Goal: Task Accomplishment & Management: Manage account settings

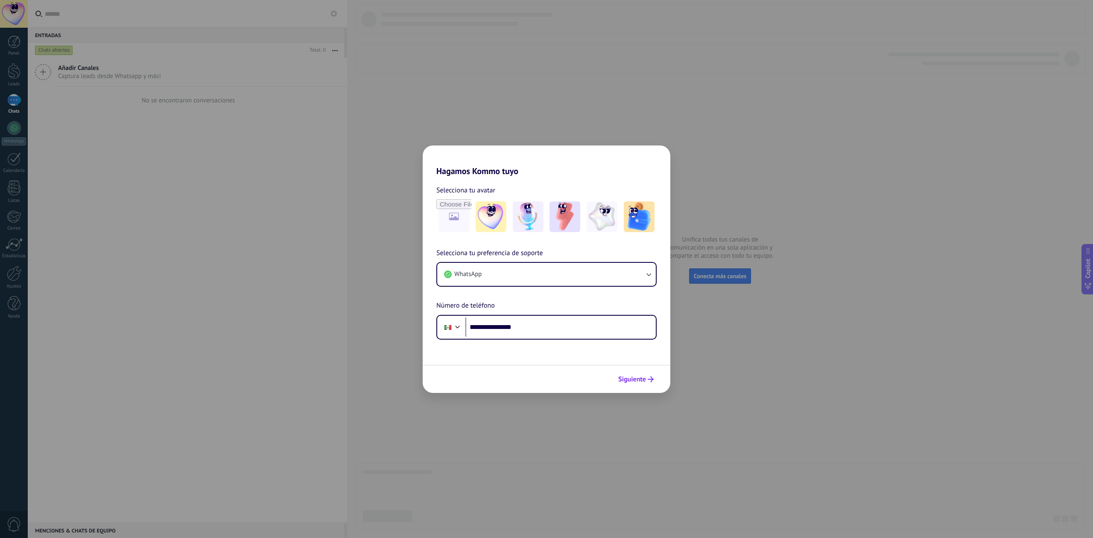
type input "**********"
click at [648, 380] on use "submit" at bounding box center [651, 380] width 6 height 6
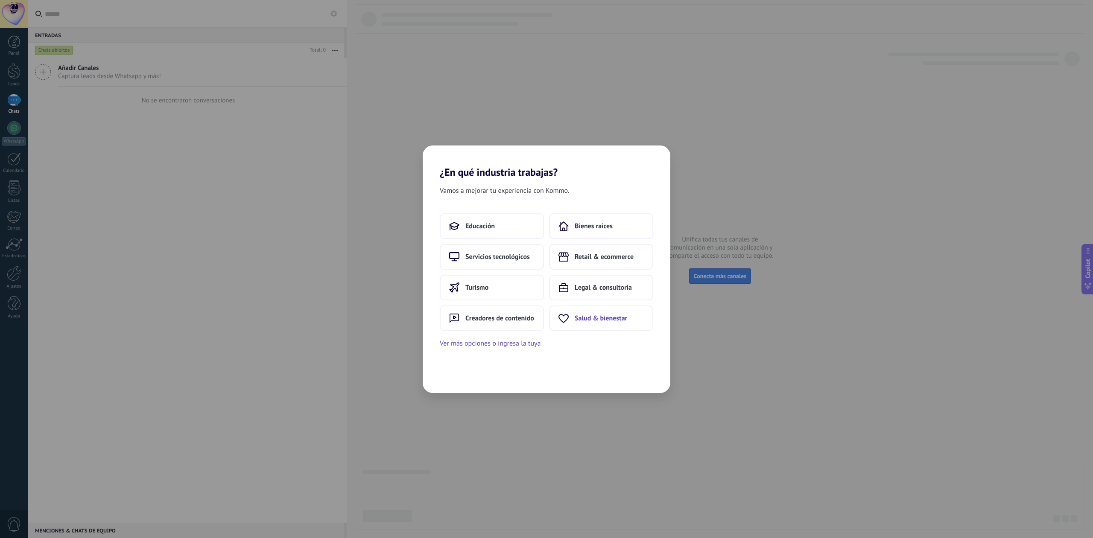
click at [604, 319] on span "Salud & bienestar" at bounding box center [601, 318] width 53 height 9
click at [524, 232] on button "Centro médico" at bounding box center [492, 226] width 104 height 26
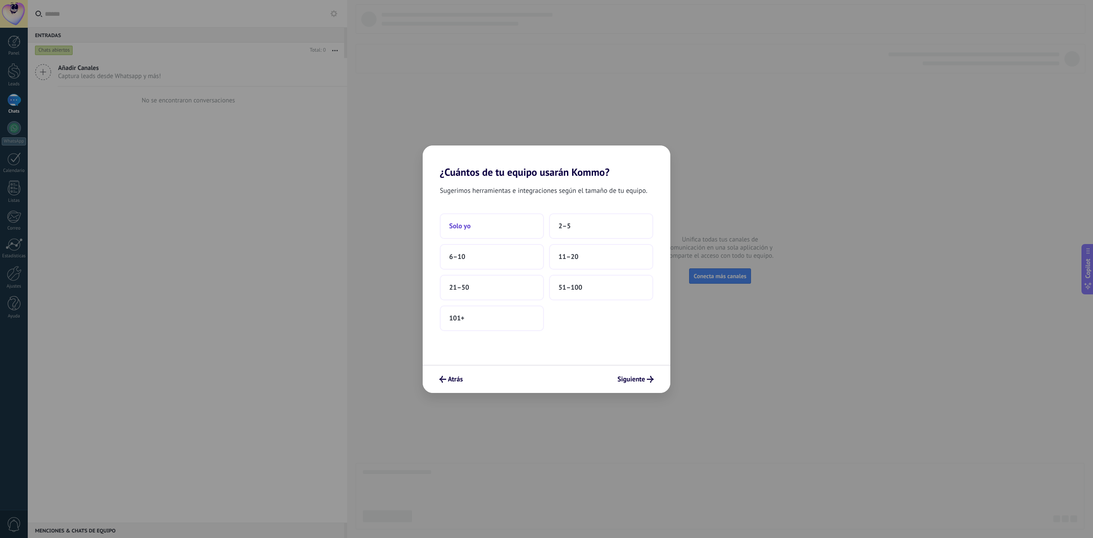
click at [509, 228] on button "Solo yo" at bounding box center [492, 226] width 104 height 26
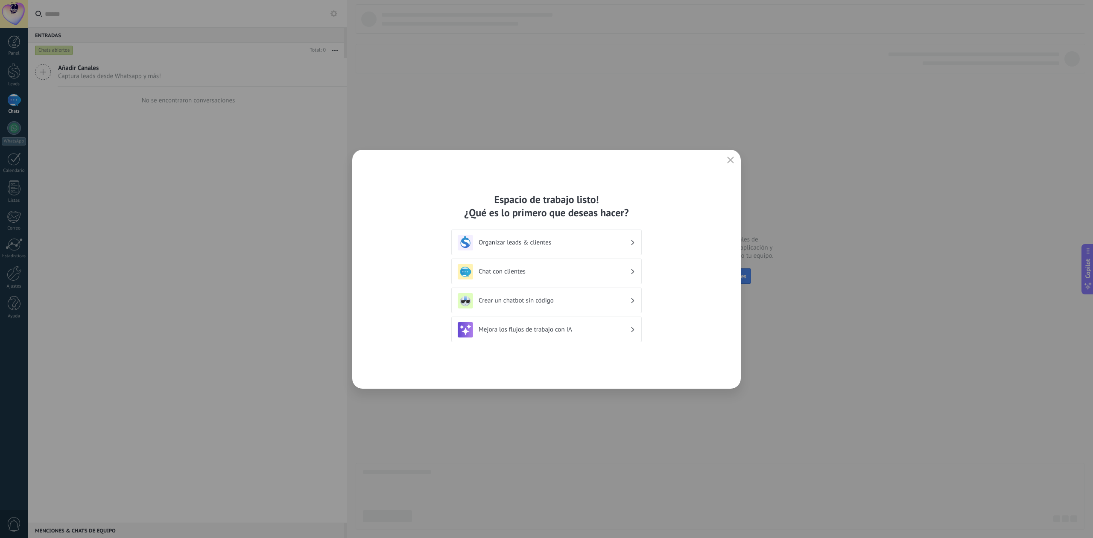
click at [557, 243] on h3 "Organizar leads & clientes" at bounding box center [555, 243] width 152 height 8
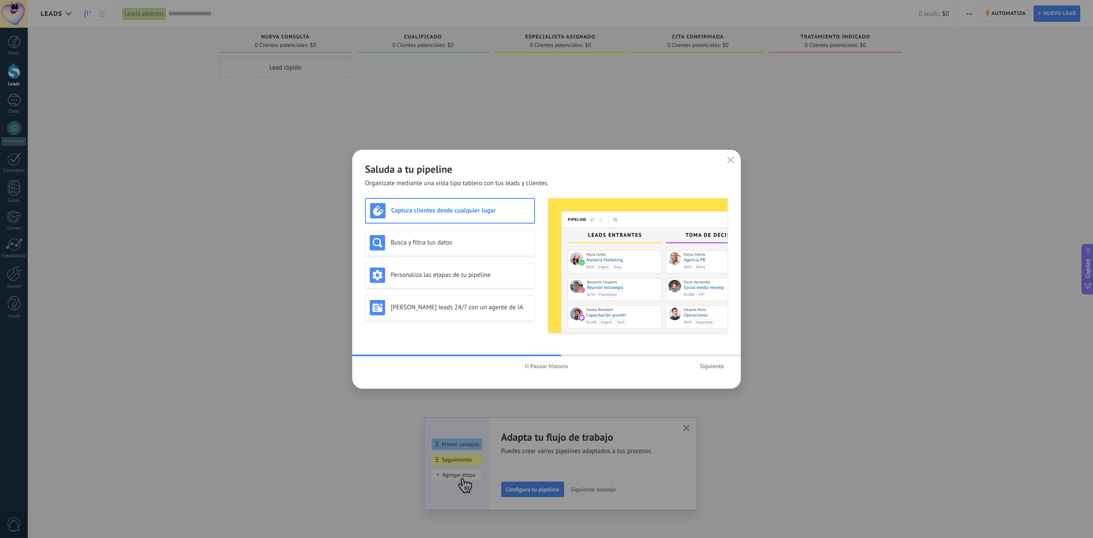
click at [421, 209] on h3 "Captura clientes desde cualquier lugar" at bounding box center [460, 211] width 139 height 8
click at [420, 244] on h3 "Busca y filtra tus datos" at bounding box center [461, 243] width 140 height 8
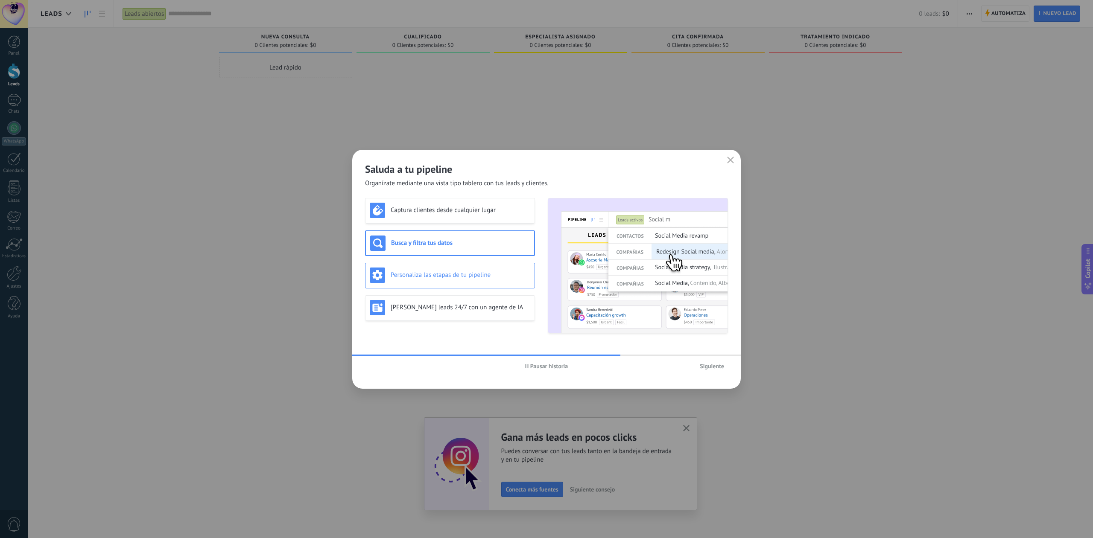
click at [431, 270] on div "Personaliza las etapas de tu pipeline" at bounding box center [450, 275] width 161 height 15
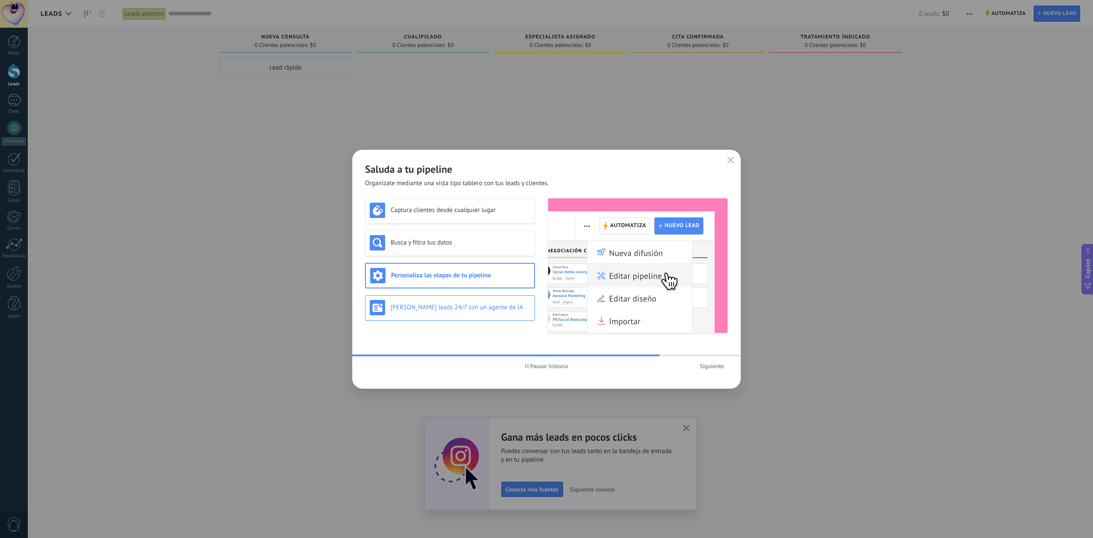
click at [444, 305] on h3 "Genera leads 24/7 con un agente de IA" at bounding box center [461, 308] width 140 height 8
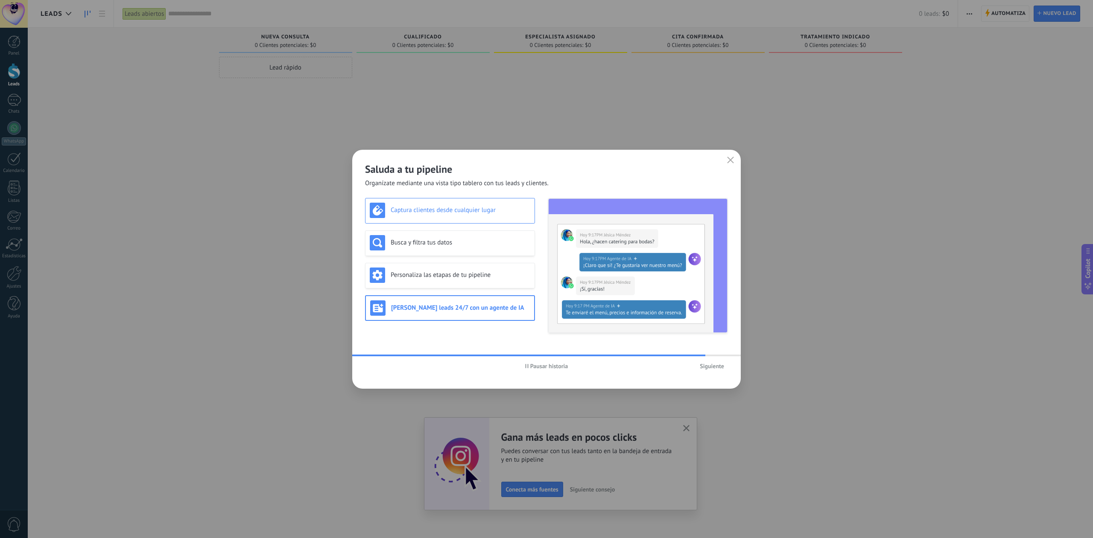
click at [441, 208] on h3 "Captura clientes desde cualquier lugar" at bounding box center [461, 210] width 140 height 8
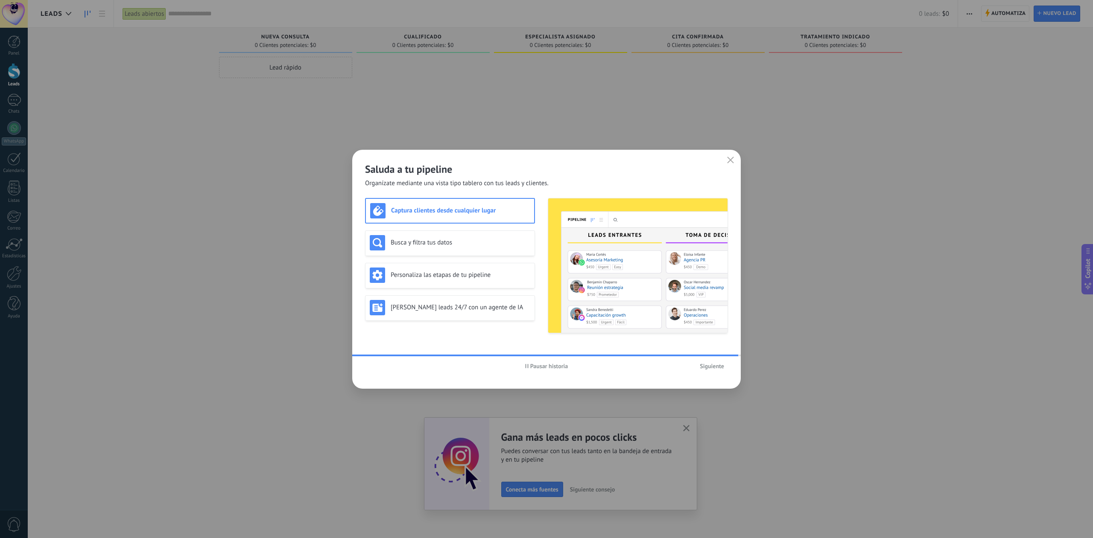
click at [718, 368] on span "Siguiente" at bounding box center [712, 366] width 24 height 6
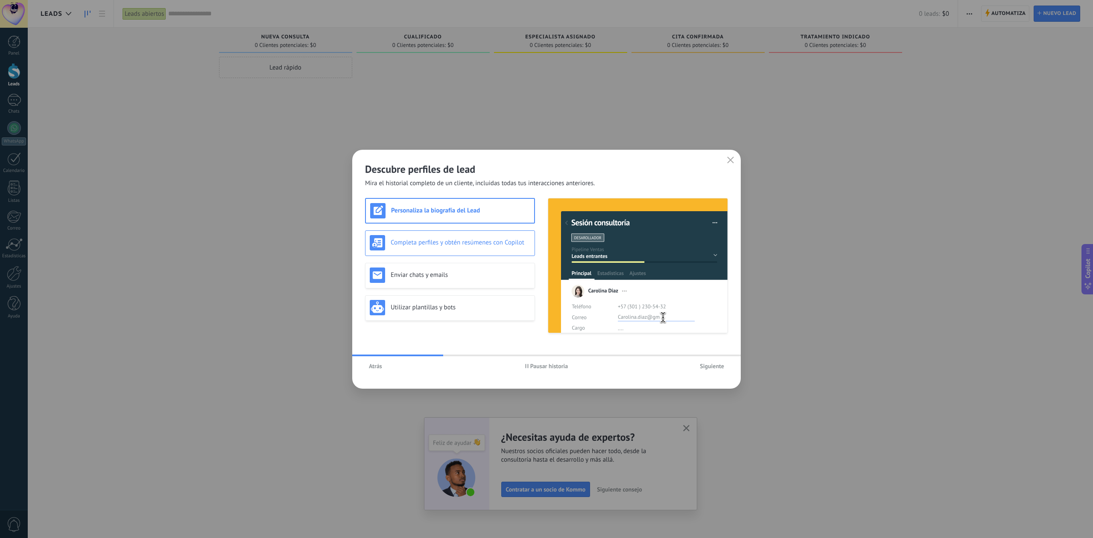
click at [470, 239] on h3 "Completa perfiles y obtén resúmenes con Copilot" at bounding box center [461, 243] width 140 height 8
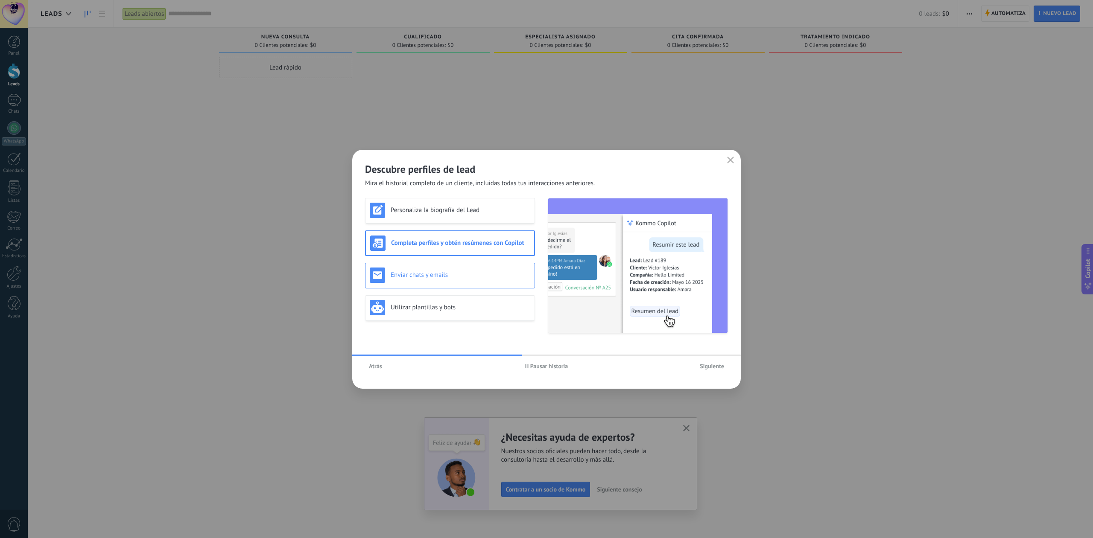
click at [485, 273] on h3 "Enviar chats y emails" at bounding box center [461, 275] width 140 height 8
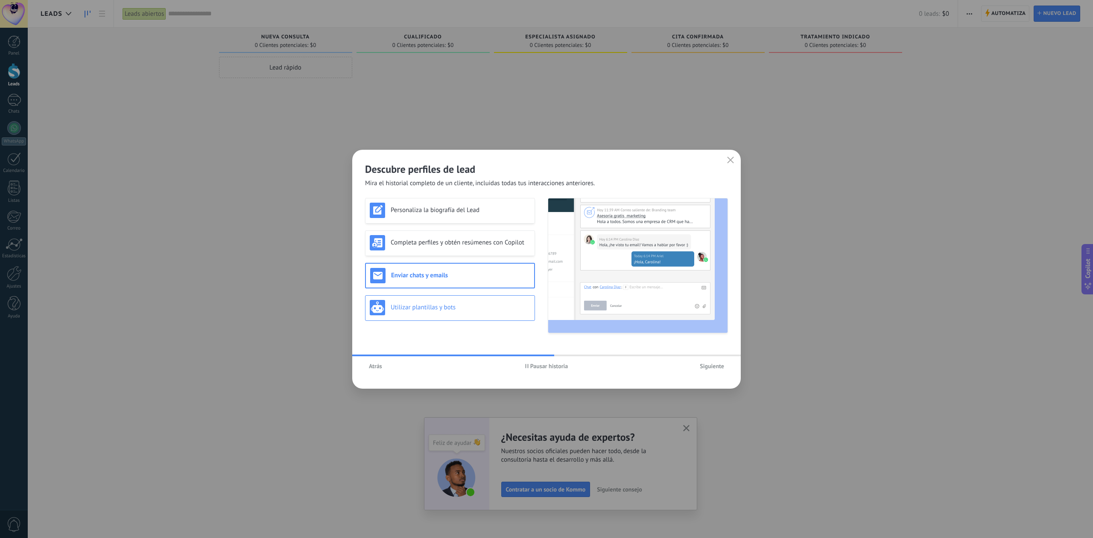
click at [481, 311] on h3 "Utilizar plantillas y bots" at bounding box center [461, 308] width 140 height 8
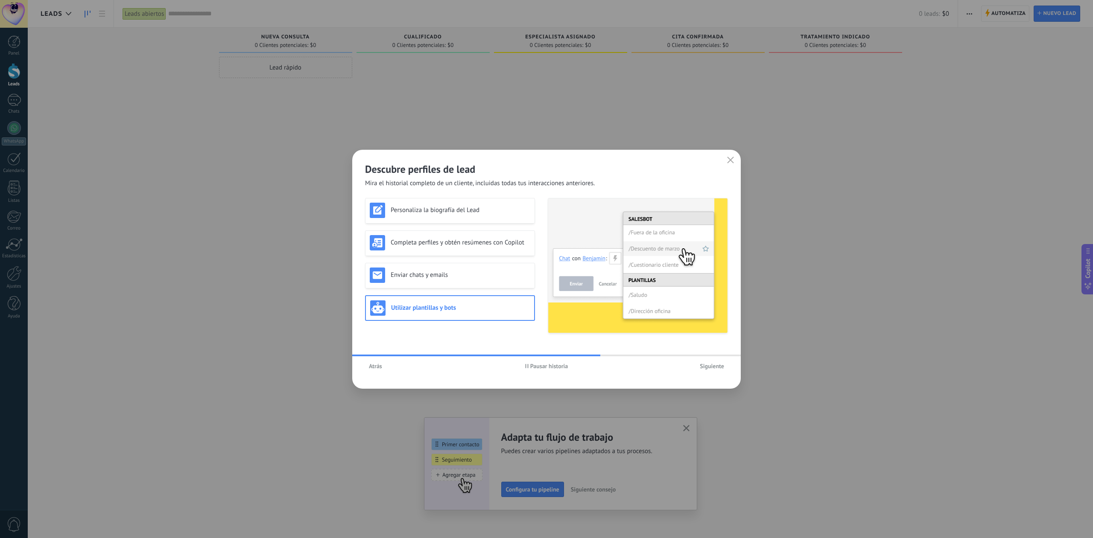
click at [716, 369] on span "Siguiente" at bounding box center [712, 366] width 24 height 6
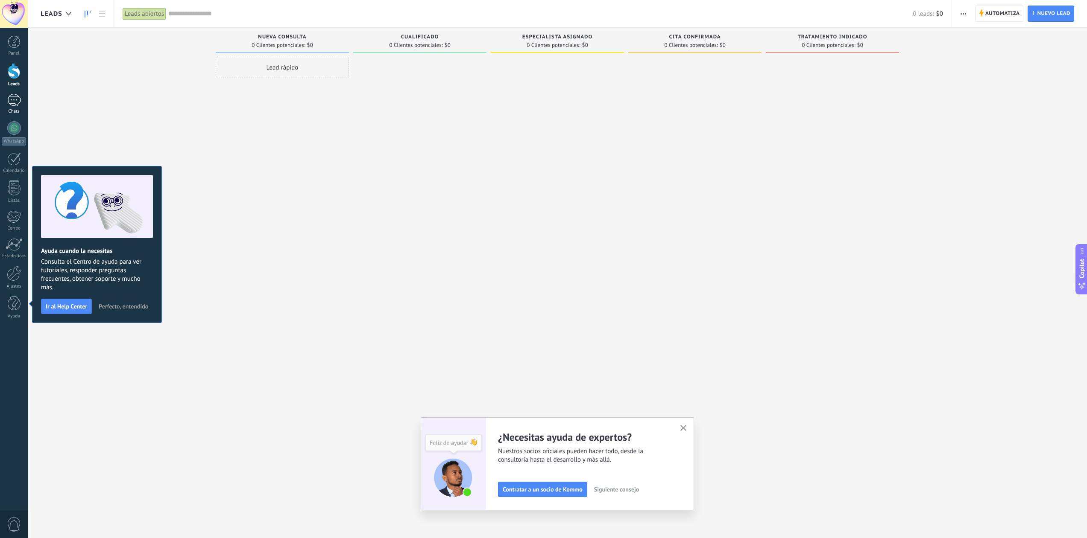
click at [12, 106] on div at bounding box center [14, 100] width 14 height 12
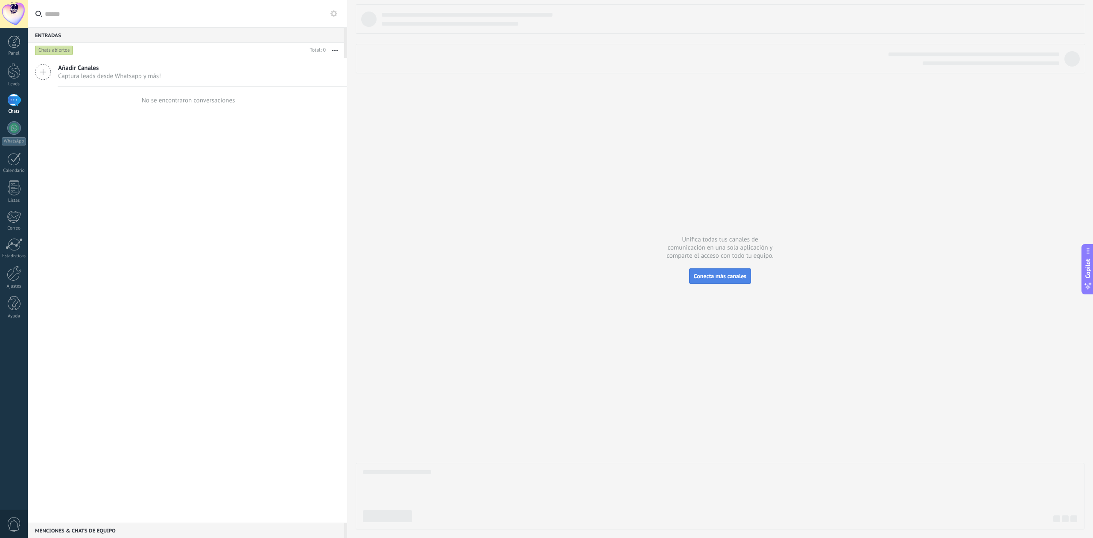
click at [731, 275] on span "Conecta más canales" at bounding box center [720, 276] width 53 height 8
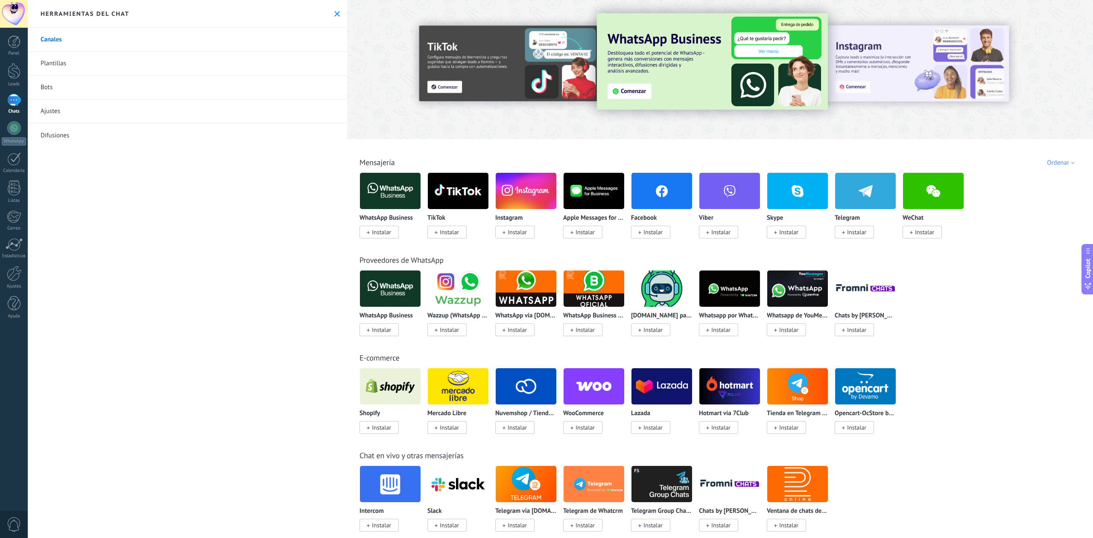
click at [532, 229] on span "Instalar" at bounding box center [514, 232] width 39 height 13
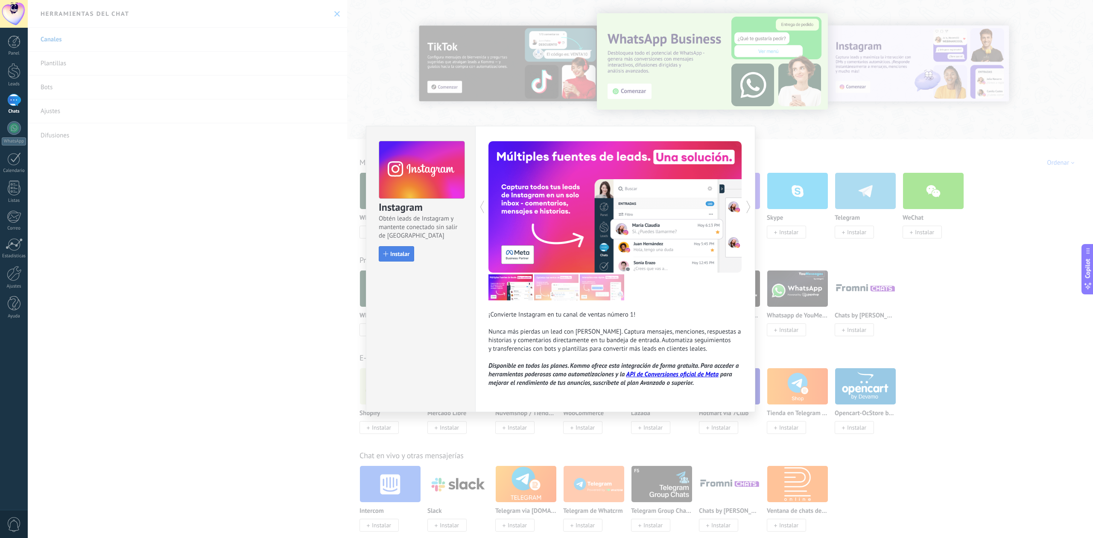
click at [405, 255] on span "Instalar" at bounding box center [399, 254] width 19 height 6
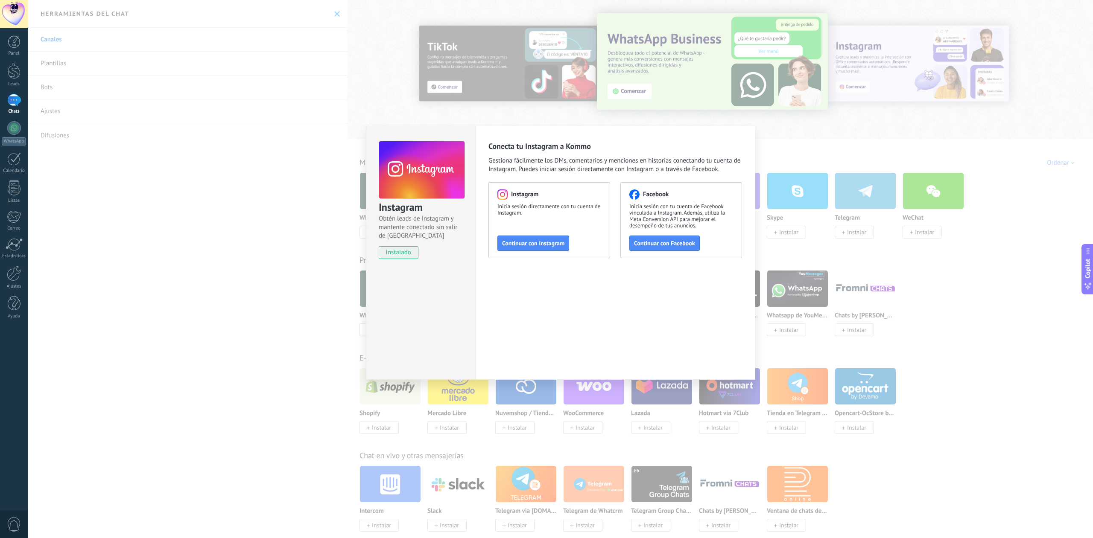
click at [550, 252] on div "Instagram Inicia sesión directamente con tu cuenta de Instagram. Continuar con …" at bounding box center [549, 220] width 122 height 76
click at [552, 242] on span "Continuar con Instagram" at bounding box center [533, 243] width 62 height 6
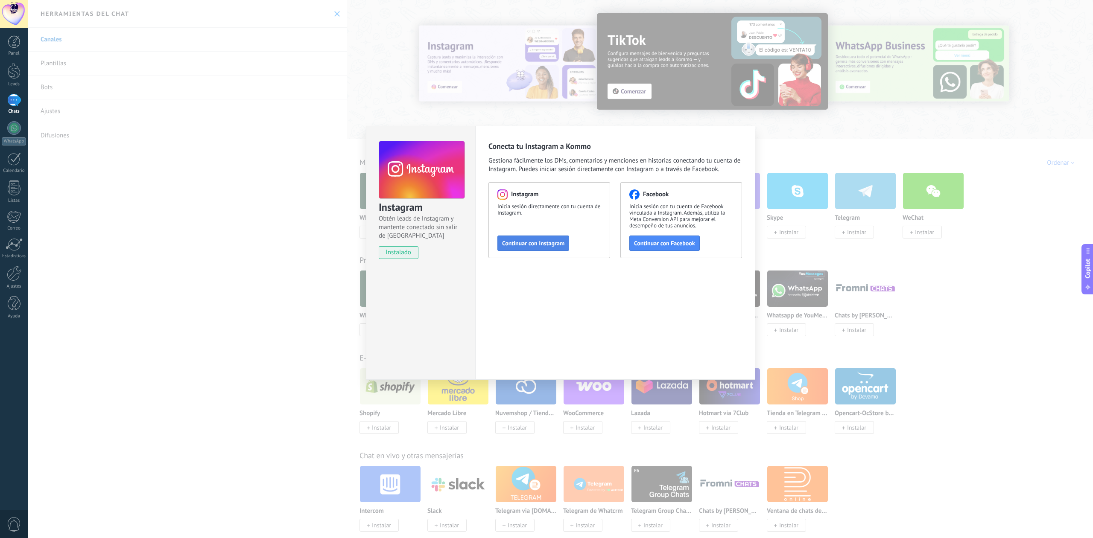
click at [520, 244] on span "Continuar con Instagram" at bounding box center [533, 243] width 62 height 6
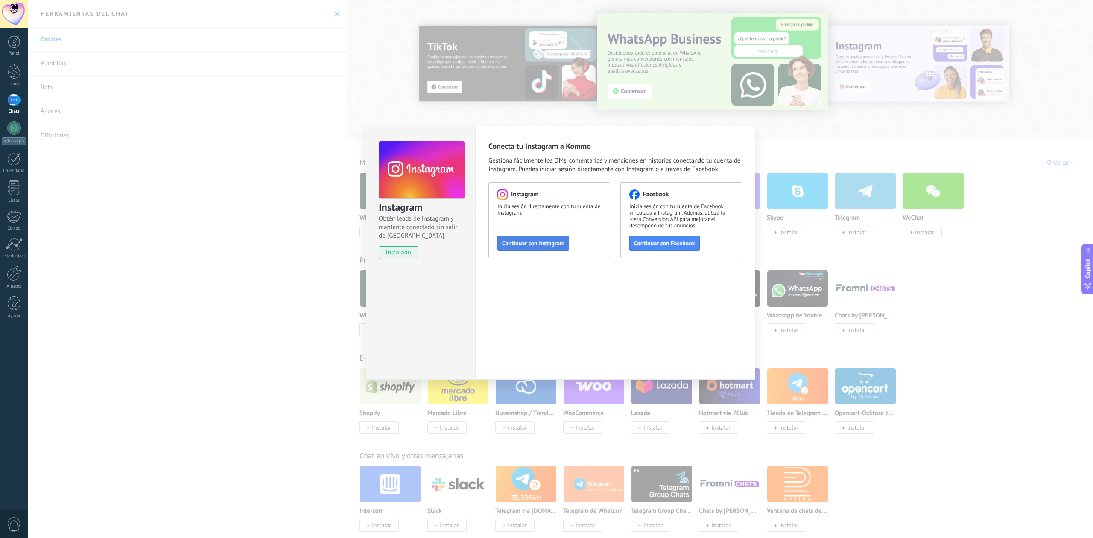
click at [551, 245] on span "Continuar con Instagram" at bounding box center [533, 243] width 62 height 6
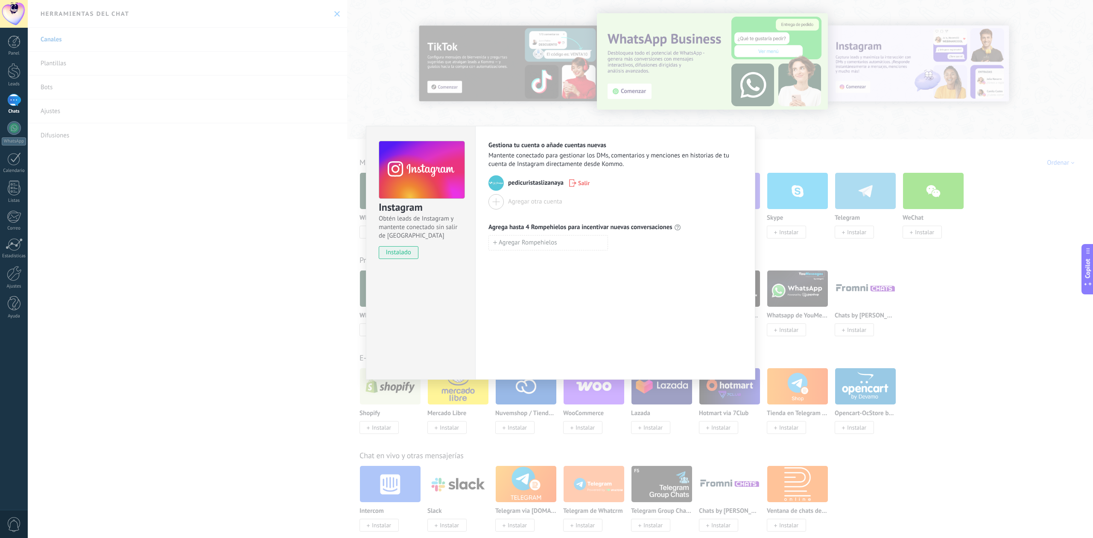
click at [711, 117] on div "Instagram Obtén leads de Instagram y mantente conectado sin salir de Kommo inst…" at bounding box center [560, 269] width 1065 height 538
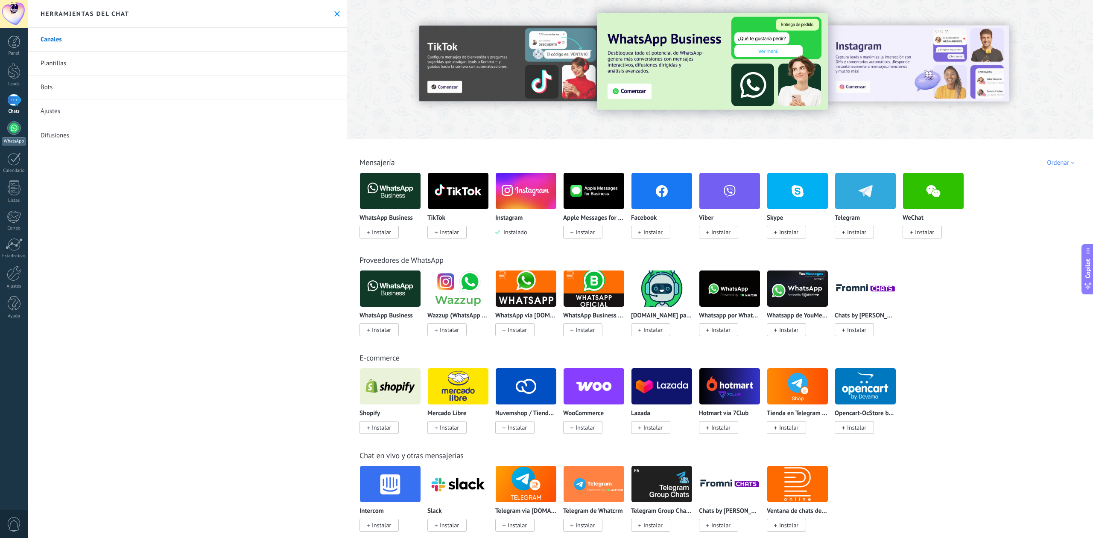
click at [14, 132] on div at bounding box center [14, 128] width 14 height 14
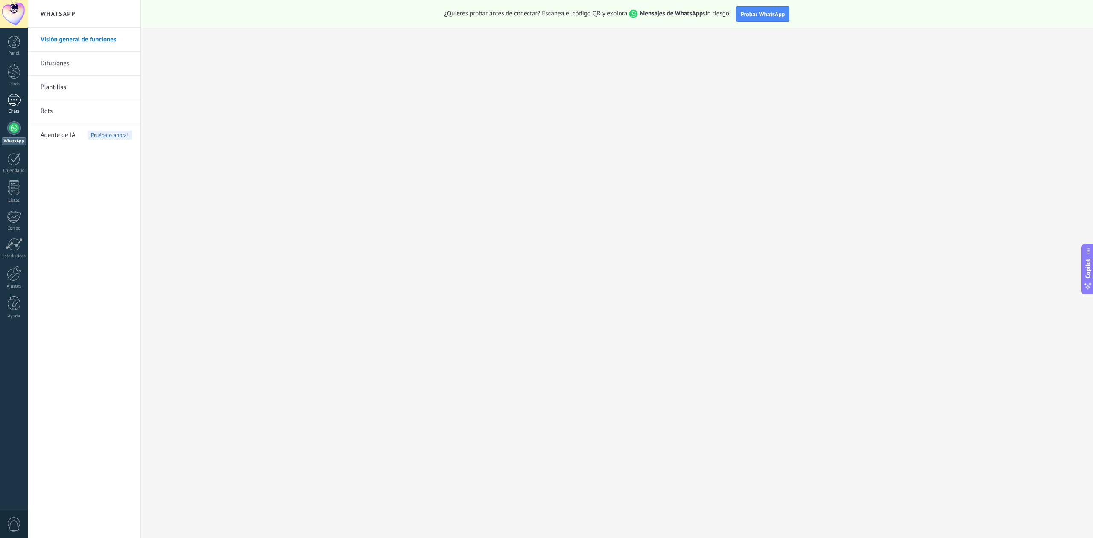
click at [12, 102] on div at bounding box center [14, 100] width 14 height 12
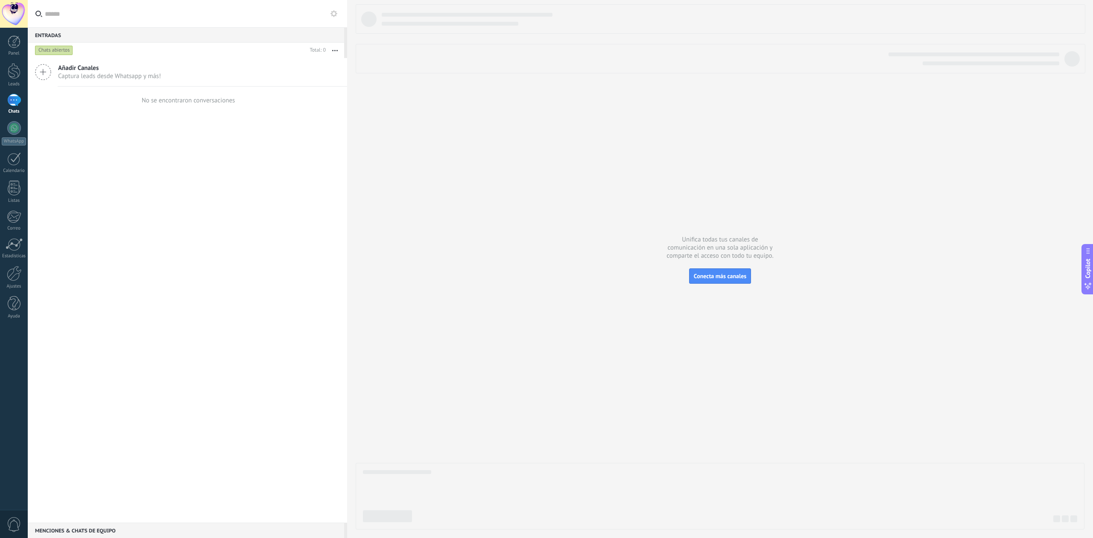
click at [112, 76] on span "Captura leads desde Whatsapp y más!" at bounding box center [109, 76] width 103 height 8
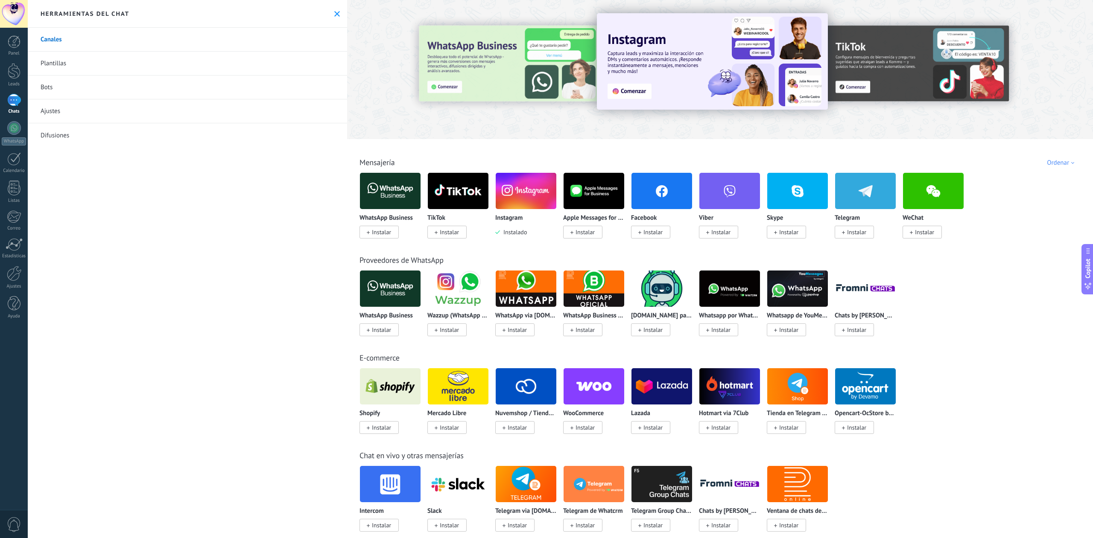
click at [517, 198] on img at bounding box center [526, 190] width 61 height 41
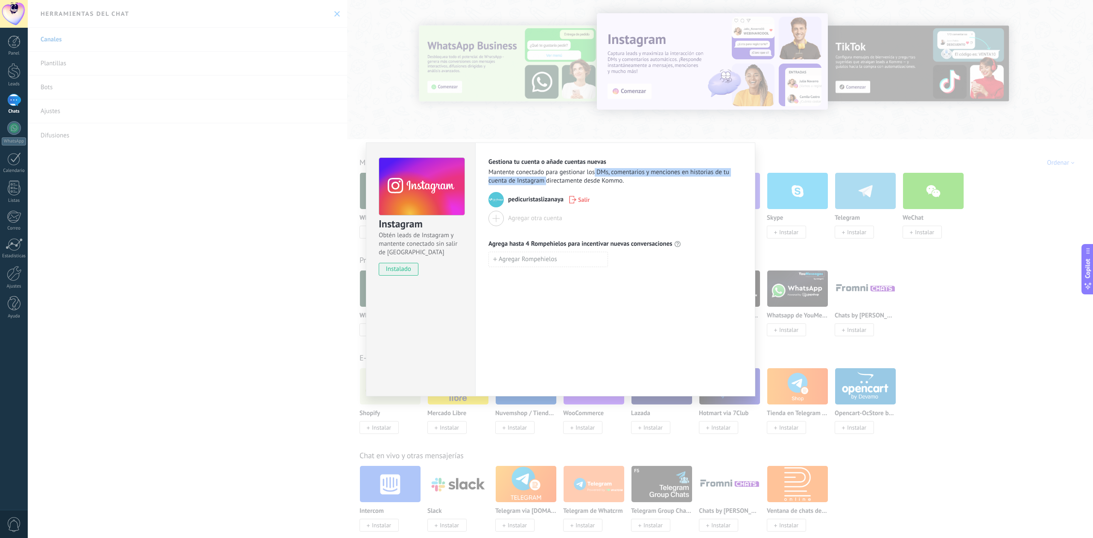
drag, startPoint x: 583, startPoint y: 173, endPoint x: 638, endPoint y: 173, distance: 55.5
click at [594, 172] on span "Mantente conectado para gestionar los DMs, comentarios y menciones en historias…" at bounding box center [615, 176] width 254 height 17
click at [652, 175] on span "Mantente conectado para gestionar los DMs, comentarios y menciones en historias…" at bounding box center [615, 176] width 254 height 17
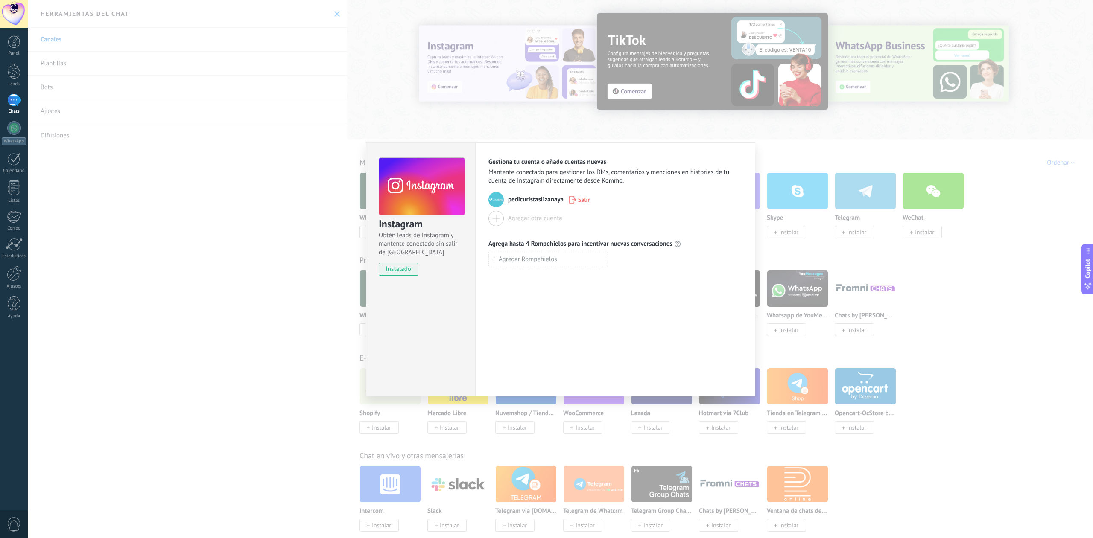
click at [812, 143] on div "Instagram Obtén leads de Instagram y mantente conectado sin salir de Kommo inst…" at bounding box center [560, 269] width 1065 height 538
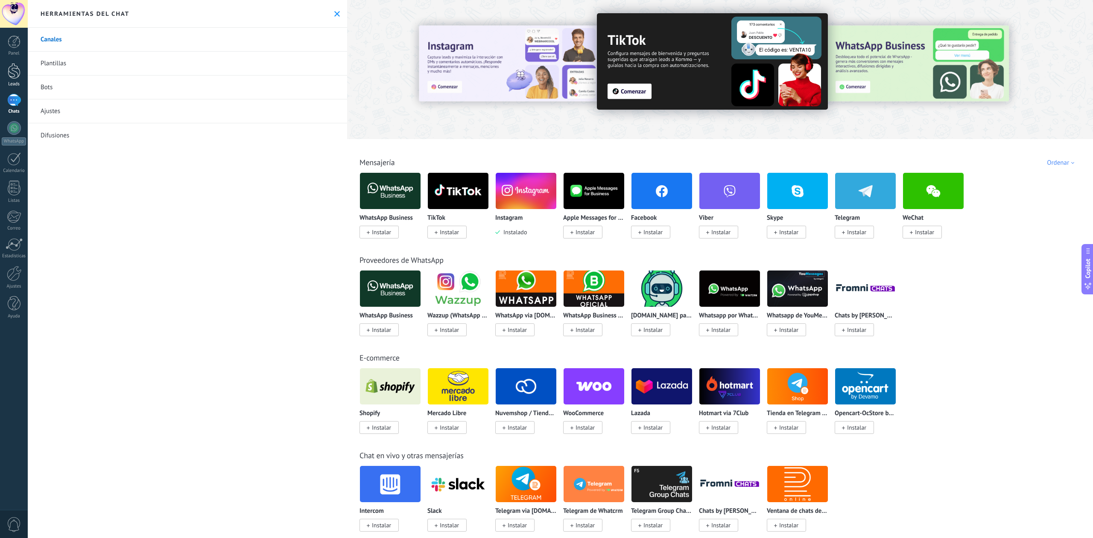
click at [13, 75] on div at bounding box center [14, 71] width 13 height 16
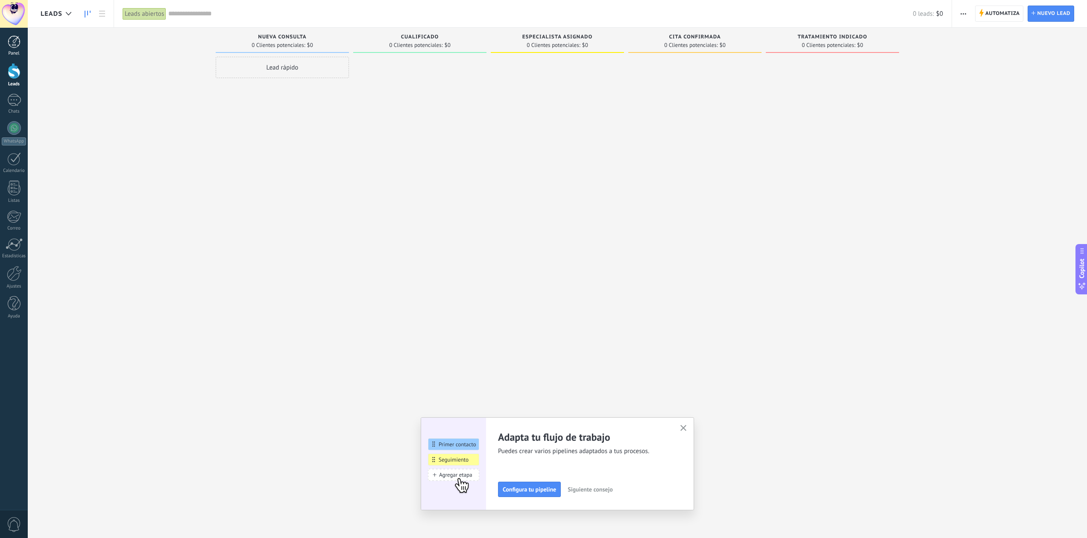
click at [12, 47] on div at bounding box center [14, 41] width 13 height 13
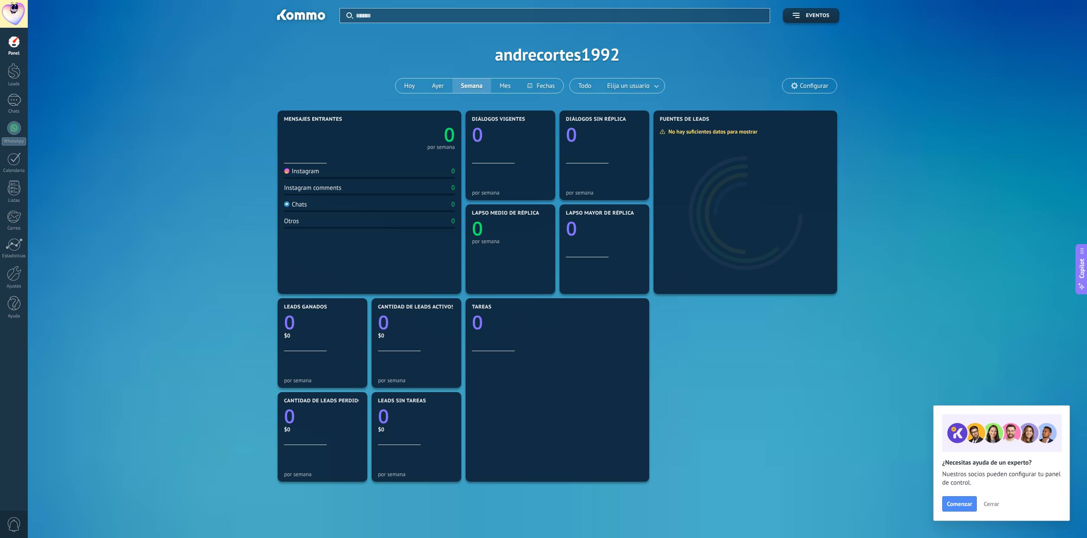
click at [289, 171] on img at bounding box center [287, 171] width 6 height 6
click at [13, 133] on div at bounding box center [14, 128] width 14 height 14
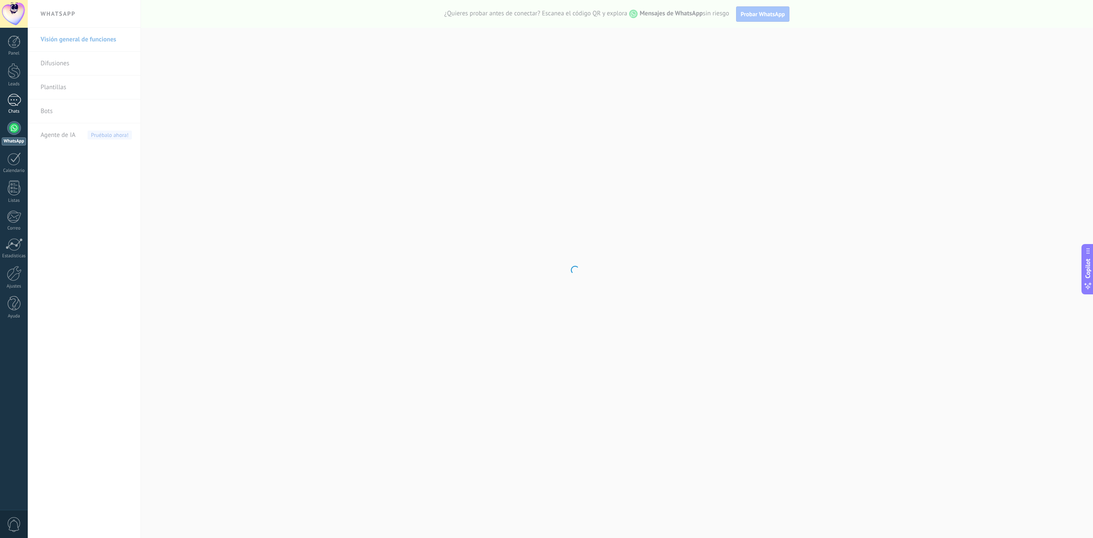
click at [15, 102] on div at bounding box center [14, 100] width 14 height 12
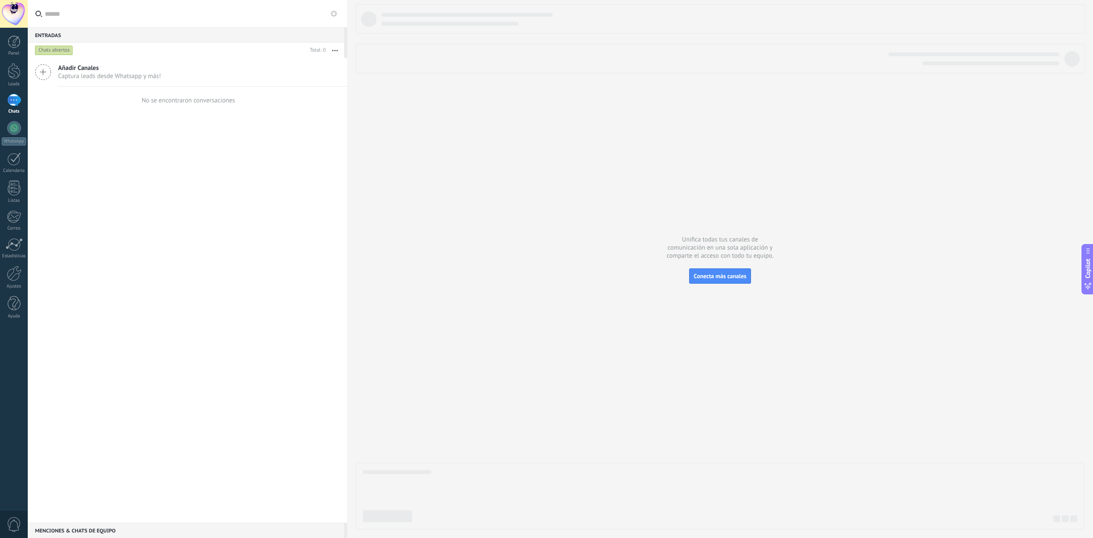
click at [53, 49] on div "Chats abiertos" at bounding box center [54, 50] width 38 height 10
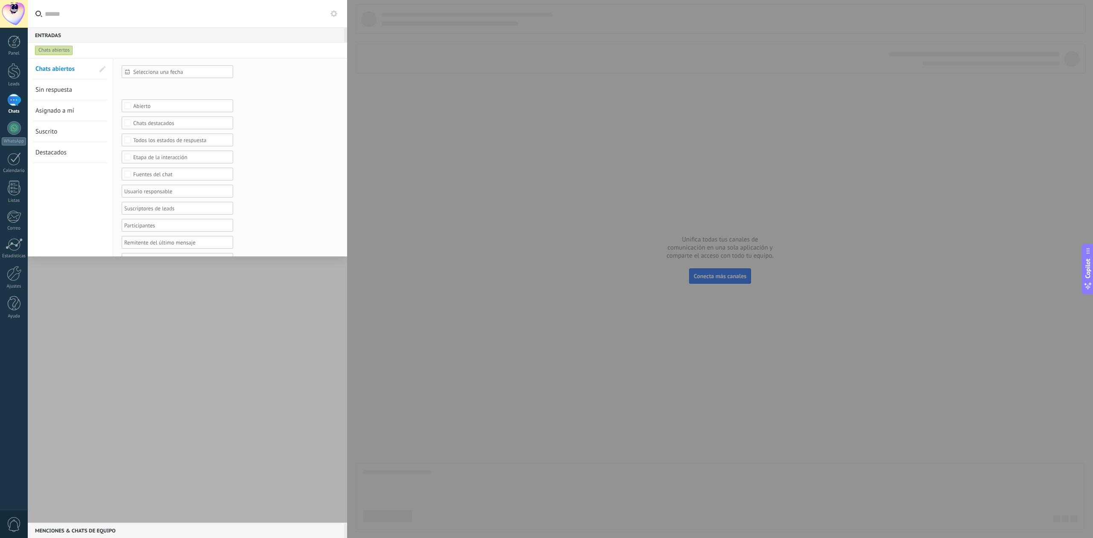
click at [212, 333] on div at bounding box center [187, 290] width 319 height 465
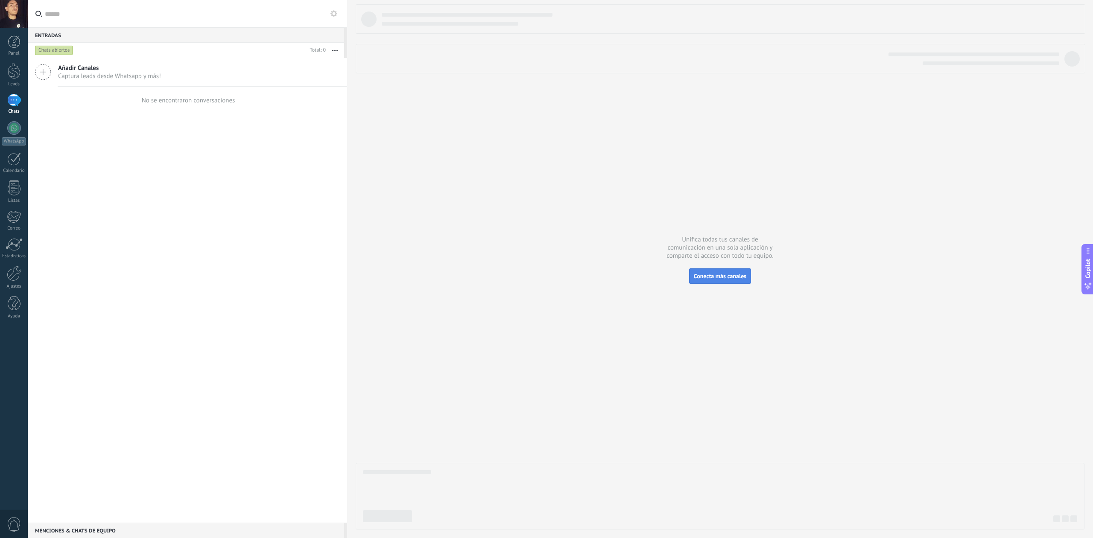
click at [737, 283] on button "Conecta más canales" at bounding box center [720, 276] width 62 height 15
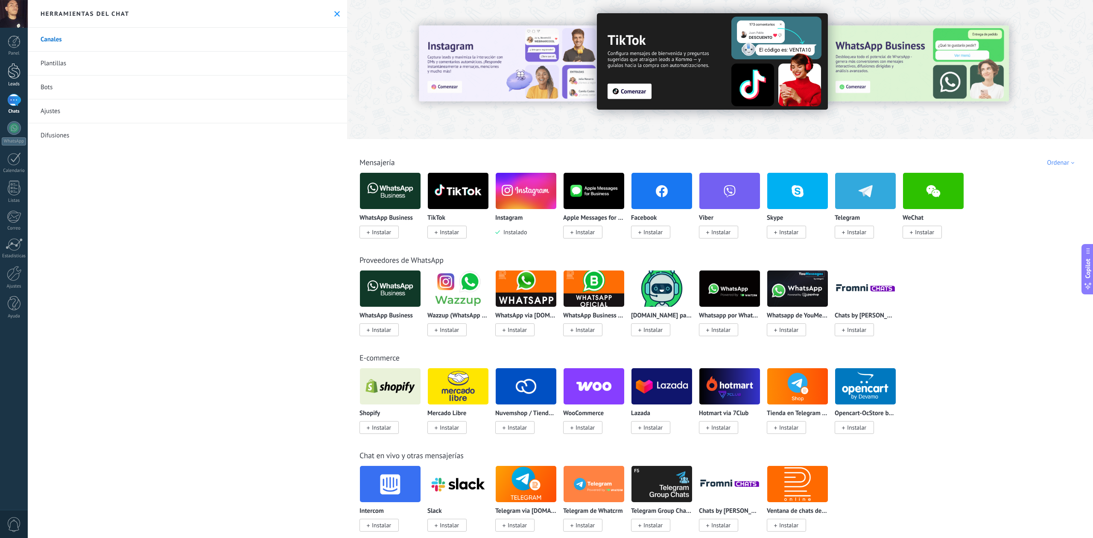
click at [21, 76] on link "Leads" at bounding box center [14, 75] width 28 height 24
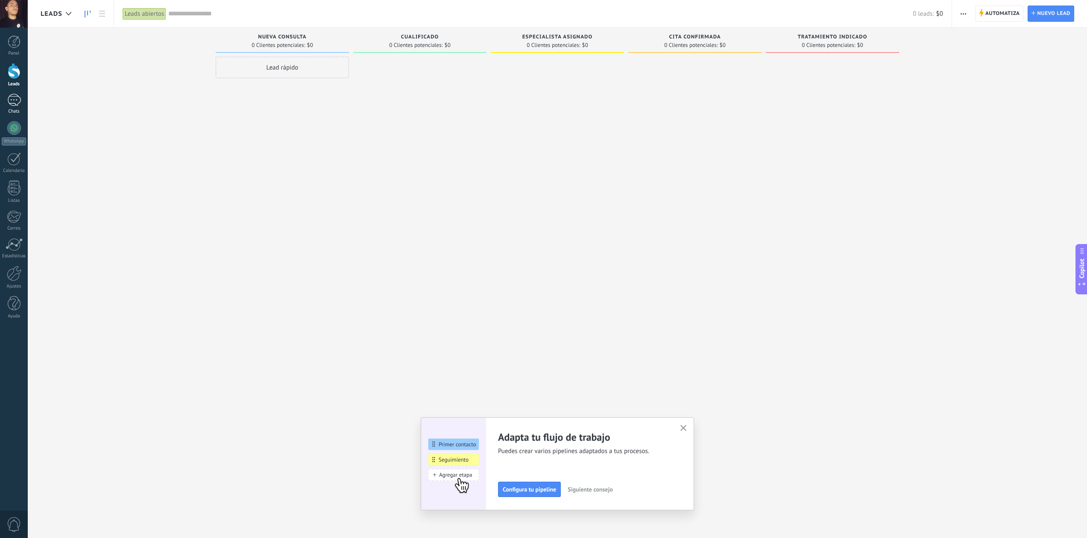
click at [8, 99] on div at bounding box center [14, 100] width 14 height 12
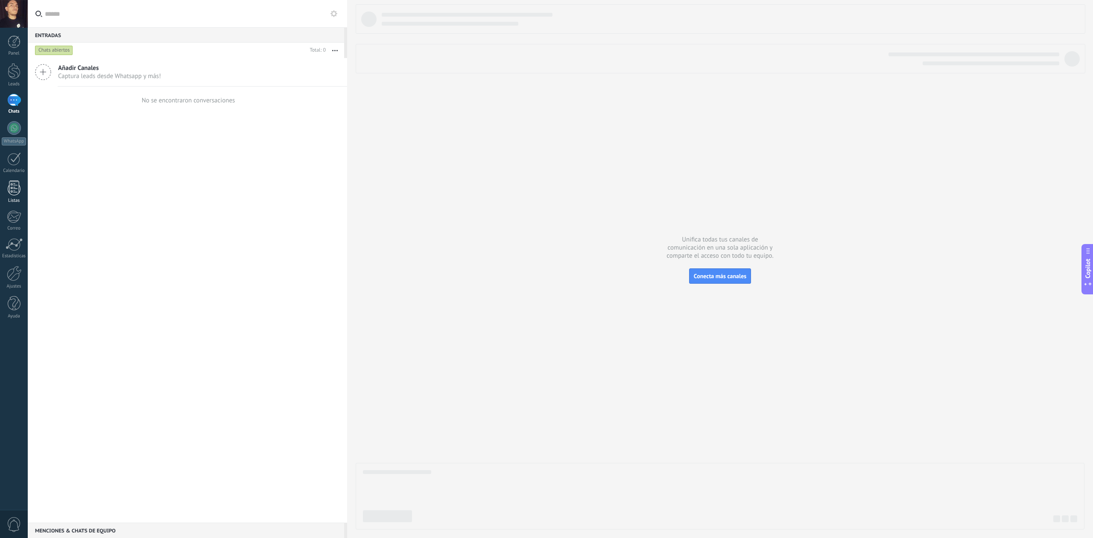
click at [12, 192] on div at bounding box center [14, 188] width 13 height 15
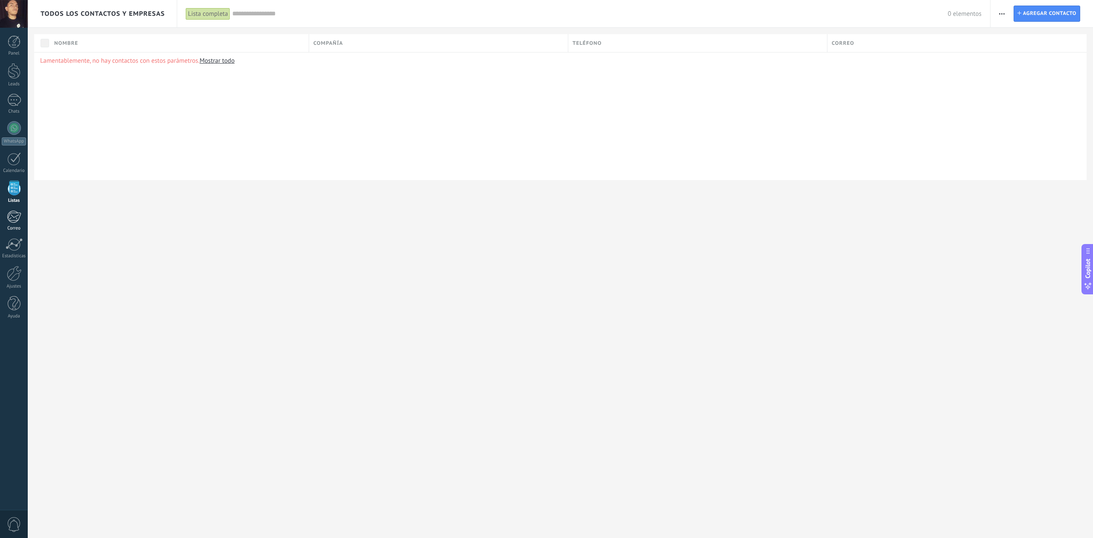
click at [18, 223] on div at bounding box center [14, 217] width 14 height 13
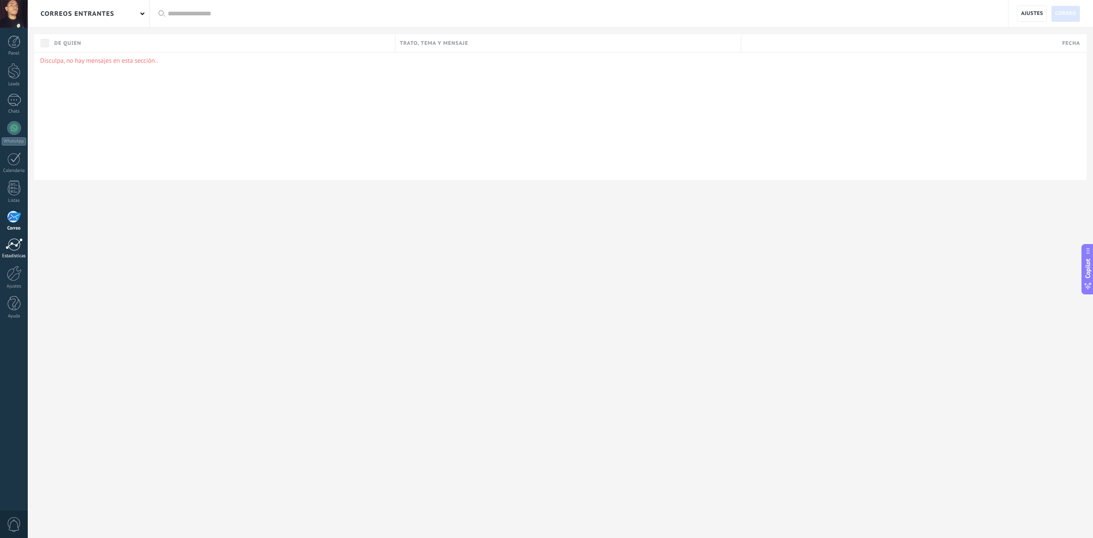
click at [17, 244] on div at bounding box center [14, 244] width 17 height 13
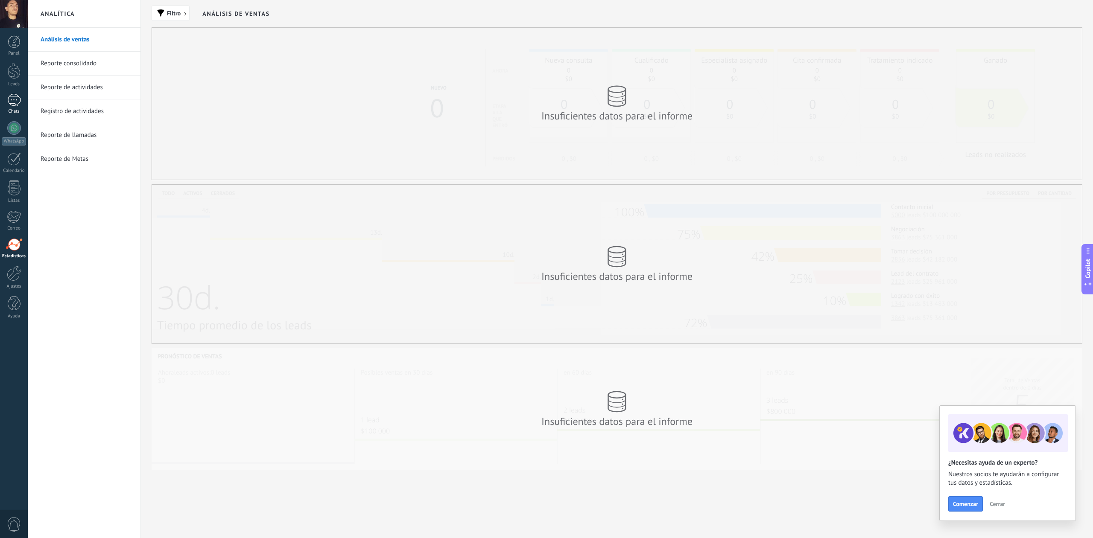
click at [15, 110] on div "Chats" at bounding box center [14, 112] width 25 height 6
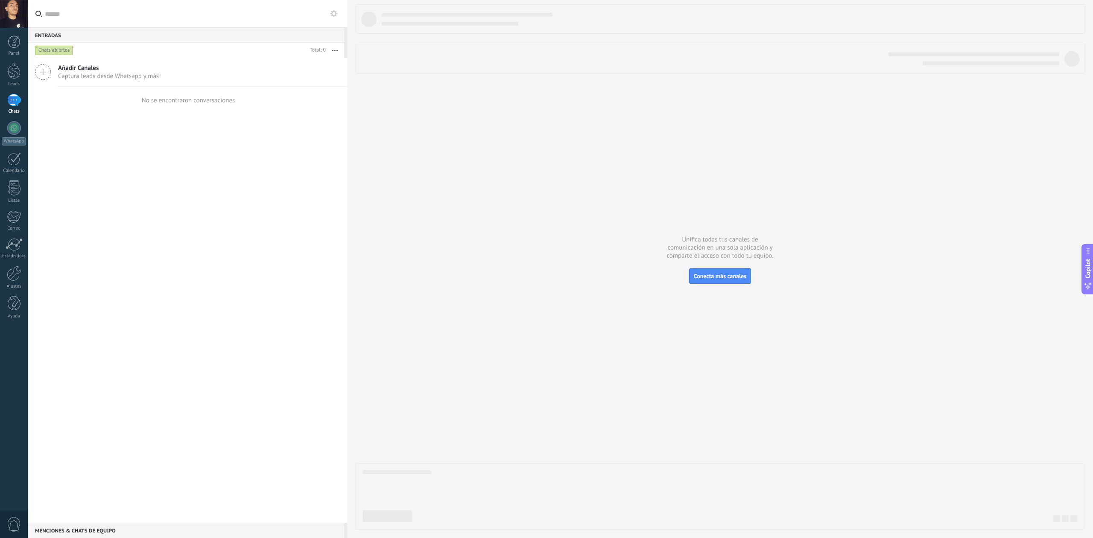
click at [45, 73] on icon at bounding box center [43, 72] width 16 height 16
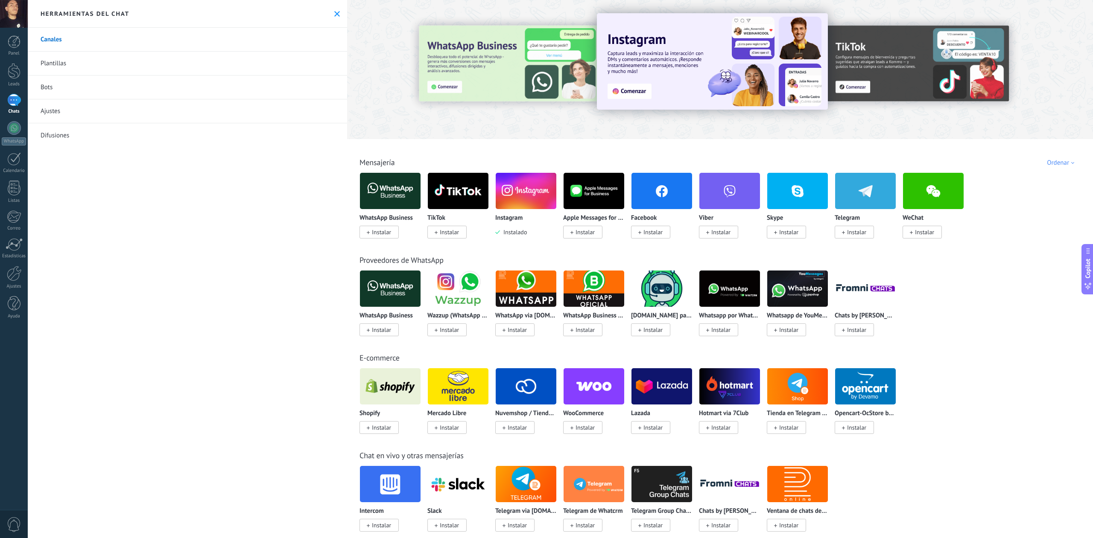
click at [59, 64] on link "Plantillas" at bounding box center [187, 64] width 319 height 24
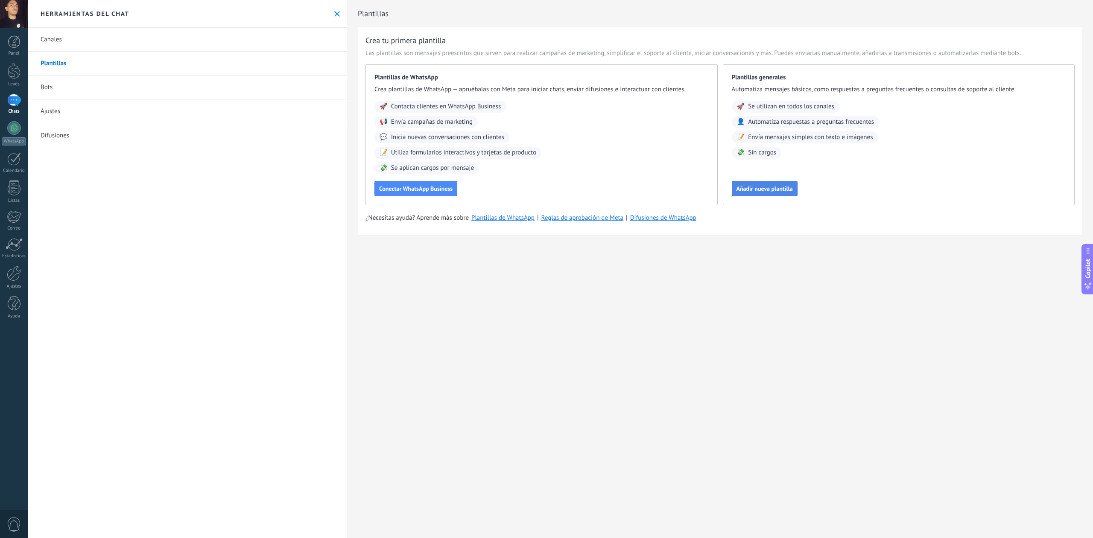
click at [784, 192] on span "Añadir nueva plantilla" at bounding box center [765, 189] width 56 height 6
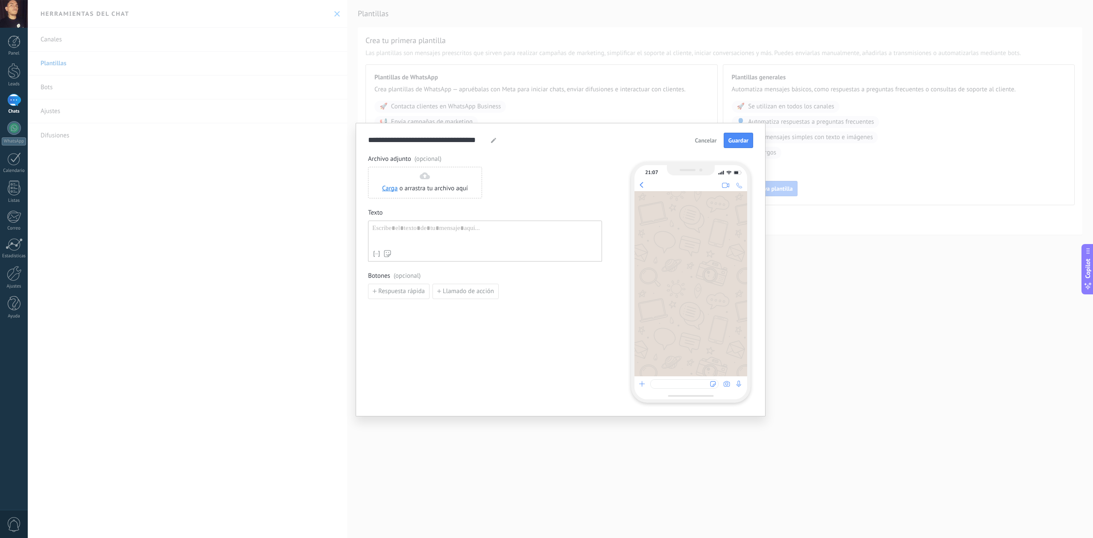
click at [701, 140] on span "Cancelar" at bounding box center [706, 140] width 22 height 6
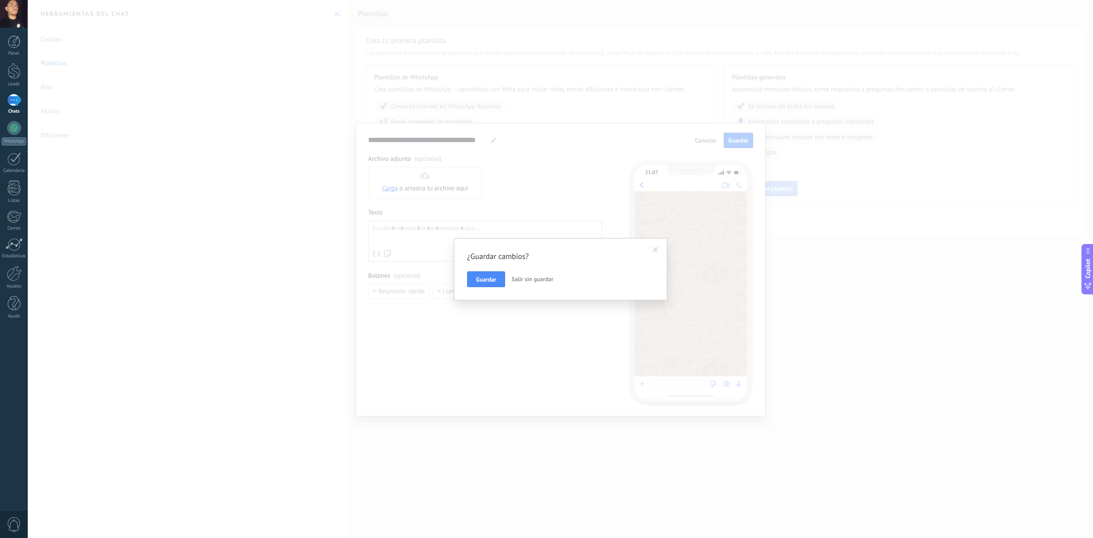
click at [526, 282] on span "Salir sin guardar" at bounding box center [533, 279] width 42 height 8
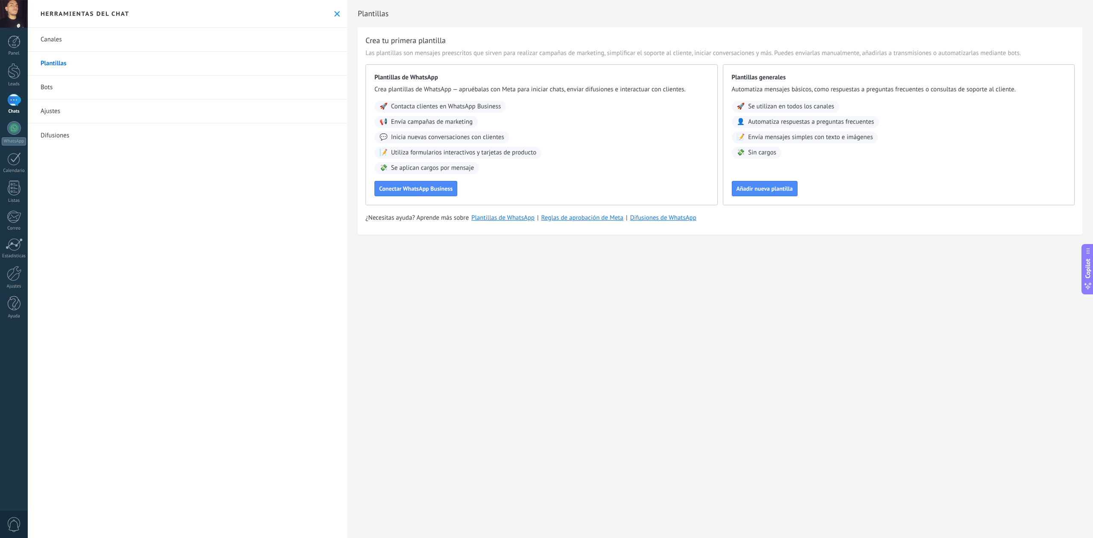
click at [83, 92] on link "Bots" at bounding box center [187, 88] width 319 height 24
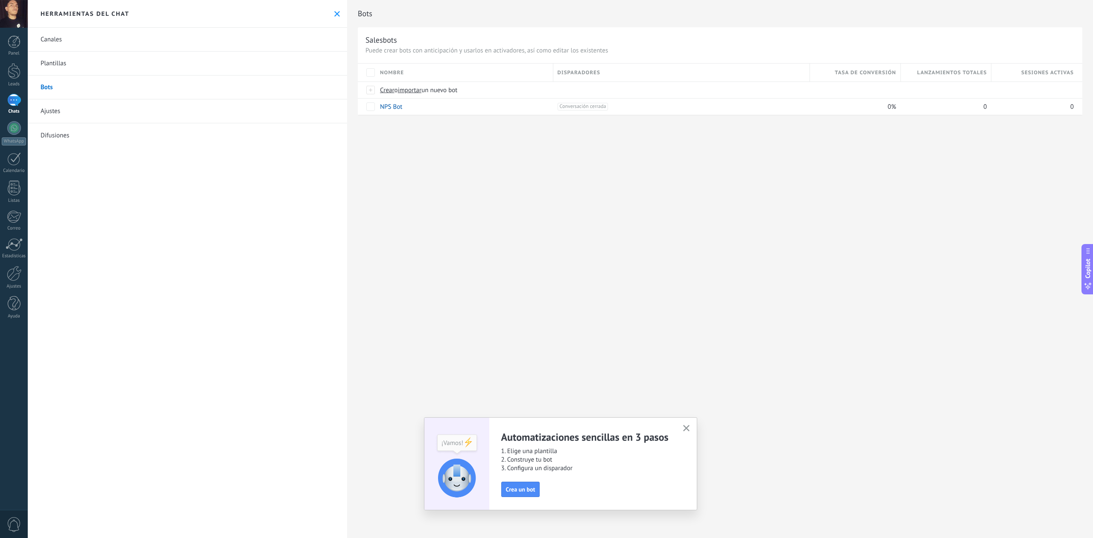
click at [94, 114] on link "Ajustes" at bounding box center [187, 111] width 319 height 24
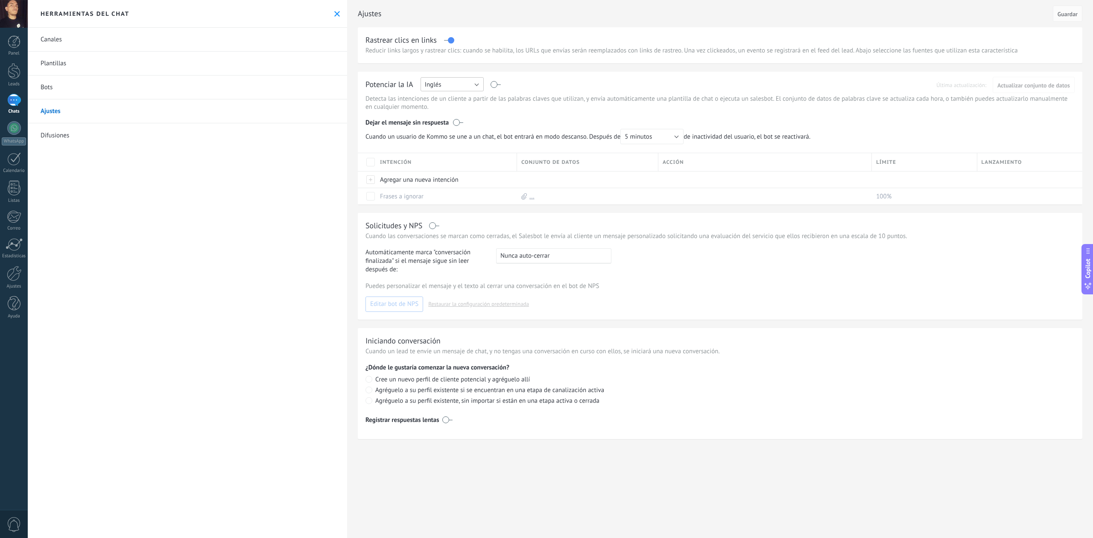
click at [445, 86] on button "Inglés" at bounding box center [452, 84] width 63 height 14
click at [439, 120] on li "Español" at bounding box center [449, 114] width 68 height 15
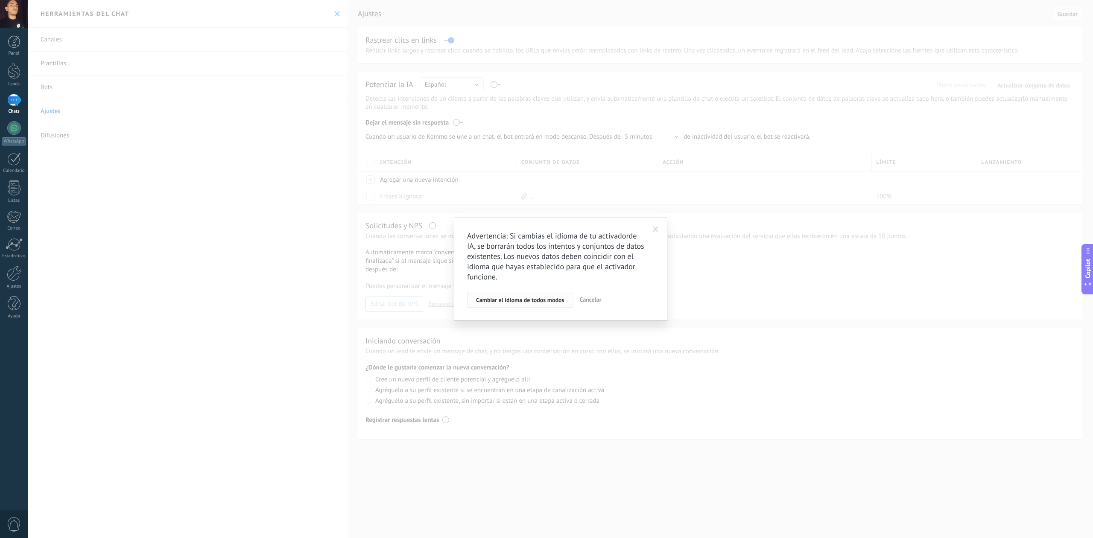
click at [547, 304] on button "Cambiar el idioma de todos modos" at bounding box center [520, 300] width 106 height 16
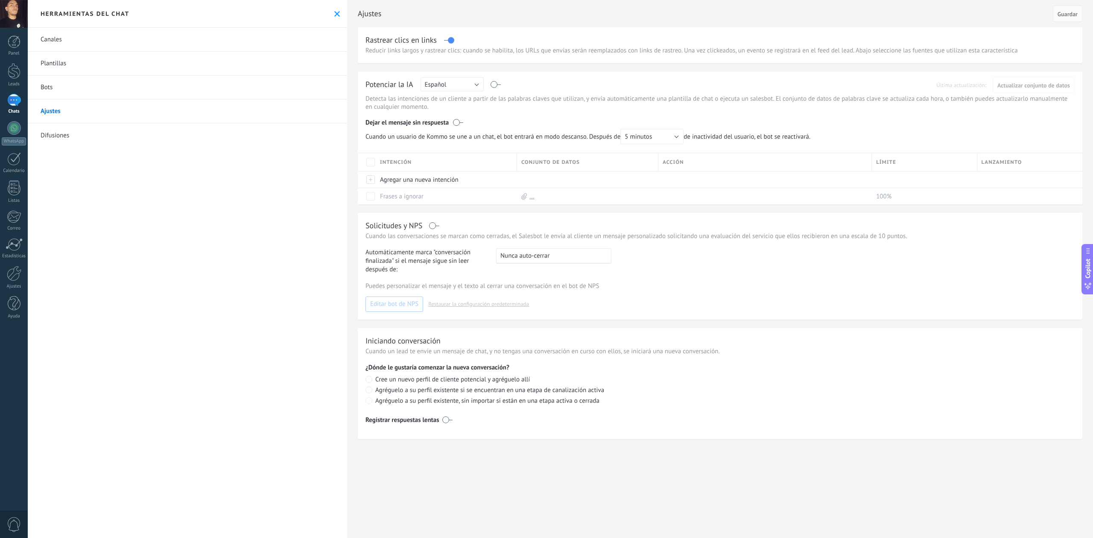
click at [668, 239] on p "Cuando las conversaciones se marcan como cerradas, el Salesbot le envía al clie…" at bounding box center [719, 236] width 709 height 8
click at [100, 128] on link "Difusiones" at bounding box center [187, 135] width 319 height 24
click at [102, 141] on link "Difusiones" at bounding box center [187, 135] width 319 height 24
click at [54, 130] on link "Difusiones" at bounding box center [187, 135] width 319 height 24
click at [91, 101] on link "Ajustes" at bounding box center [187, 111] width 319 height 24
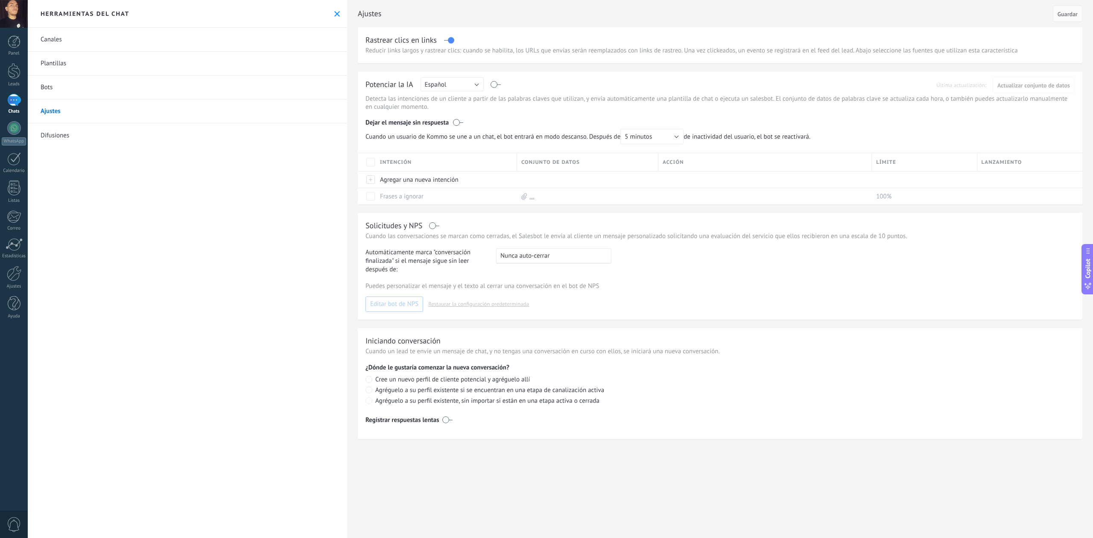
click at [55, 79] on link "Bots" at bounding box center [187, 88] width 319 height 24
click at [53, 86] on link "Bots" at bounding box center [187, 88] width 319 height 24
click at [334, 11] on icon at bounding box center [337, 14] width 6 height 6
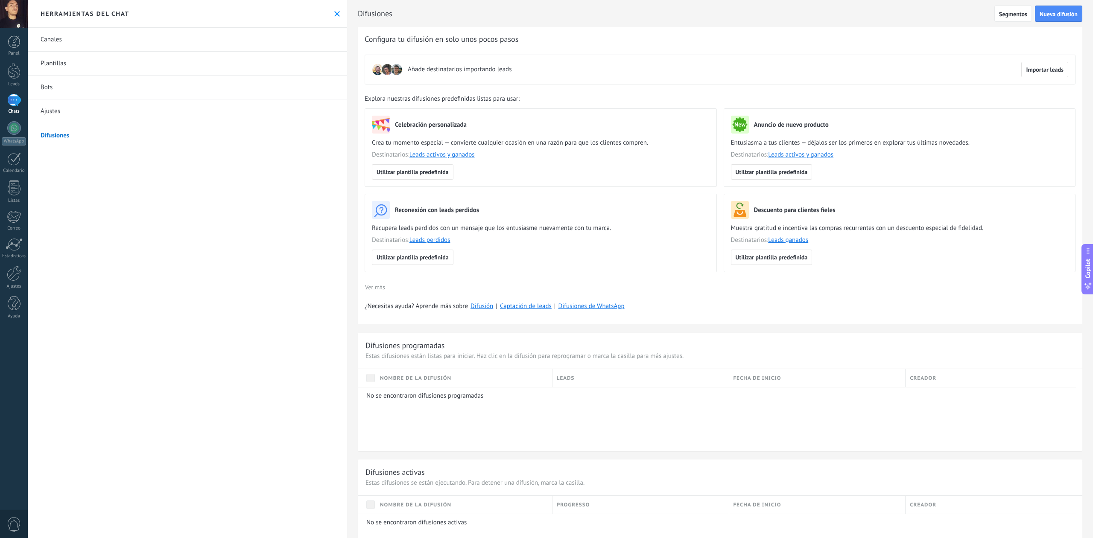
click at [398, 68] on img at bounding box center [397, 70] width 12 height 12
click at [1039, 67] on span "Importar leads" at bounding box center [1045, 70] width 38 height 6
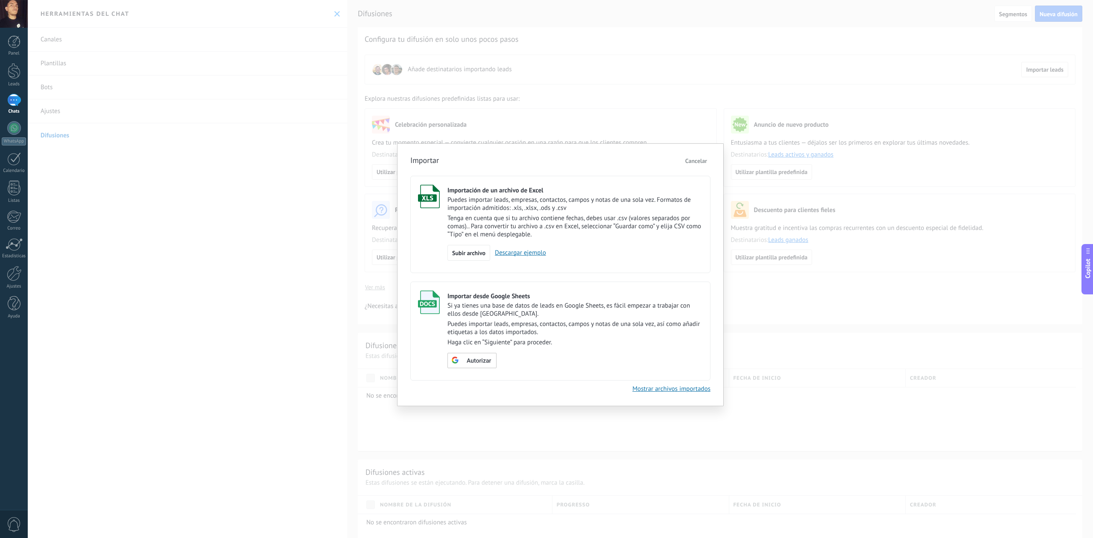
click at [692, 160] on span "Cancelar" at bounding box center [696, 161] width 22 height 8
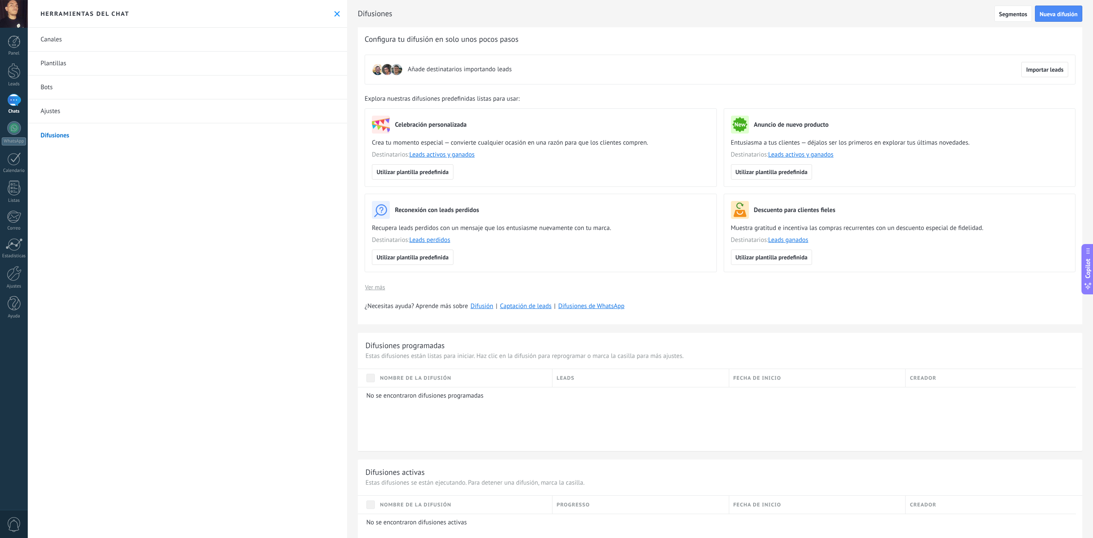
click at [7, 106] on div at bounding box center [14, 100] width 14 height 12
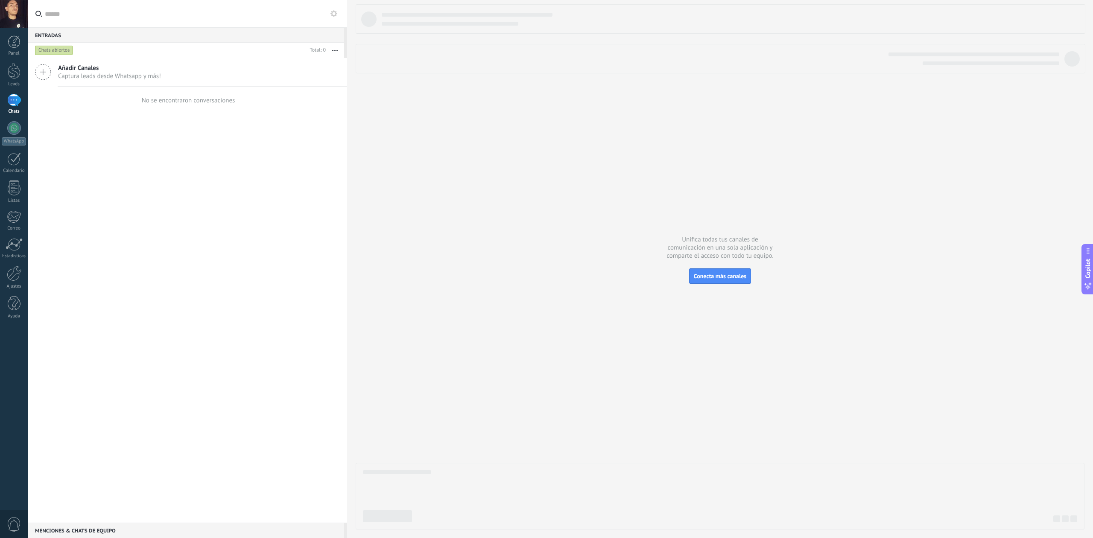
click at [165, 97] on div "No se encontraron conversaciones" at bounding box center [189, 100] width 94 height 8
click at [46, 48] on div "Chats abiertos" at bounding box center [54, 50] width 38 height 10
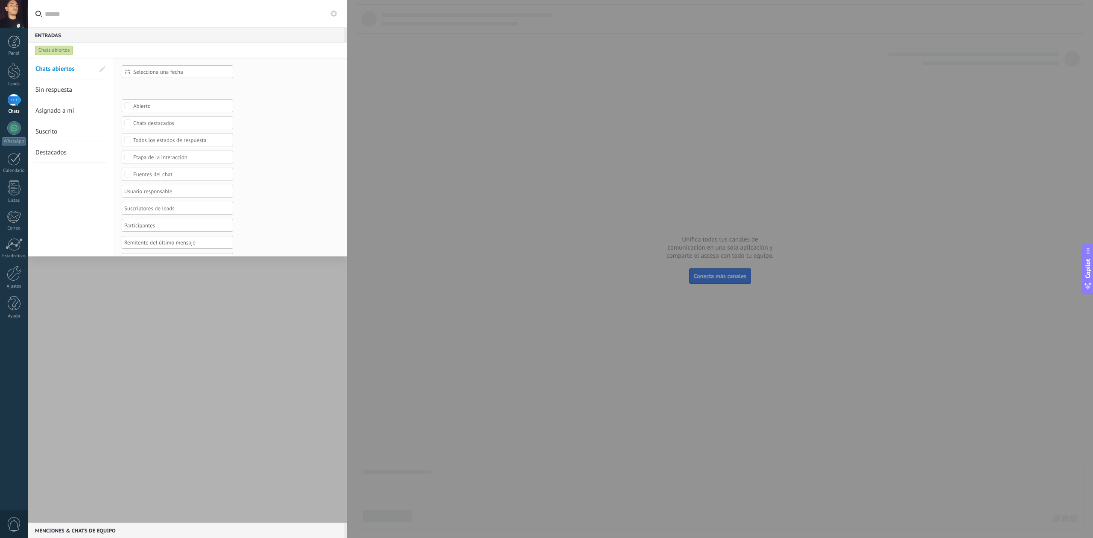
click at [70, 88] on span "Sin respuesta" at bounding box center [53, 90] width 37 height 8
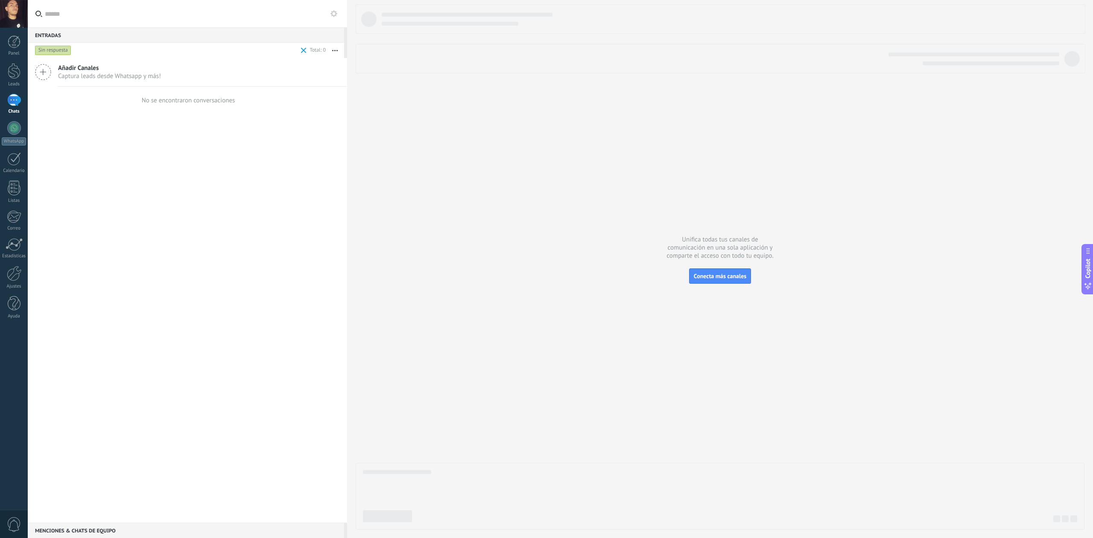
click at [68, 49] on div "Sin respuesta" at bounding box center [53, 50] width 36 height 10
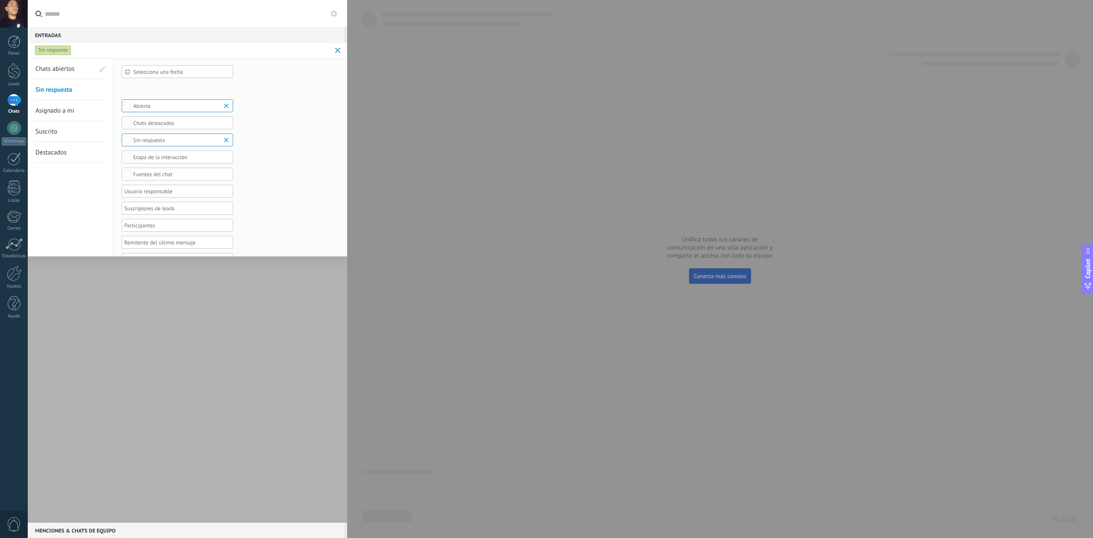
click at [67, 71] on span "Chats abiertos" at bounding box center [54, 69] width 39 height 8
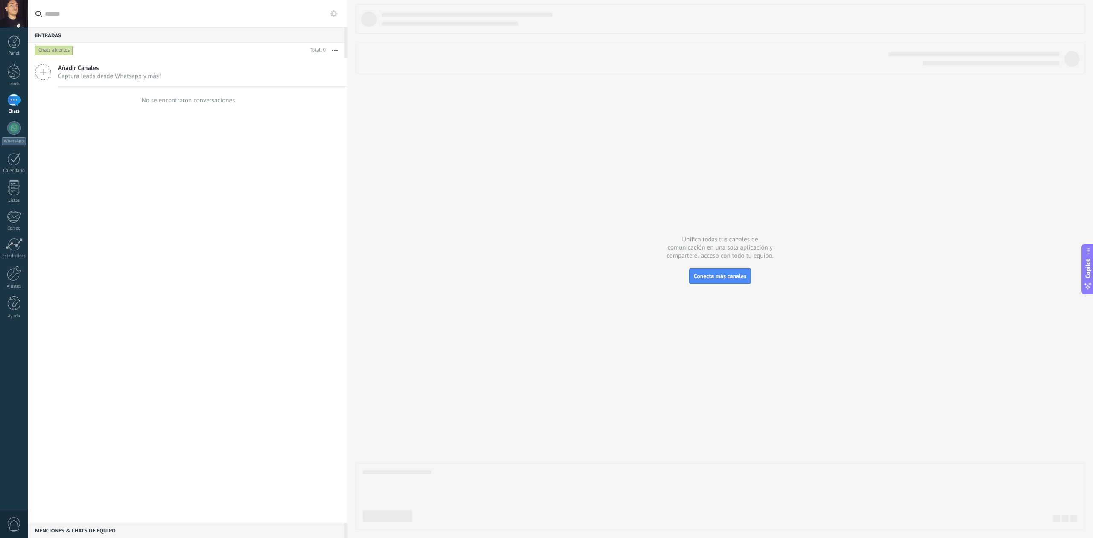
click at [61, 54] on div "Chats abiertos" at bounding box center [54, 50] width 38 height 10
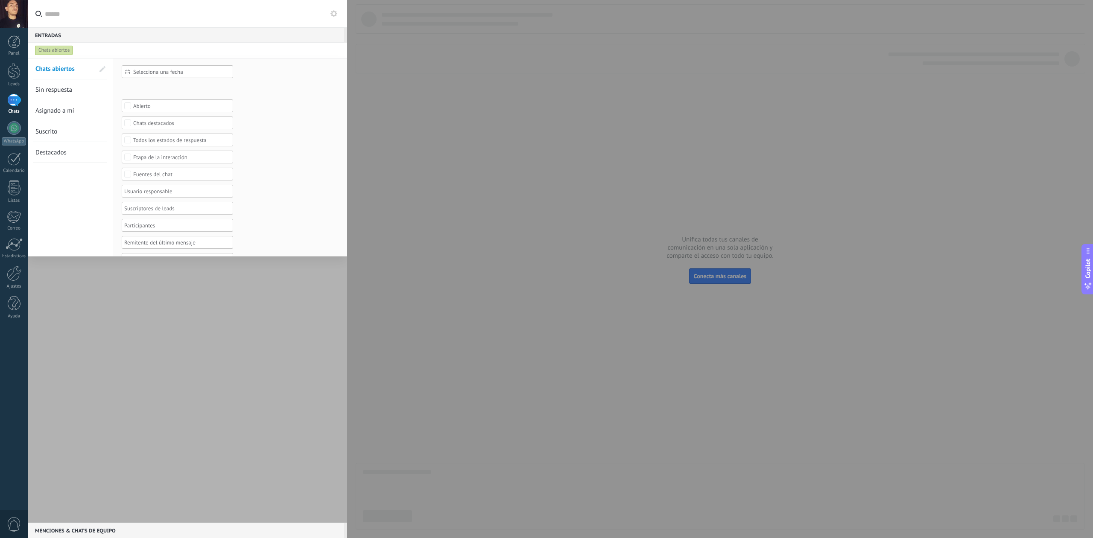
click at [130, 293] on div at bounding box center [187, 290] width 319 height 465
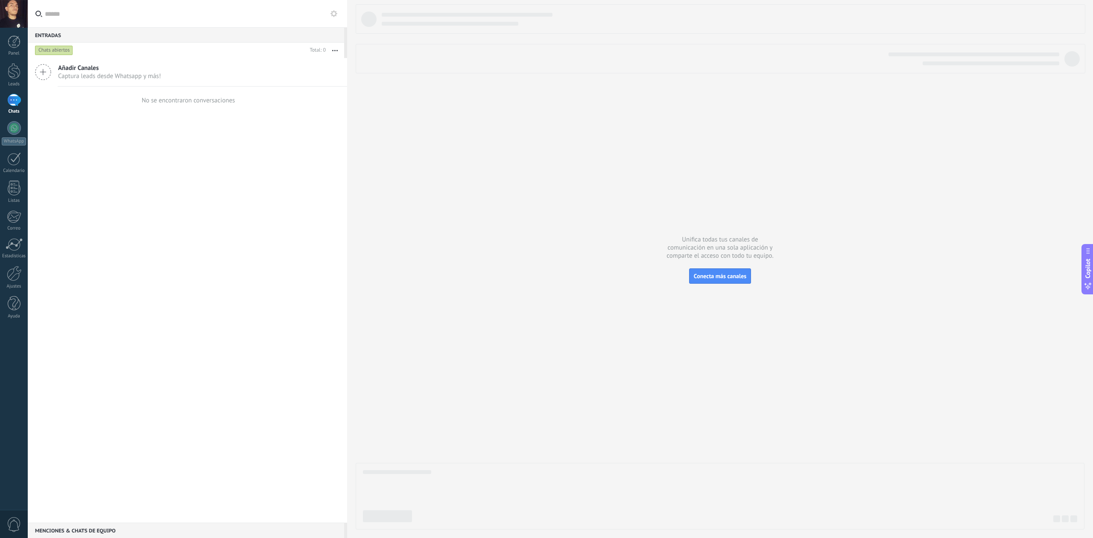
click at [338, 50] on button "button" at bounding box center [335, 50] width 18 height 15
click at [229, 239] on div "Añadir Canales Captura leads desde Whatsapp y más! No se encontraron conversaci…" at bounding box center [187, 290] width 319 height 465
click at [724, 281] on button "Conecta más canales" at bounding box center [720, 276] width 62 height 15
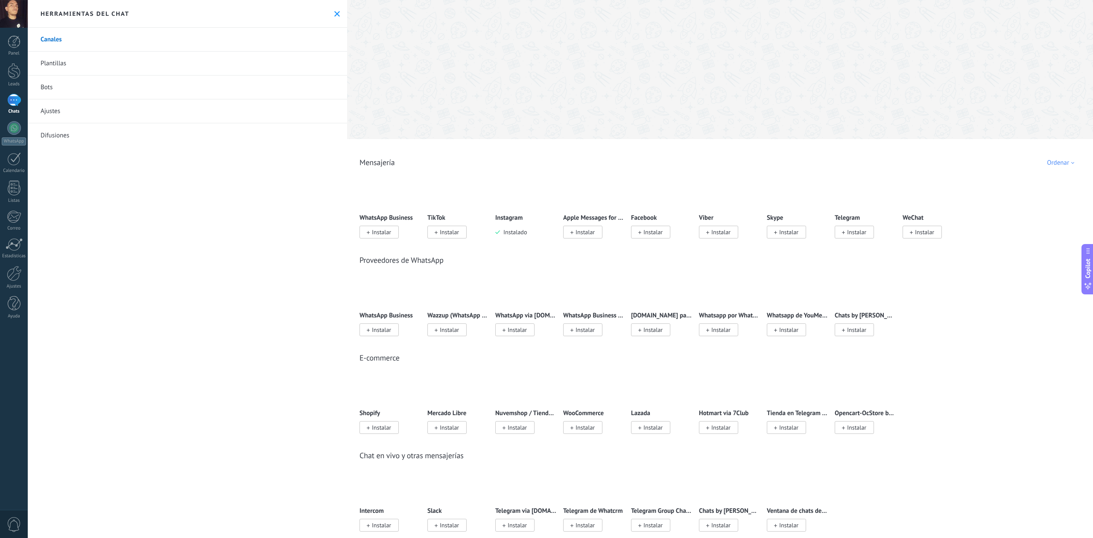
click at [510, 206] on img at bounding box center [526, 190] width 61 height 41
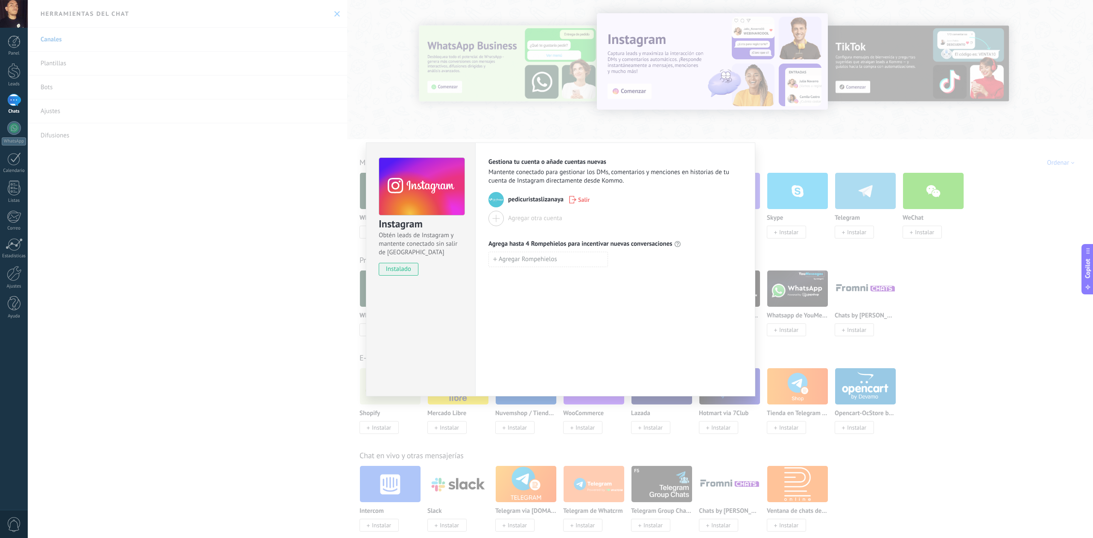
click at [646, 173] on span "Mantente conectado para gestionar los DMs, comentarios y menciones en historias…" at bounding box center [615, 176] width 254 height 17
click at [667, 170] on span "Mantente conectado para gestionar los DMs, comentarios y menciones en historias…" at bounding box center [615, 176] width 254 height 17
click at [421, 129] on div "Instagram Obtén leads de Instagram y mantente conectado sin salir de Kommo inst…" at bounding box center [560, 269] width 1065 height 538
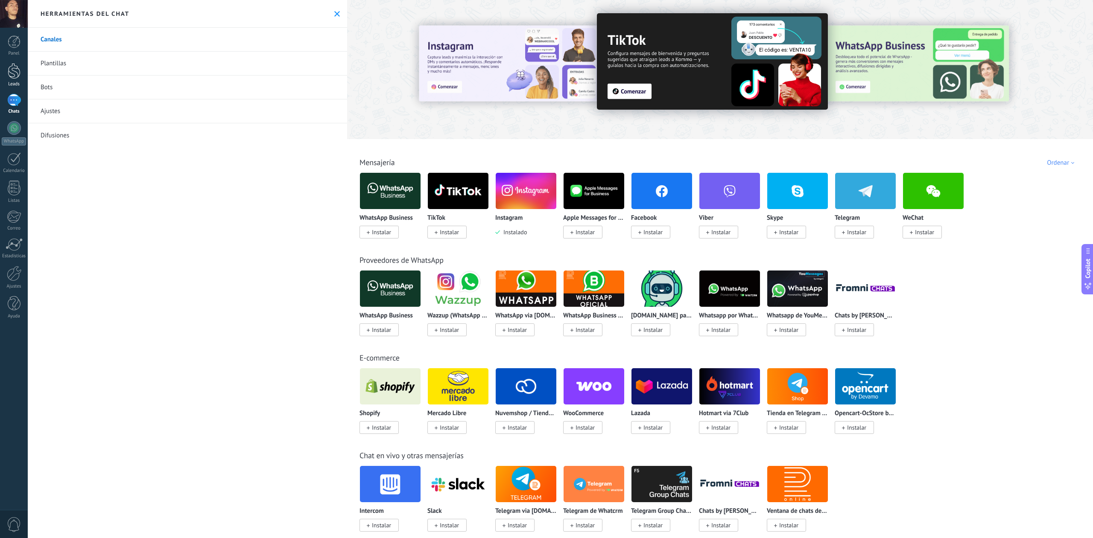
click at [9, 79] on div "Leads" at bounding box center [14, 75] width 28 height 24
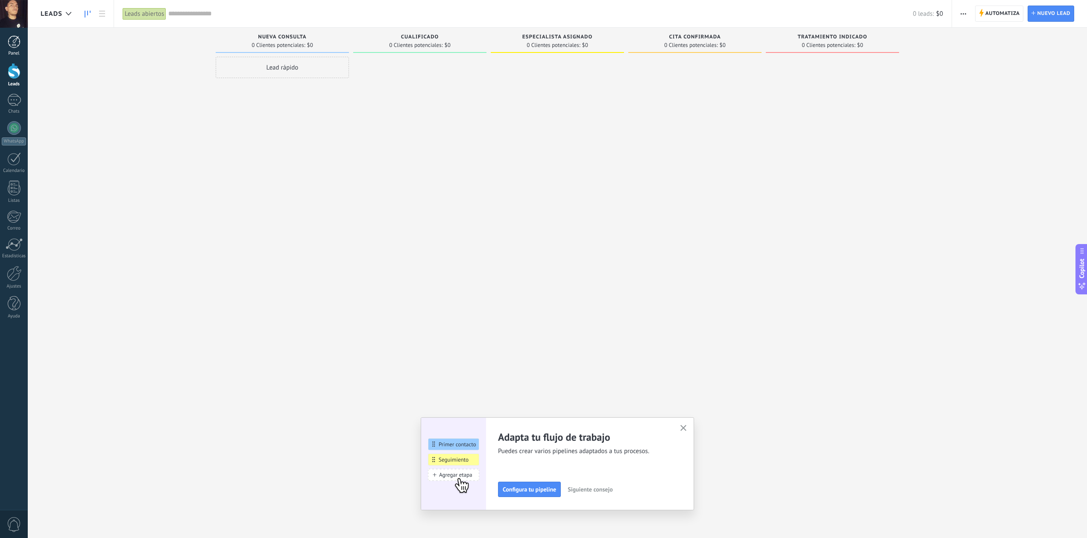
click at [16, 44] on div at bounding box center [14, 41] width 13 height 13
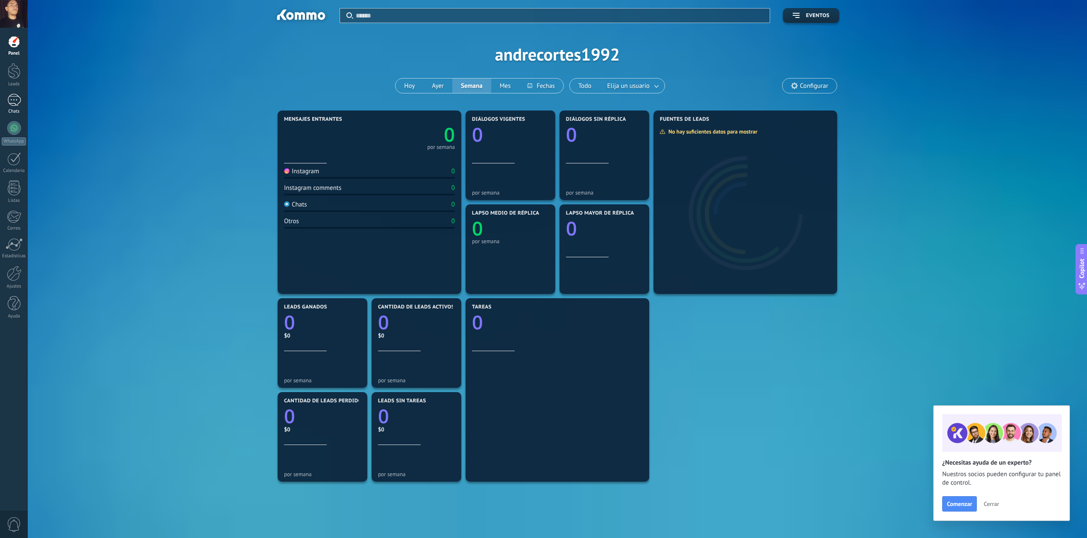
click at [13, 99] on div at bounding box center [14, 100] width 14 height 12
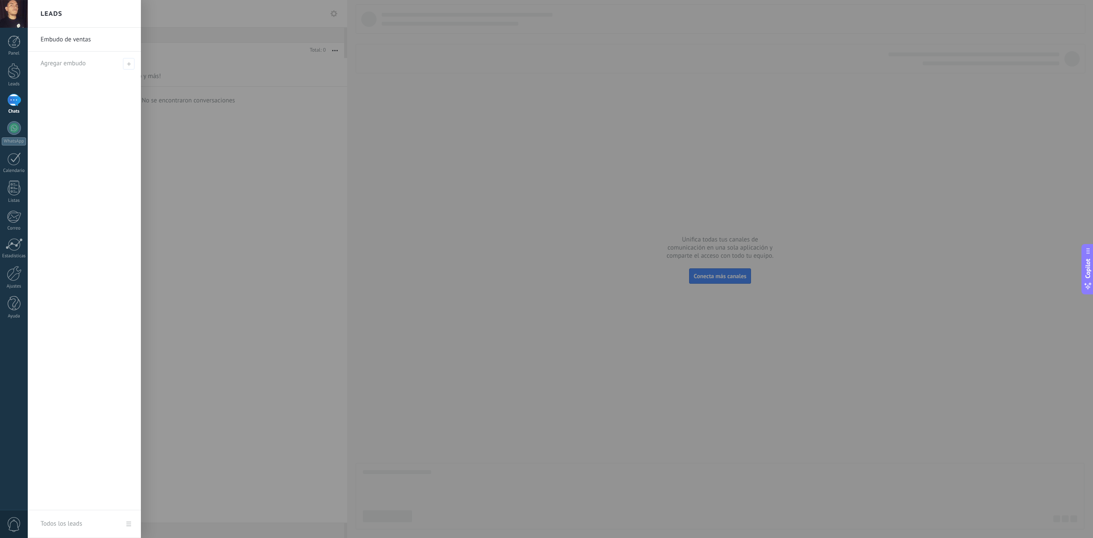
click at [13, 102] on div at bounding box center [14, 100] width 14 height 12
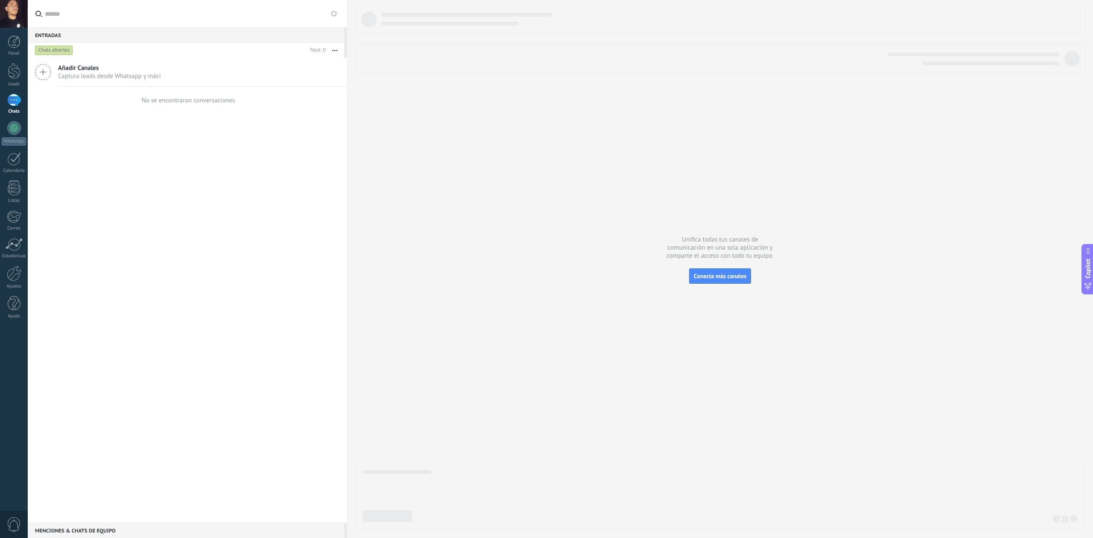
click at [13, 102] on div at bounding box center [14, 100] width 14 height 12
click at [11, 102] on div at bounding box center [14, 100] width 14 height 12
click at [133, 78] on span "Captura leads desde Whatsapp y más!" at bounding box center [109, 76] width 103 height 8
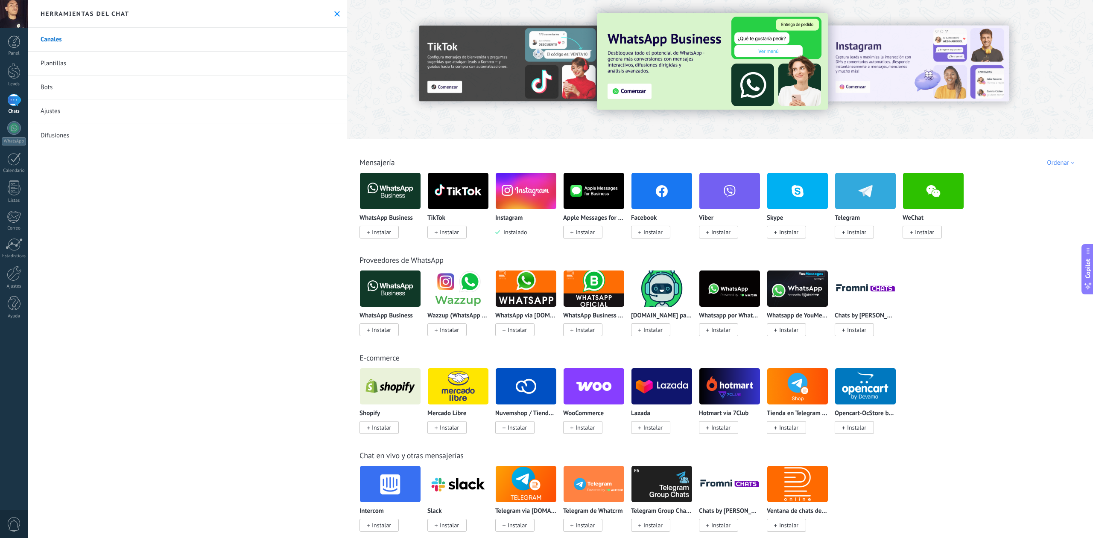
click at [11, 101] on div at bounding box center [14, 100] width 14 height 12
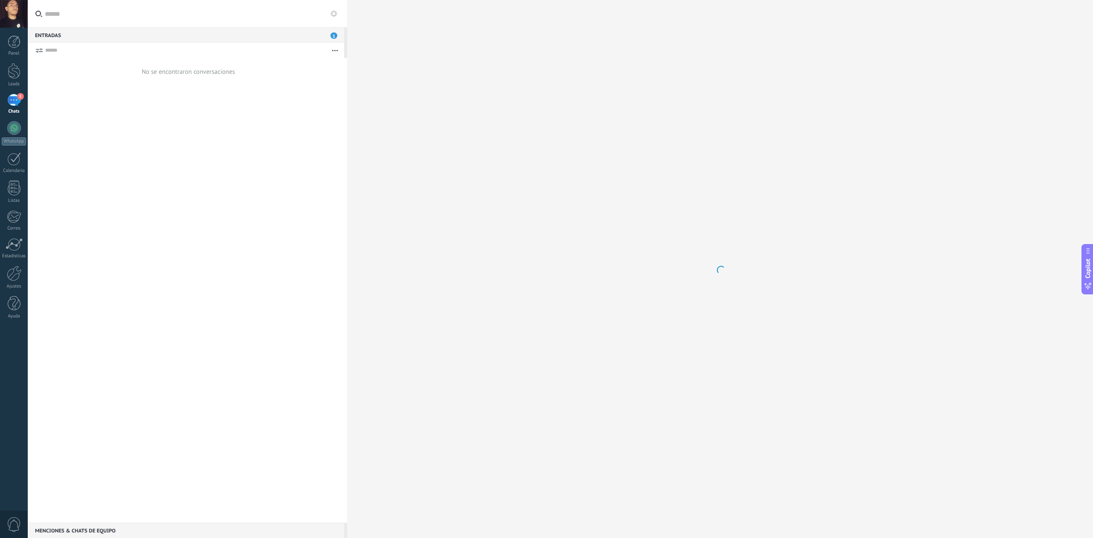
click at [13, 103] on div "1" at bounding box center [14, 100] width 14 height 12
click at [18, 103] on div "1" at bounding box center [14, 100] width 14 height 12
click at [18, 78] on div at bounding box center [14, 71] width 13 height 16
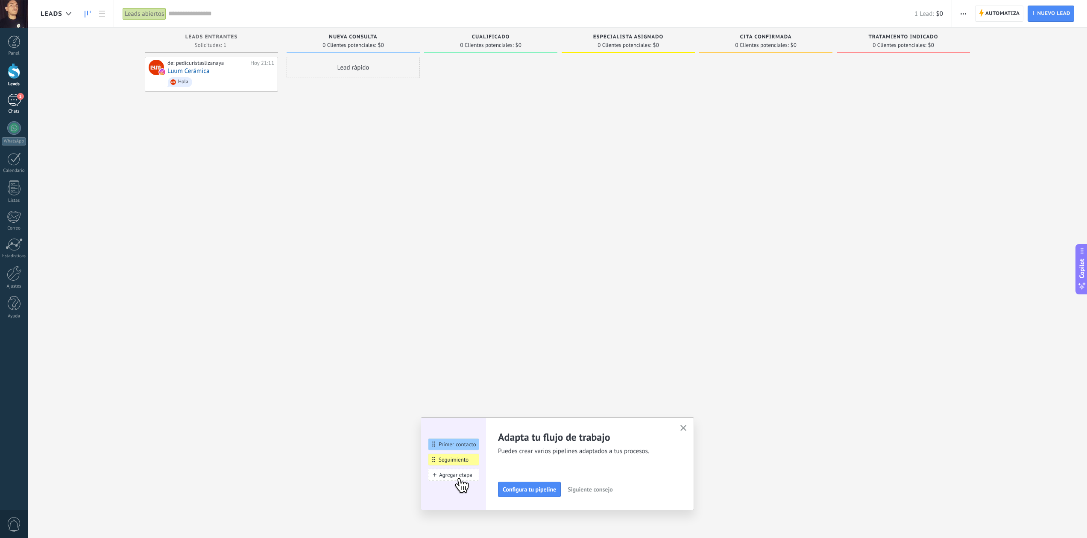
click at [20, 102] on div "1" at bounding box center [14, 100] width 14 height 12
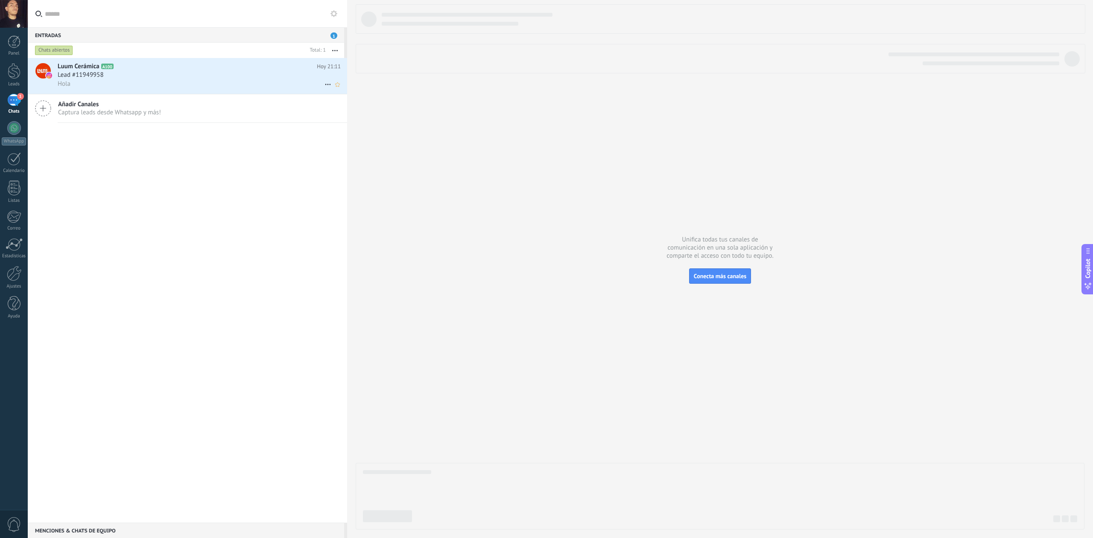
click at [149, 83] on div "Hola" at bounding box center [199, 83] width 283 height 9
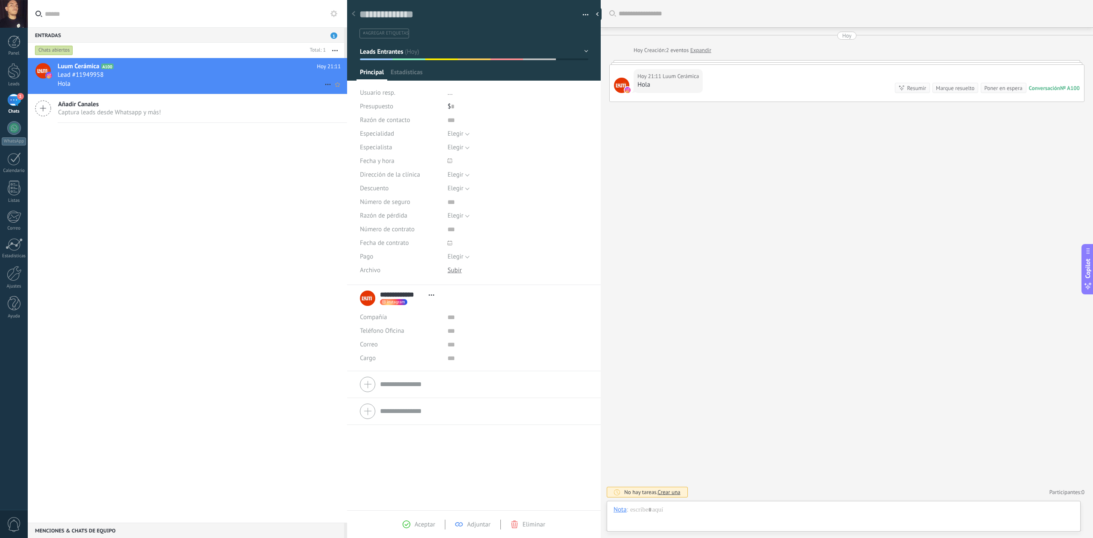
scroll to position [13, 0]
click at [773, 86] on div "Hoy 21:11 Luum Cerámica Hola Conversación № A100 Conversación № A100 Resumir Re…" at bounding box center [847, 83] width 474 height 37
click at [941, 514] on div at bounding box center [844, 519] width 460 height 26
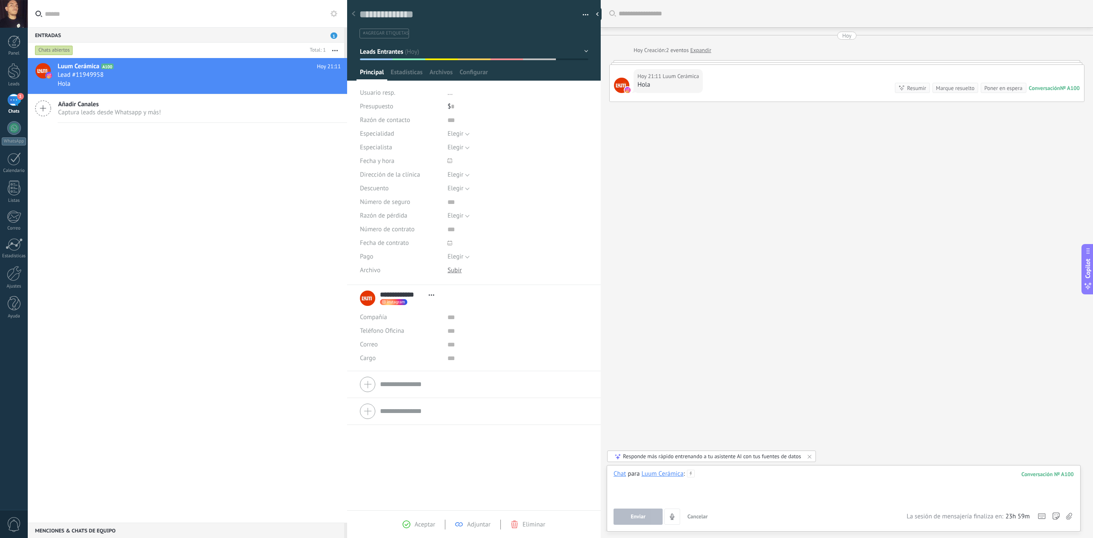
click at [762, 488] on div at bounding box center [844, 486] width 460 height 32
click at [444, 323] on div "Compañía Abrir detalle Editar" at bounding box center [474, 318] width 228 height 14
click at [447, 319] on input "text" at bounding box center [511, 318] width 128 height 14
type input "**********"
click at [454, 331] on input "text" at bounding box center [511, 332] width 128 height 14
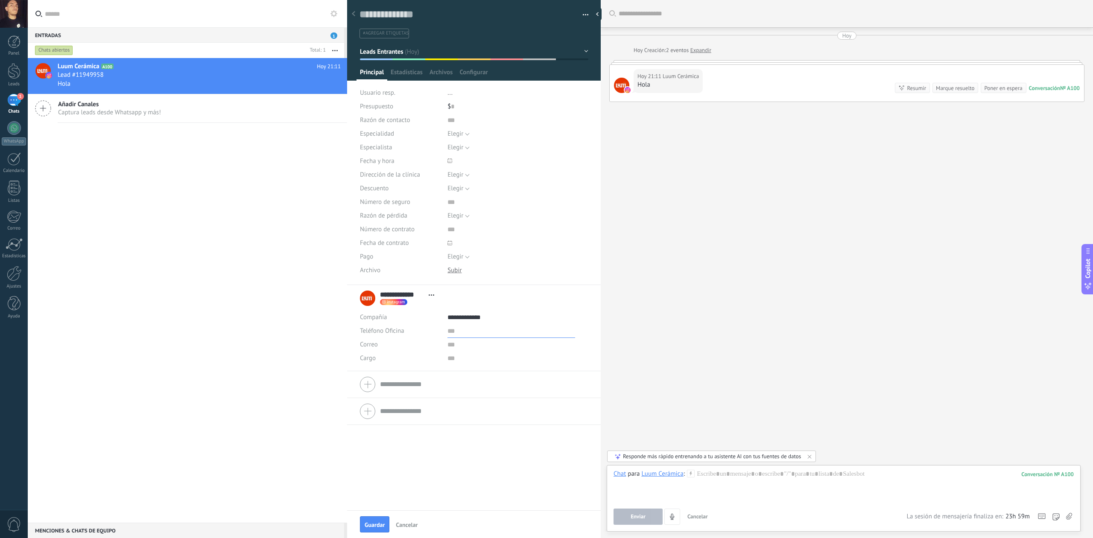
click at [472, 336] on input "text" at bounding box center [511, 332] width 128 height 14
type input "**********"
click at [406, 74] on span "Estadísticas" at bounding box center [407, 74] width 32 height 12
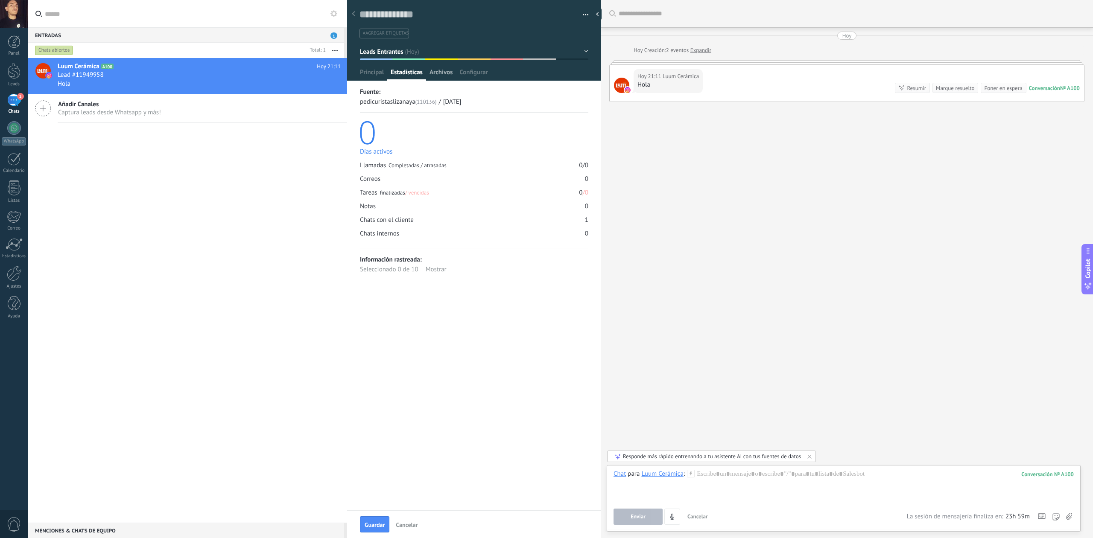
click at [443, 74] on span "Archivos" at bounding box center [441, 74] width 23 height 12
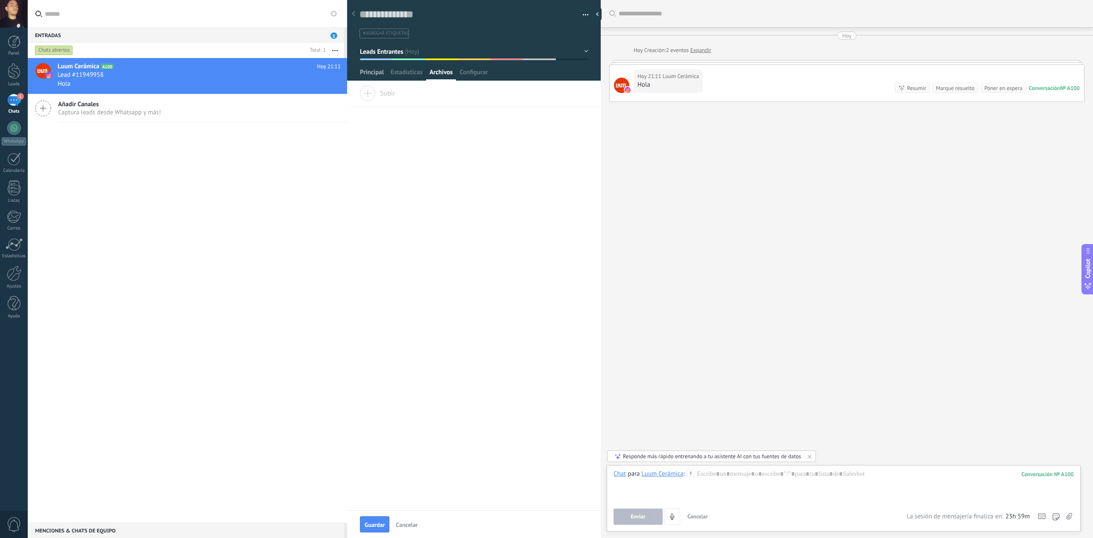
click at [377, 72] on span "Principal" at bounding box center [372, 74] width 24 height 12
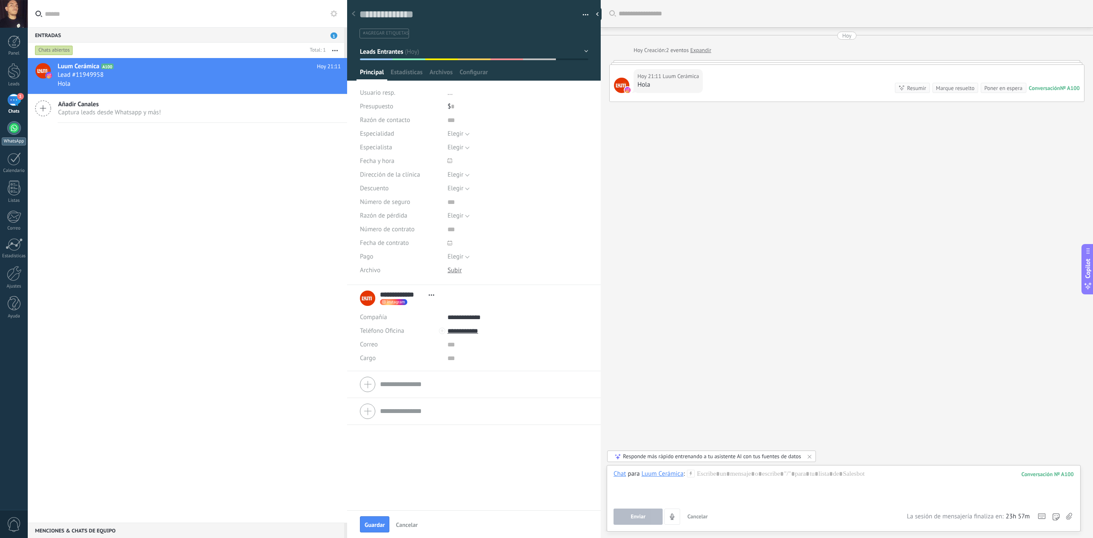
click at [18, 131] on div at bounding box center [14, 128] width 14 height 14
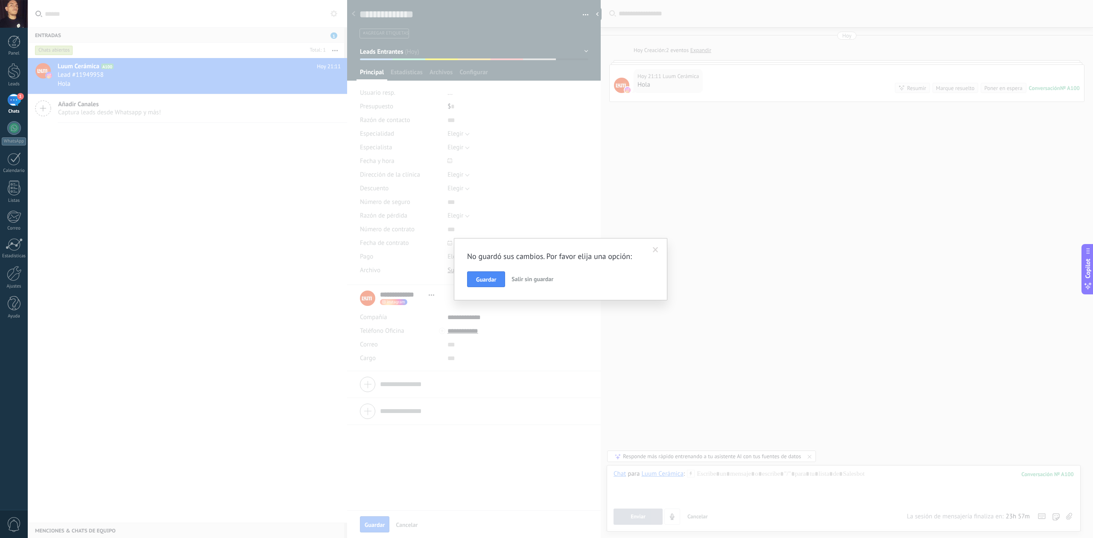
click at [656, 253] on span at bounding box center [656, 250] width 14 height 15
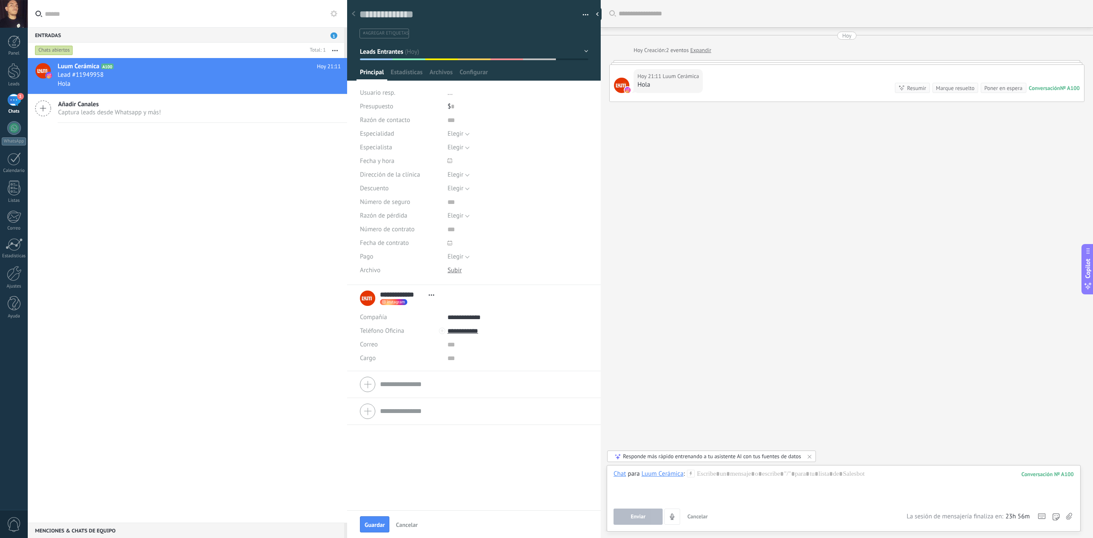
click at [576, 49] on button "Leads Entrantes" at bounding box center [474, 51] width 228 height 15
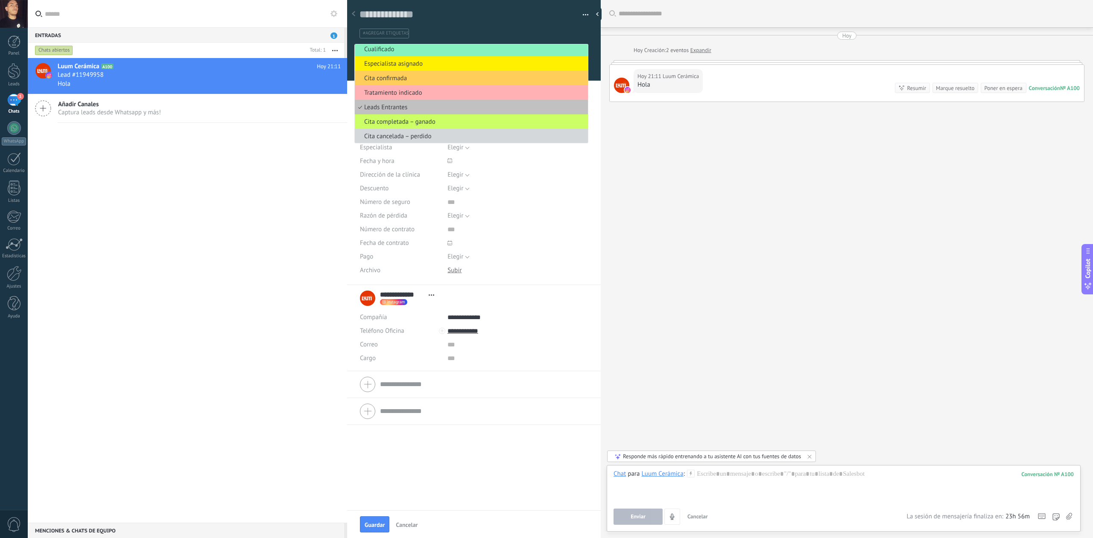
scroll to position [21, 0]
drag, startPoint x: 564, startPoint y: 184, endPoint x: 543, endPoint y: 171, distance: 24.4
click at [563, 184] on div "Elegir 5% 10% 15% Elegir" at bounding box center [517, 189] width 141 height 14
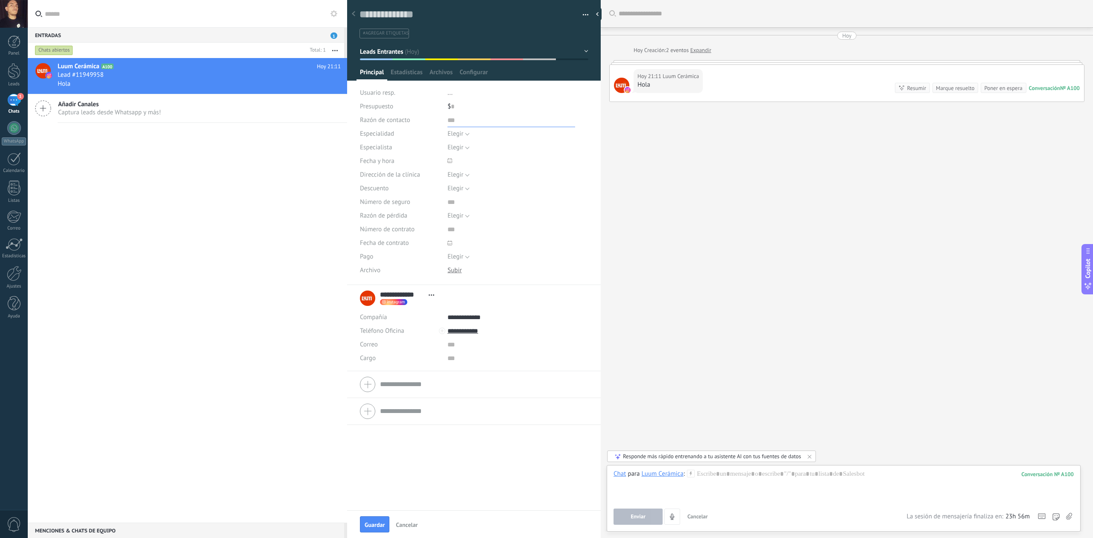
click at [457, 121] on input "text" at bounding box center [511, 121] width 128 height 14
click at [461, 124] on input "text" at bounding box center [511, 121] width 128 height 14
type input "*******"
click at [464, 131] on button "Elegir" at bounding box center [458, 134] width 22 height 14
drag, startPoint x: 524, startPoint y: 212, endPoint x: 523, endPoint y: 208, distance: 4.4
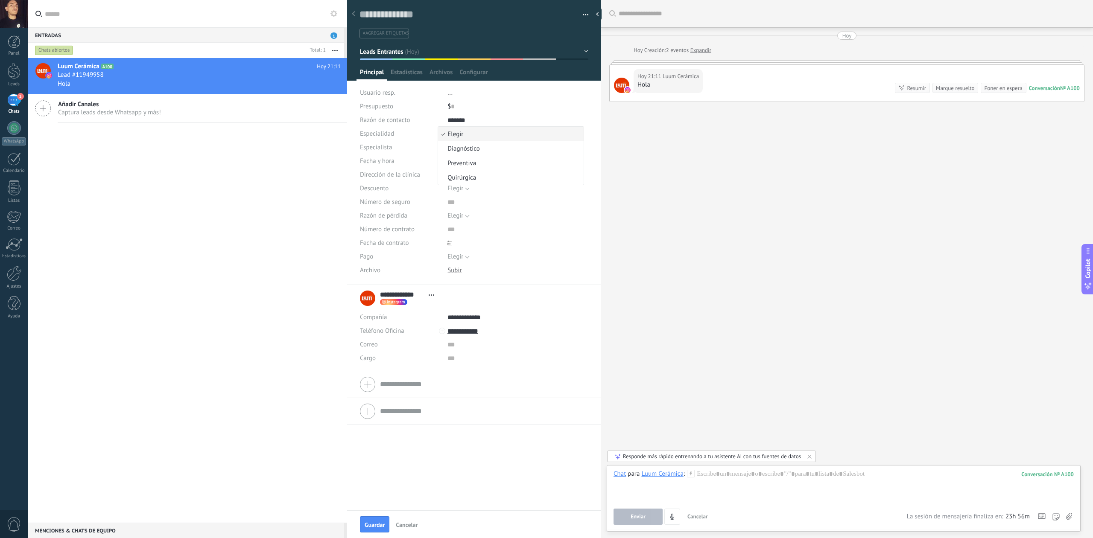
click at [524, 211] on div "Elegir Precio Calidad Cambio de opinión Sin respuesta Spam Elegir" at bounding box center [517, 216] width 141 height 14
click at [465, 149] on button "Elegir" at bounding box center [458, 148] width 22 height 14
click at [532, 281] on div "Razón de contacto ******* Especialidad Elegir Diagnóstico Preventiva Quirúrgica…" at bounding box center [474, 200] width 228 height 172
click at [447, 164] on div at bounding box center [449, 161] width 9 height 18
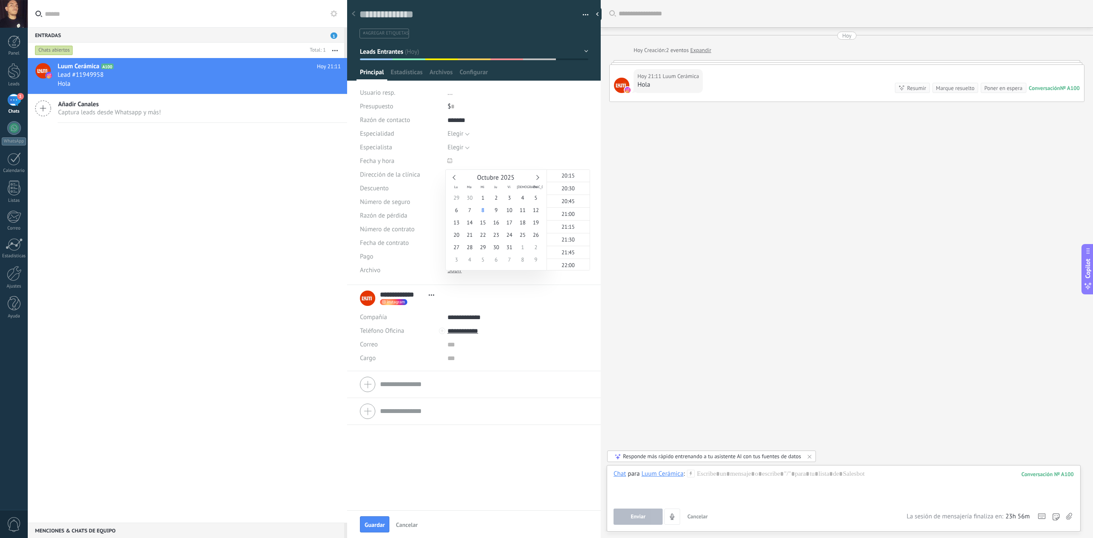
drag, startPoint x: 536, startPoint y: 147, endPoint x: 531, endPoint y: 147, distance: 5.1
click at [537, 146] on div "Elegir John Doe Sara Mendes Carl Woo Den Cambel Ali Alivo Elegir" at bounding box center [517, 148] width 141 height 14
click at [462, 175] on button "Elegir" at bounding box center [458, 175] width 22 height 14
drag, startPoint x: 531, startPoint y: 276, endPoint x: 523, endPoint y: 265, distance: 13.3
click at [531, 276] on div "Descargar Reemplazar Descargar Versiones Eliminar" at bounding box center [517, 271] width 141 height 14
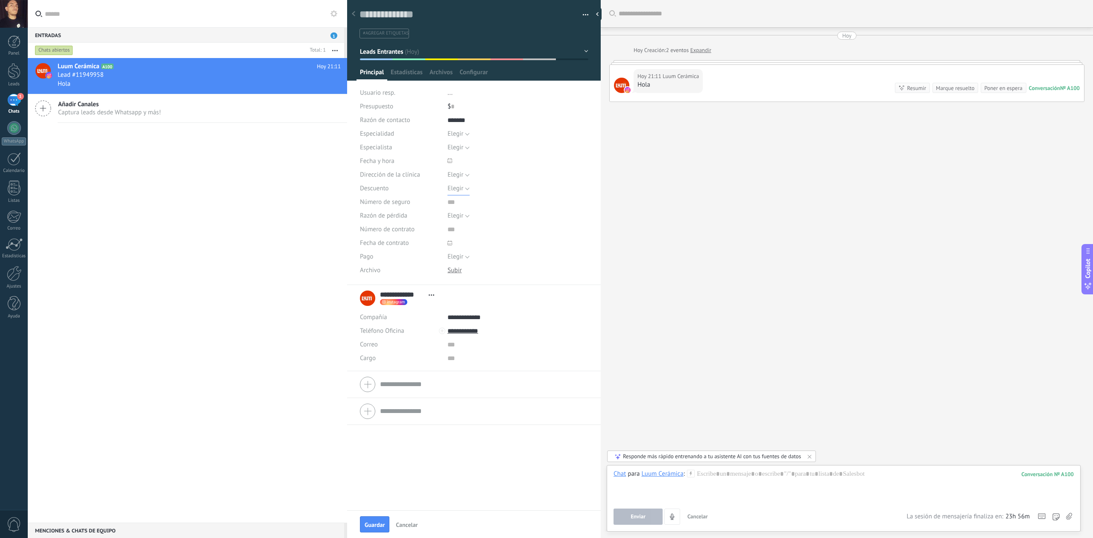
click at [467, 193] on button "Elegir" at bounding box center [458, 189] width 22 height 14
click at [531, 267] on div "Descargar Reemplazar Descargar Versiones Eliminar" at bounding box center [517, 271] width 141 height 14
click at [440, 200] on div "Número de seguro" at bounding box center [474, 203] width 228 height 14
click at [450, 203] on input "text" at bounding box center [511, 203] width 128 height 14
click at [465, 216] on button "Elegir" at bounding box center [458, 216] width 22 height 14
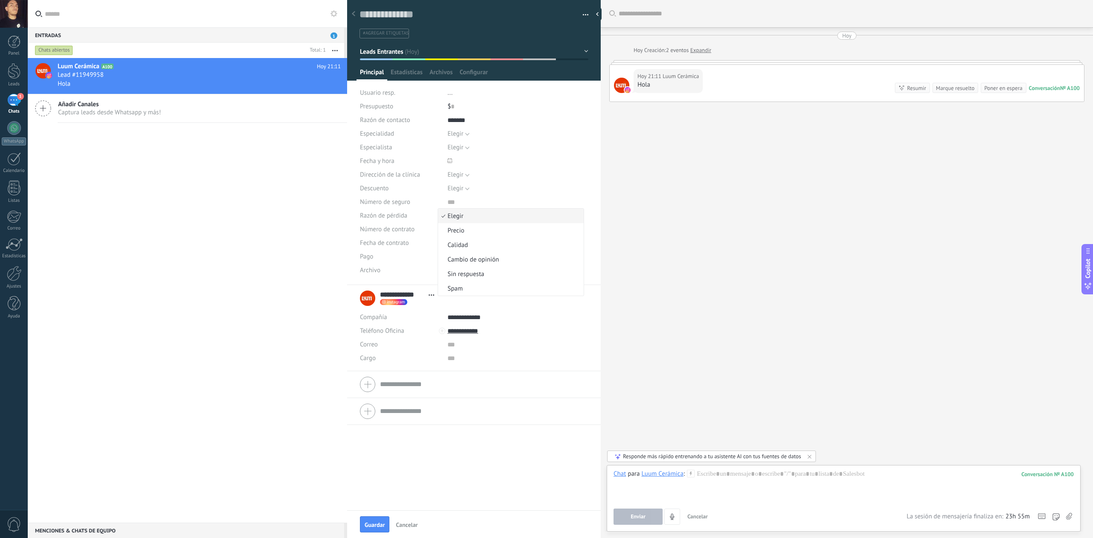
click at [448, 159] on use at bounding box center [449, 160] width 5 height 5
click at [489, 159] on input "text" at bounding box center [477, 162] width 60 height 14
click at [511, 156] on span at bounding box center [517, 162] width 141 height 14
drag, startPoint x: 144, startPoint y: 107, endPoint x: 193, endPoint y: 202, distance: 106.8
click at [104, 136] on div "Luum Cerámica A100 Hoy 21:11 Lead #11949958 Hola Añadir Canales Captura leads d…" at bounding box center [187, 290] width 319 height 465
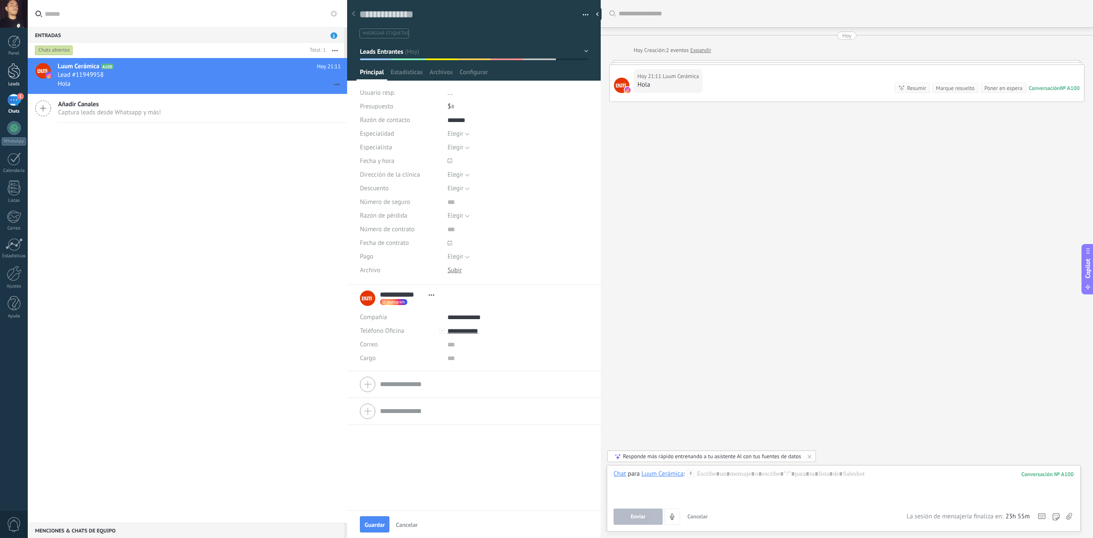
click at [11, 74] on div at bounding box center [14, 71] width 13 height 16
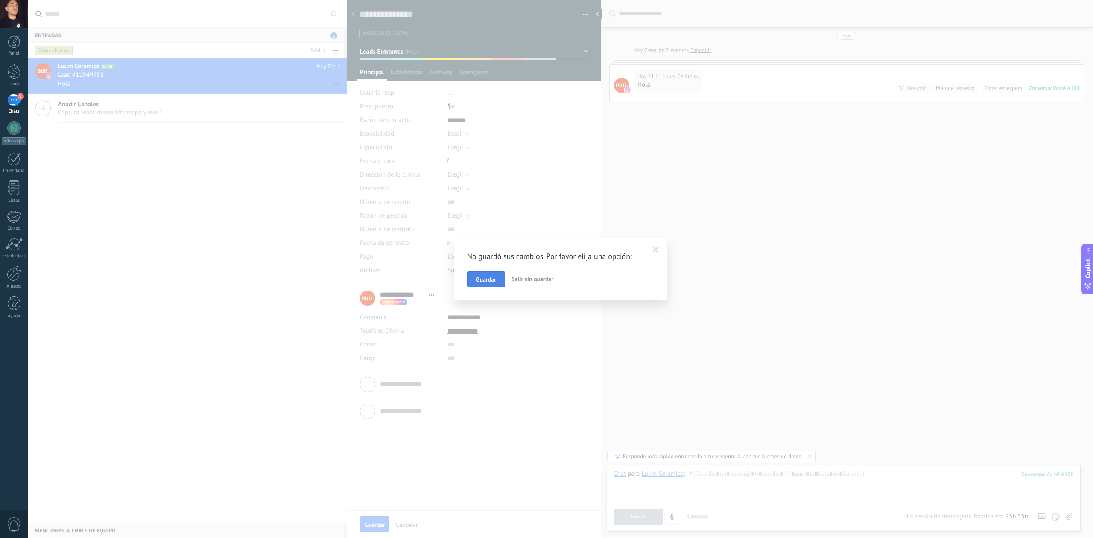
click at [486, 279] on span "Guardar" at bounding box center [486, 280] width 20 height 6
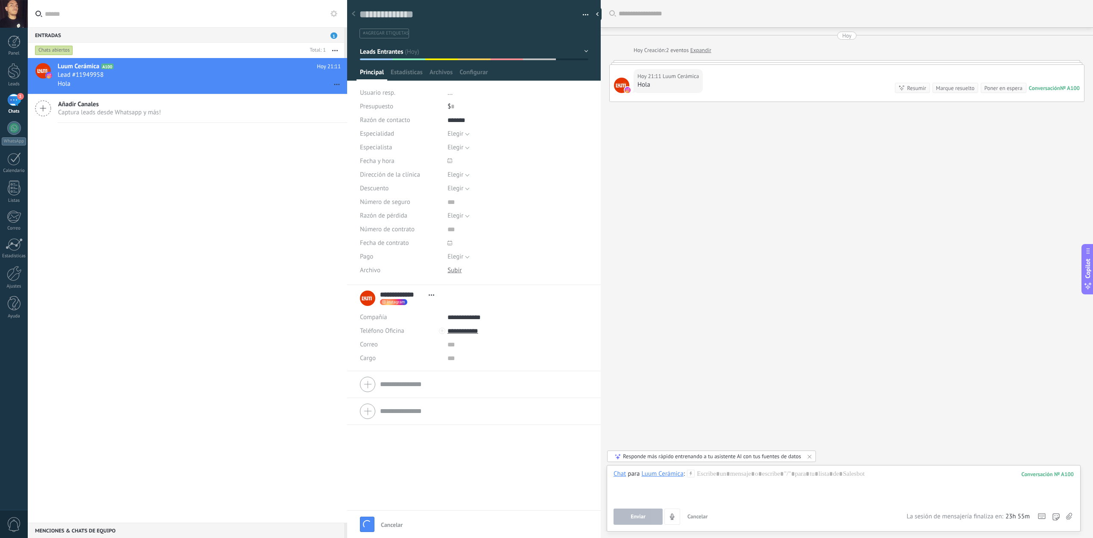
scroll to position [9, 0]
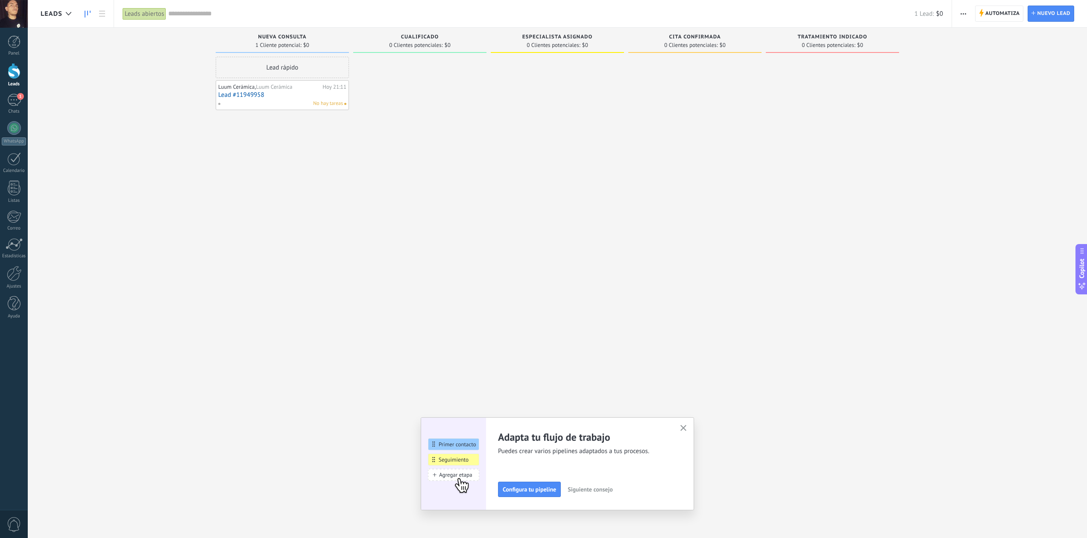
click at [301, 94] on link "Lead #11949958" at bounding box center [282, 94] width 128 height 7
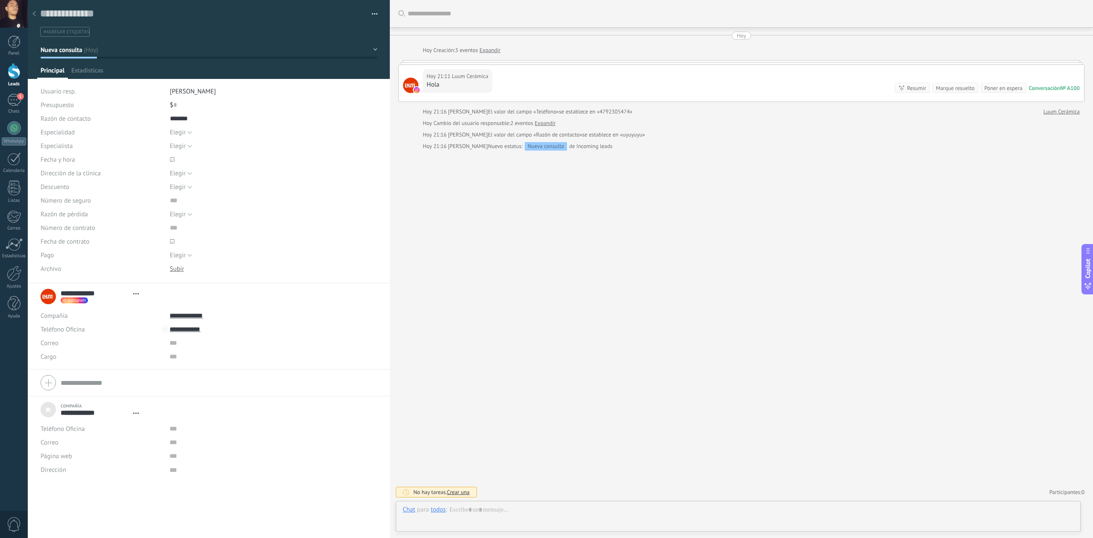
scroll to position [9, 0]
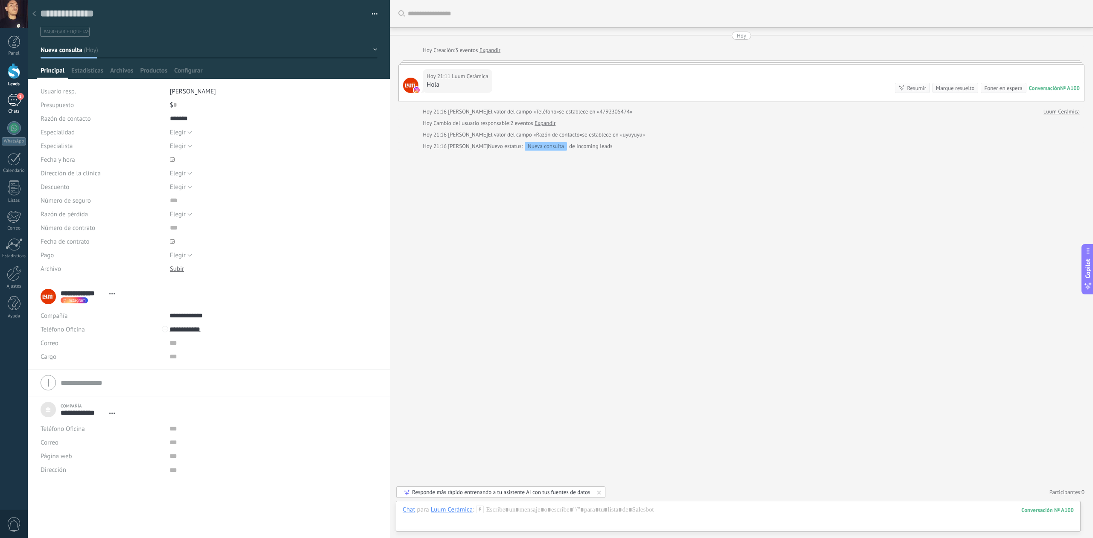
click at [7, 97] on link "1 Chats" at bounding box center [14, 104] width 28 height 20
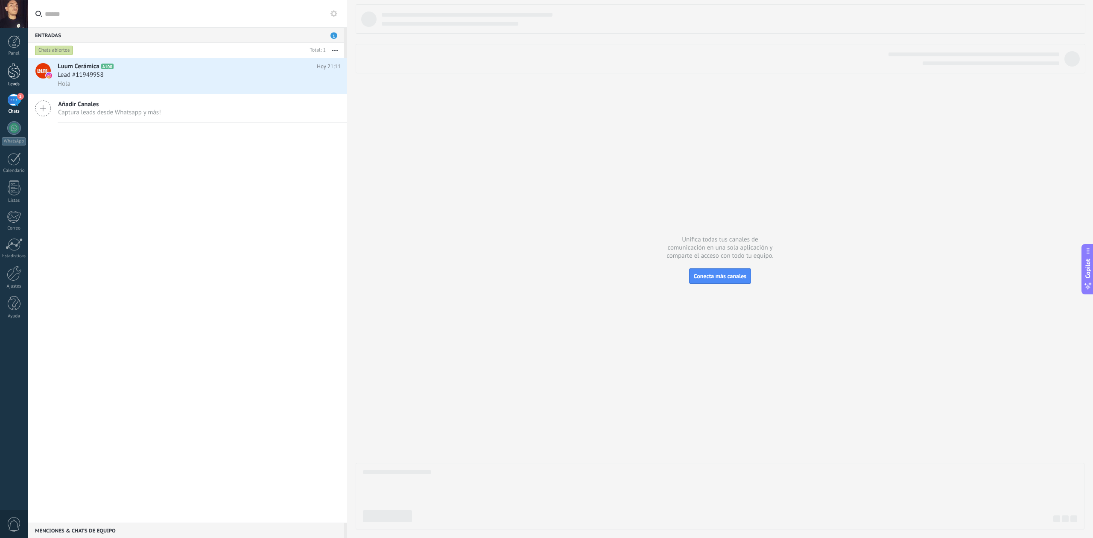
click at [17, 72] on div at bounding box center [14, 71] width 13 height 16
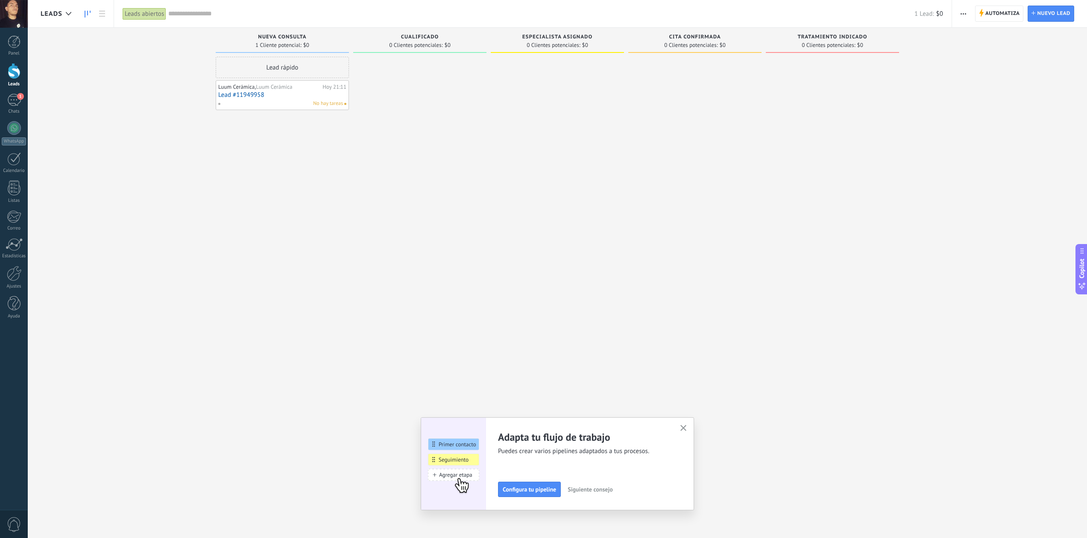
click at [282, 35] on span "Nueva consulta" at bounding box center [282, 37] width 48 height 6
drag, startPoint x: 304, startPoint y: 34, endPoint x: 301, endPoint y: 49, distance: 14.7
click at [304, 34] on div "Nueva consulta 1 Cliente potencial: $0" at bounding box center [282, 40] width 133 height 25
click at [283, 98] on link "Lead #11949958" at bounding box center [282, 94] width 128 height 7
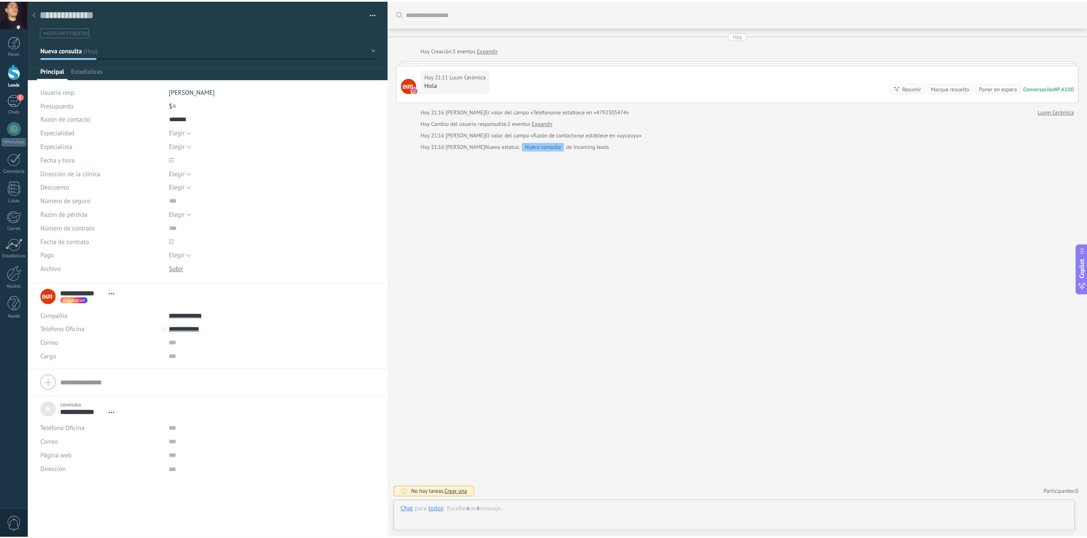
scroll to position [9, 0]
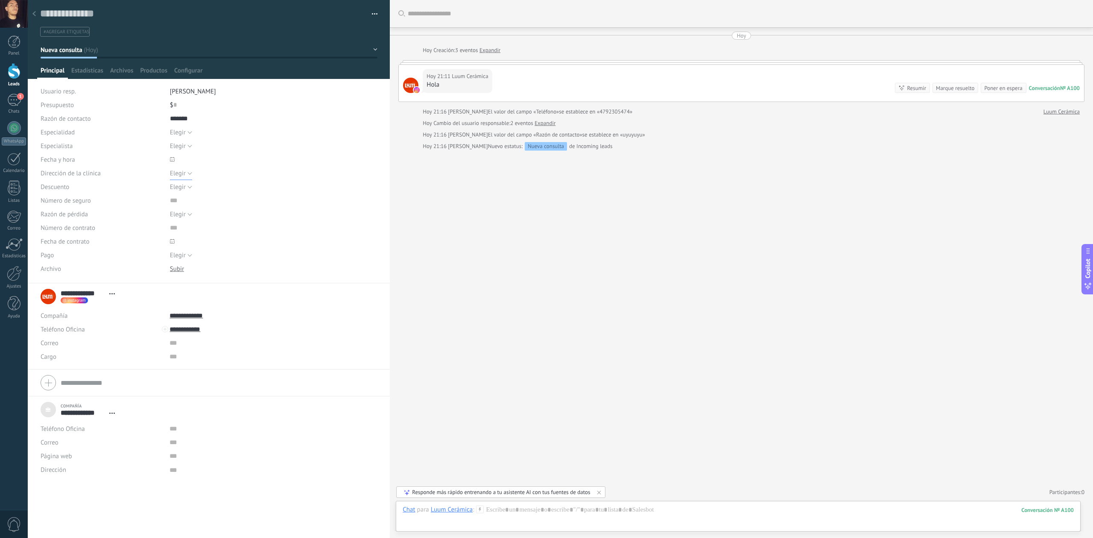
click at [187, 174] on button "Elegir" at bounding box center [181, 174] width 22 height 14
click at [187, 136] on button "Elegir" at bounding box center [181, 133] width 22 height 14
click at [193, 148] on span "Diagnóstico" at bounding box center [266, 147] width 210 height 8
click at [53, 532] on button "Guardar" at bounding box center [55, 525] width 29 height 16
click at [15, 75] on div at bounding box center [14, 71] width 13 height 16
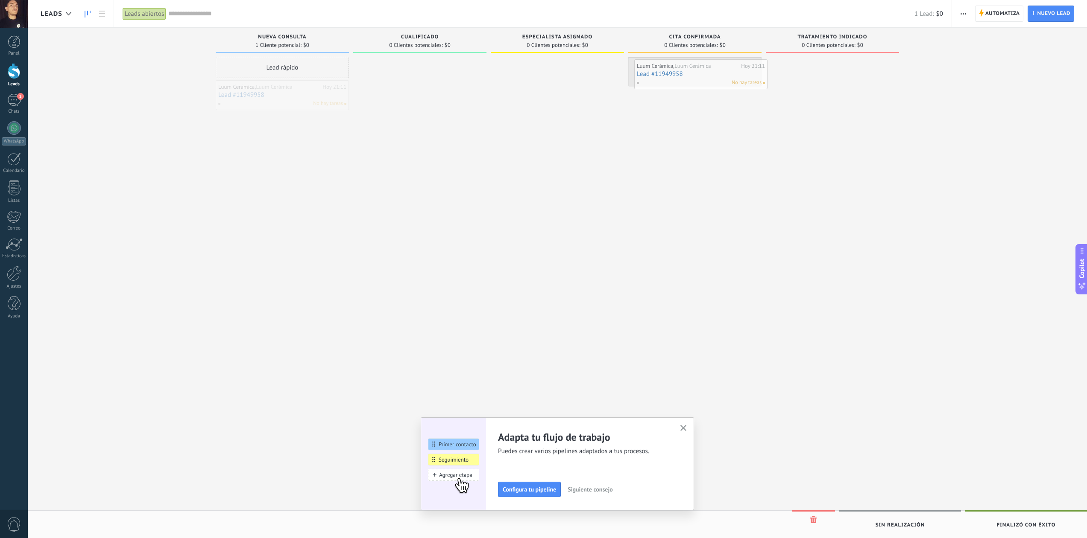
drag, startPoint x: 299, startPoint y: 96, endPoint x: 716, endPoint y: 75, distance: 418.1
click at [716, 75] on div "Leads Leads abiertos Aplicar 1 Lead: $0 Leads abiertos Mis leads Leads ganados …" at bounding box center [557, 276] width 1059 height 553
drag, startPoint x: 15, startPoint y: 69, endPoint x: 16, endPoint y: 56, distance: 12.8
click at [15, 69] on div at bounding box center [14, 71] width 13 height 16
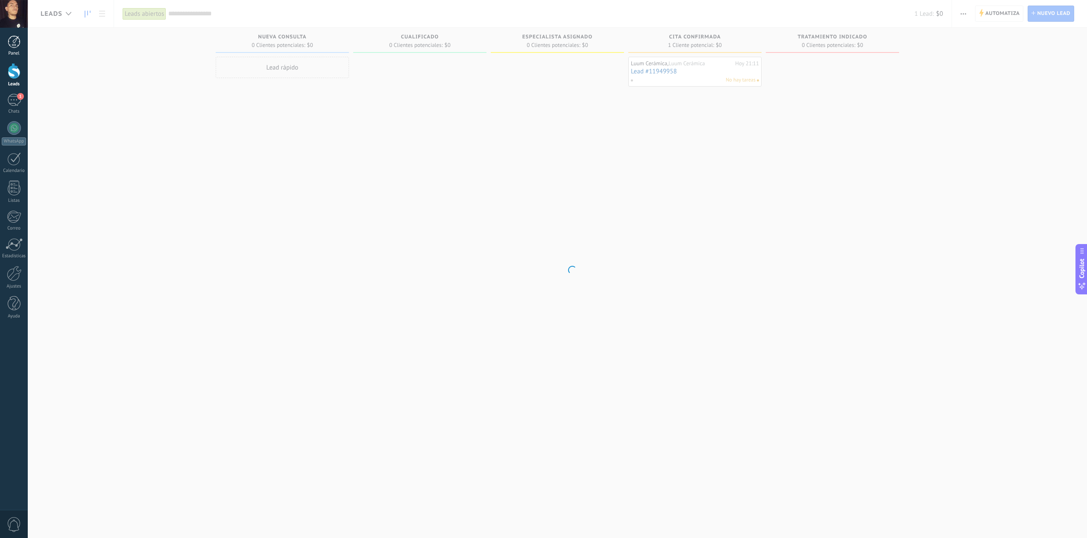
click at [18, 44] on div at bounding box center [14, 41] width 13 height 13
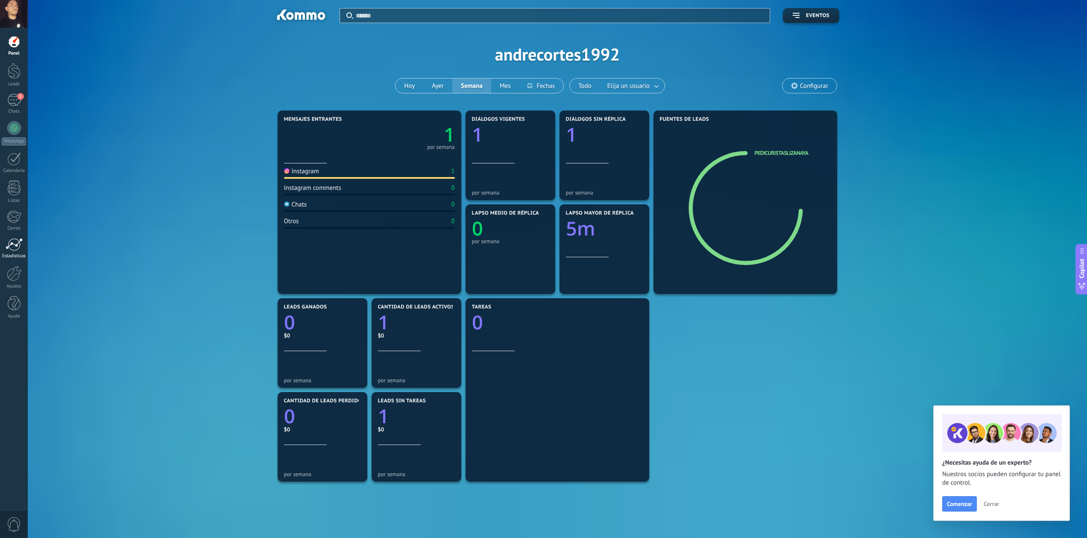
click at [15, 249] on div at bounding box center [14, 244] width 17 height 13
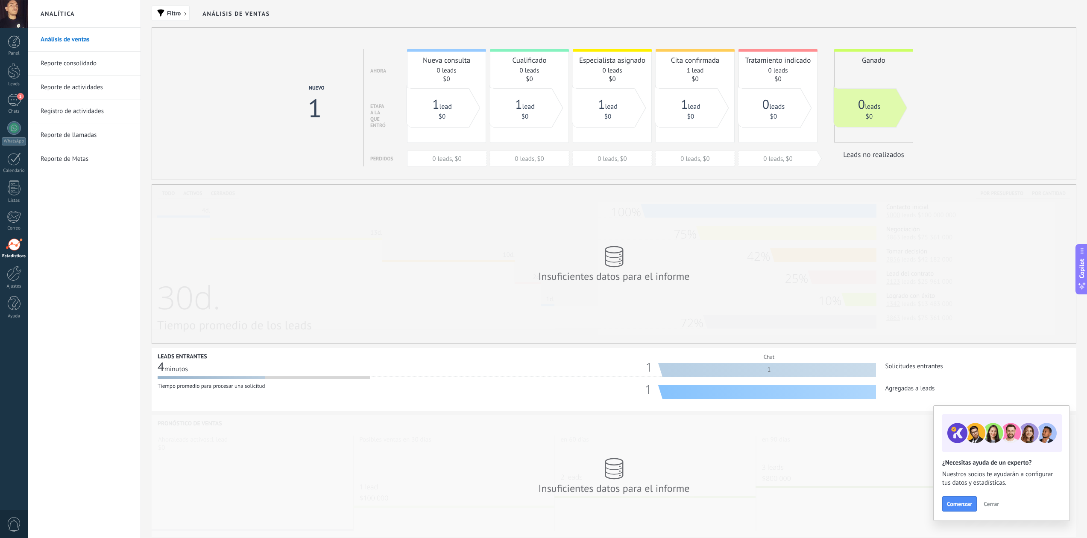
click at [71, 114] on link "Registro de actividades" at bounding box center [86, 111] width 91 height 24
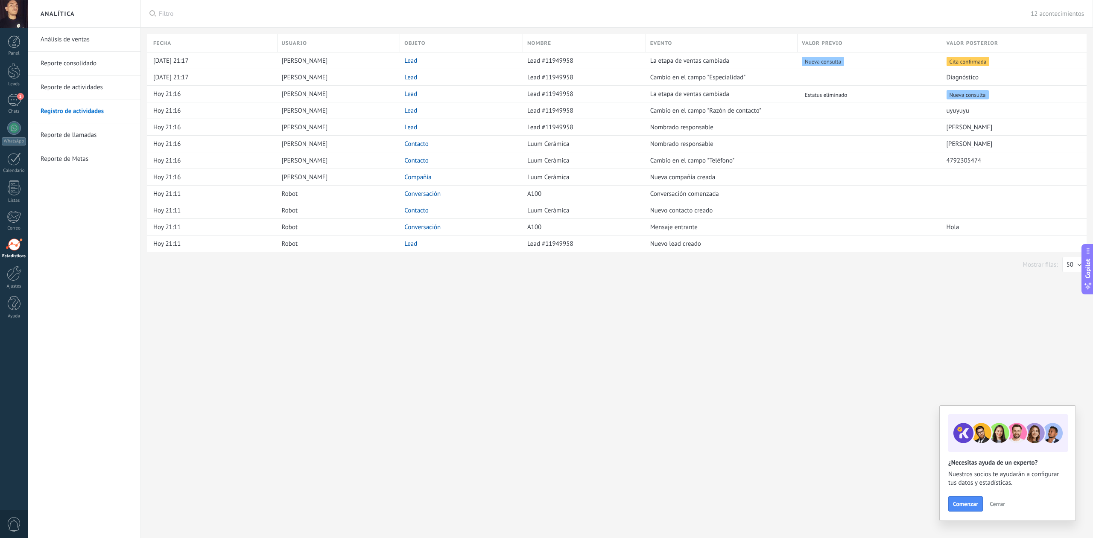
click at [75, 92] on link "Reporte de actividades" at bounding box center [86, 88] width 91 height 24
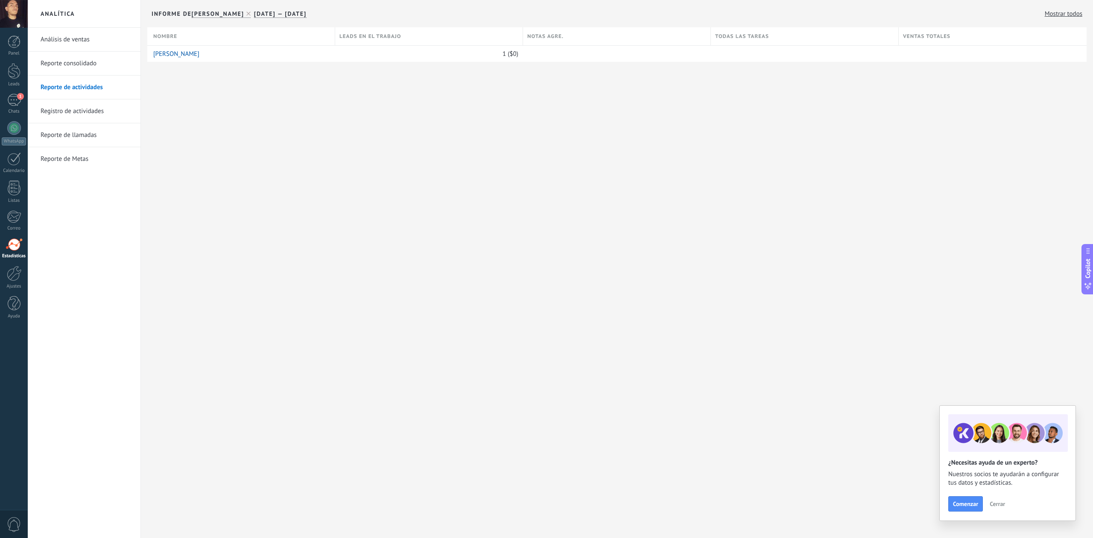
click at [82, 64] on link "Reporte consolidado" at bounding box center [86, 64] width 91 height 24
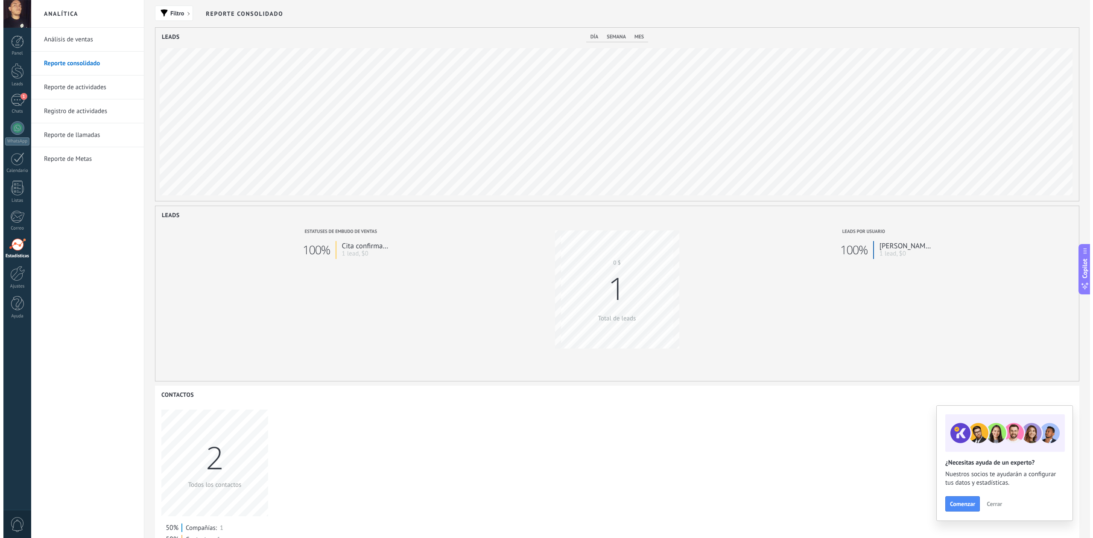
scroll to position [173, 924]
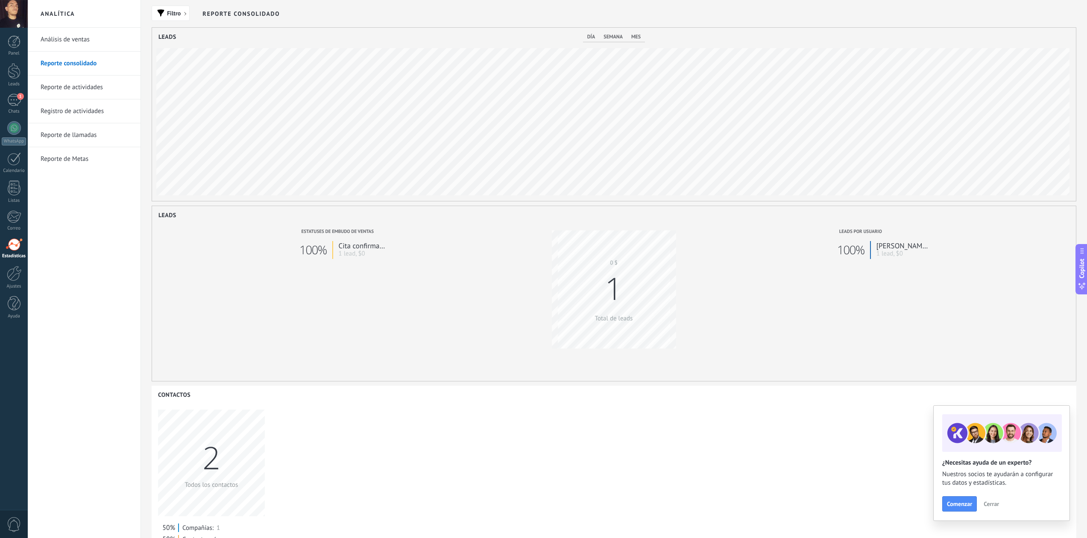
click at [84, 40] on link "Análisis de ventas" at bounding box center [86, 40] width 91 height 24
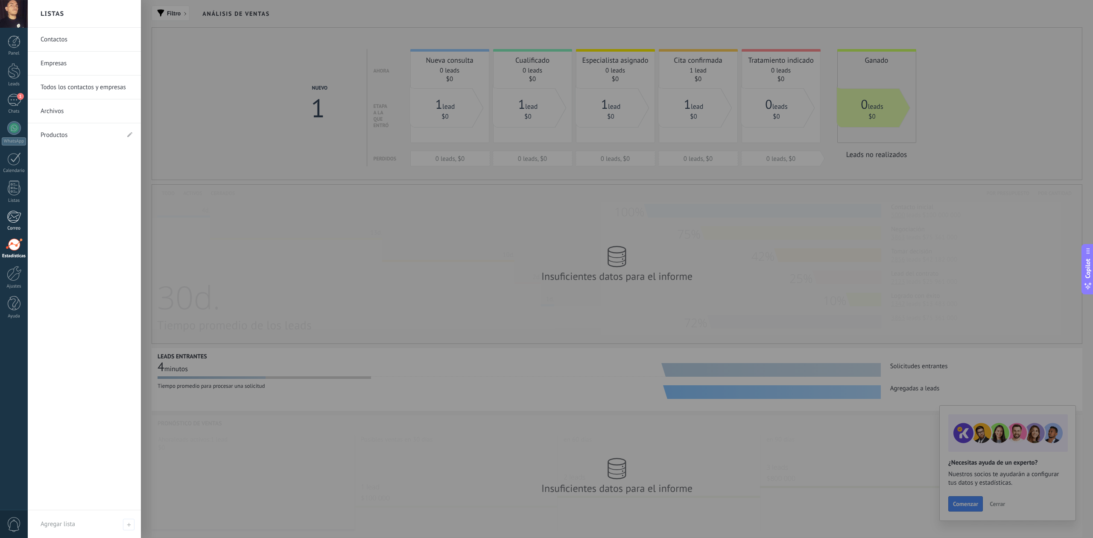
click at [21, 216] on link "Correo" at bounding box center [14, 221] width 28 height 21
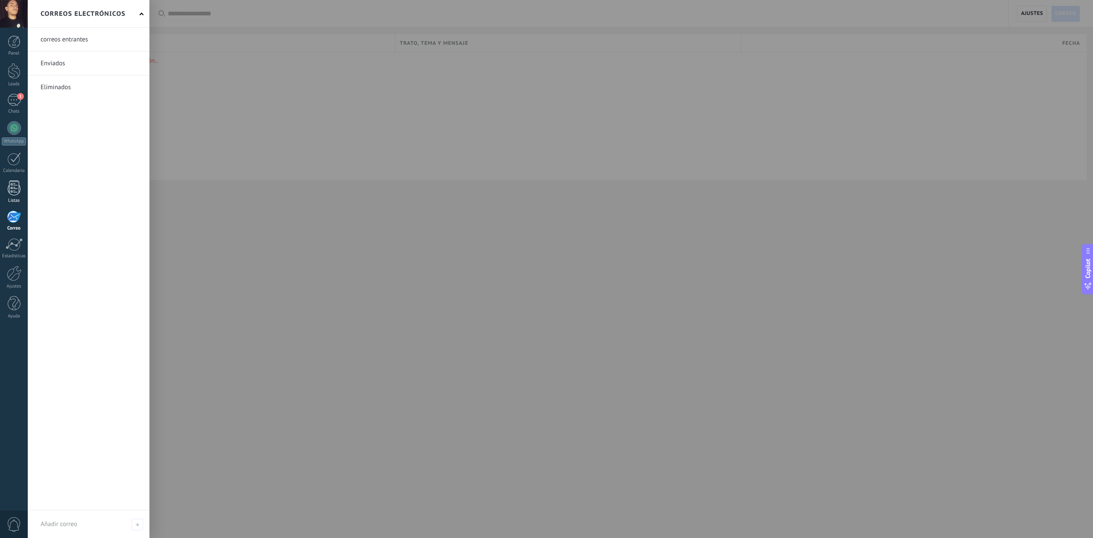
click at [20, 192] on div at bounding box center [14, 188] width 13 height 15
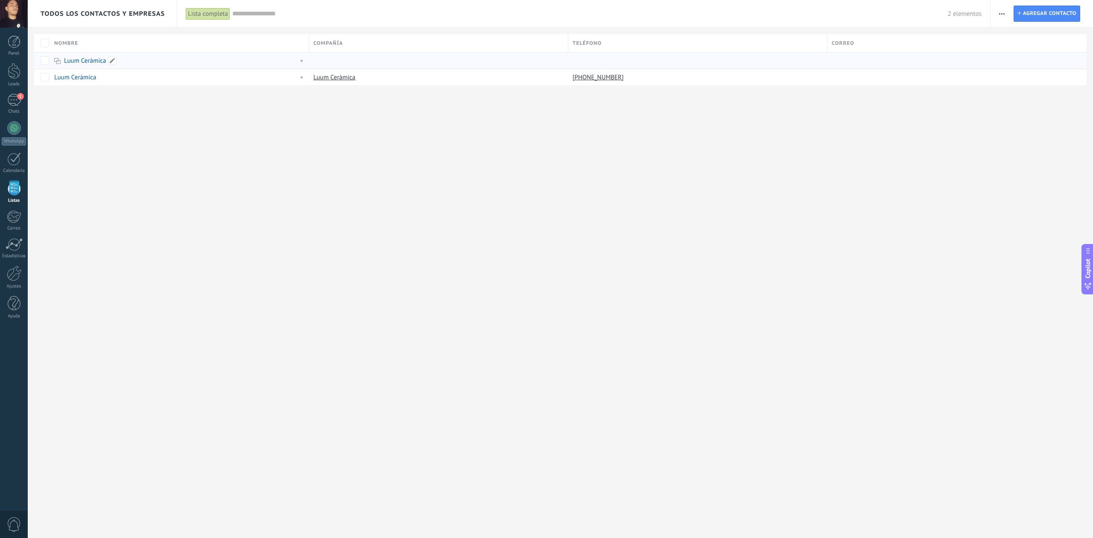
click at [79, 61] on link "Luum Cerámica" at bounding box center [85, 61] width 42 height 8
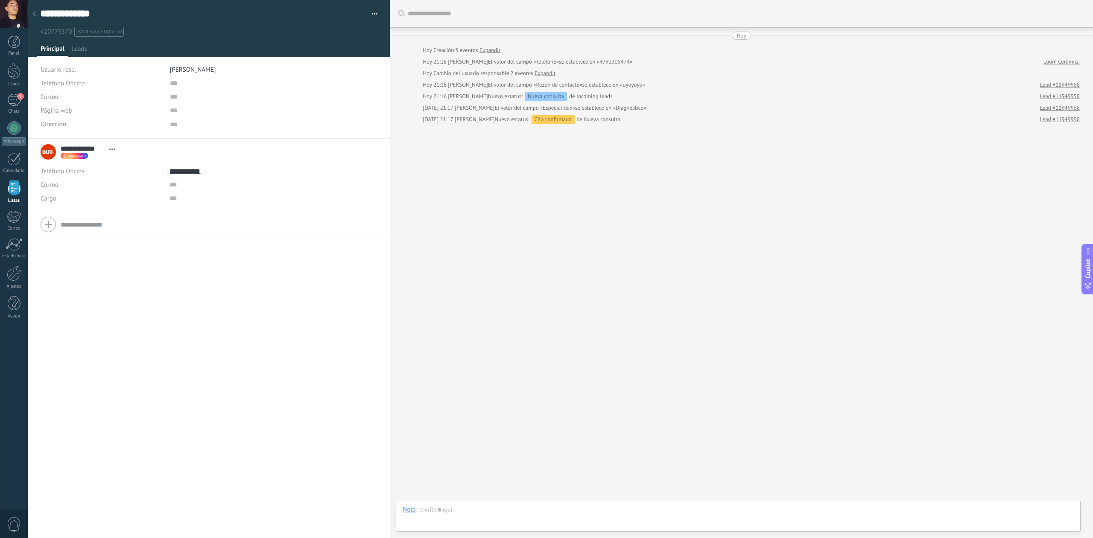
scroll to position [9, 0]
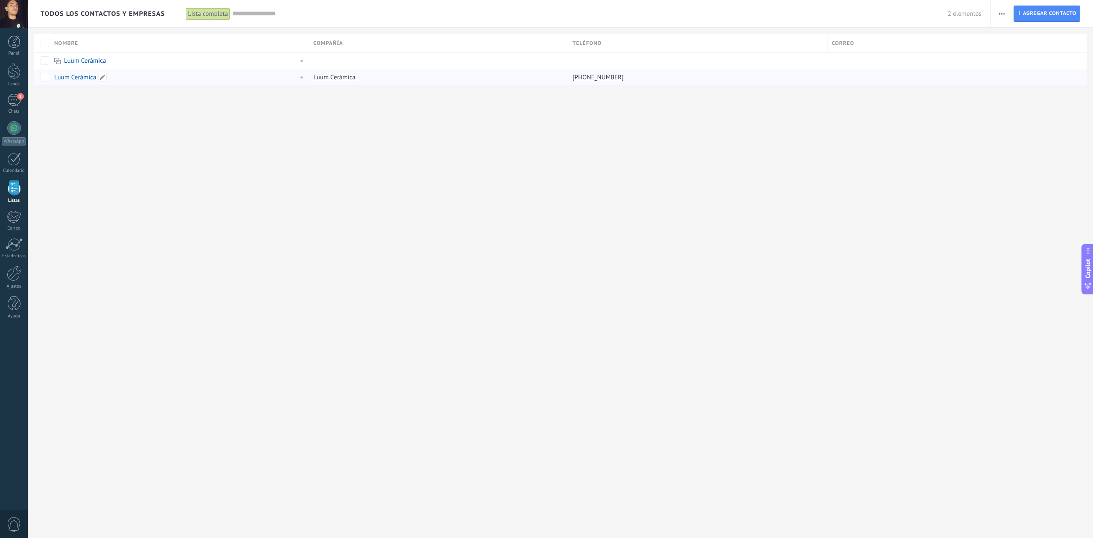
click at [85, 80] on link "Luum Cerámica" at bounding box center [75, 77] width 42 height 8
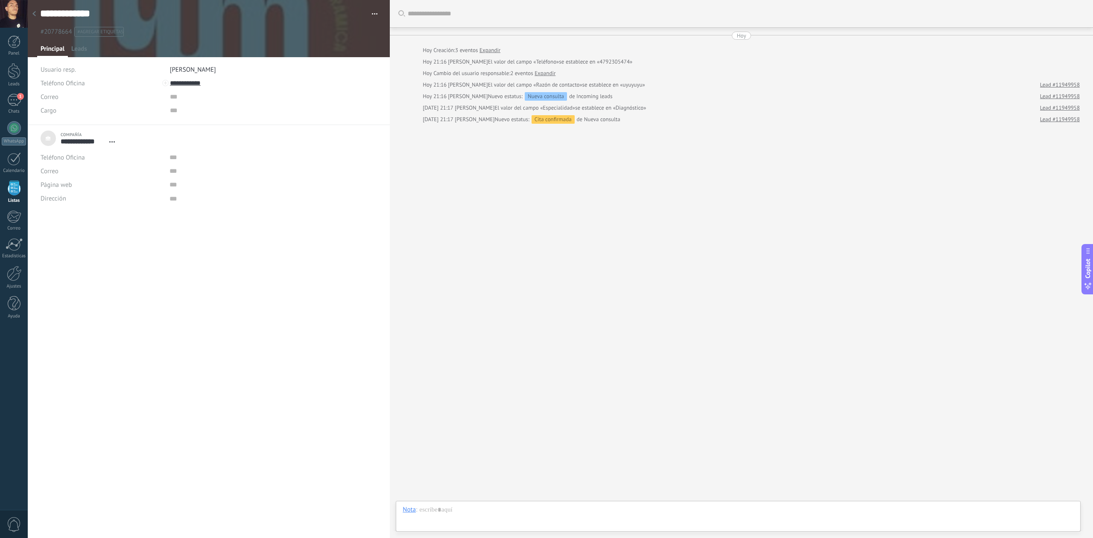
type textarea "***"
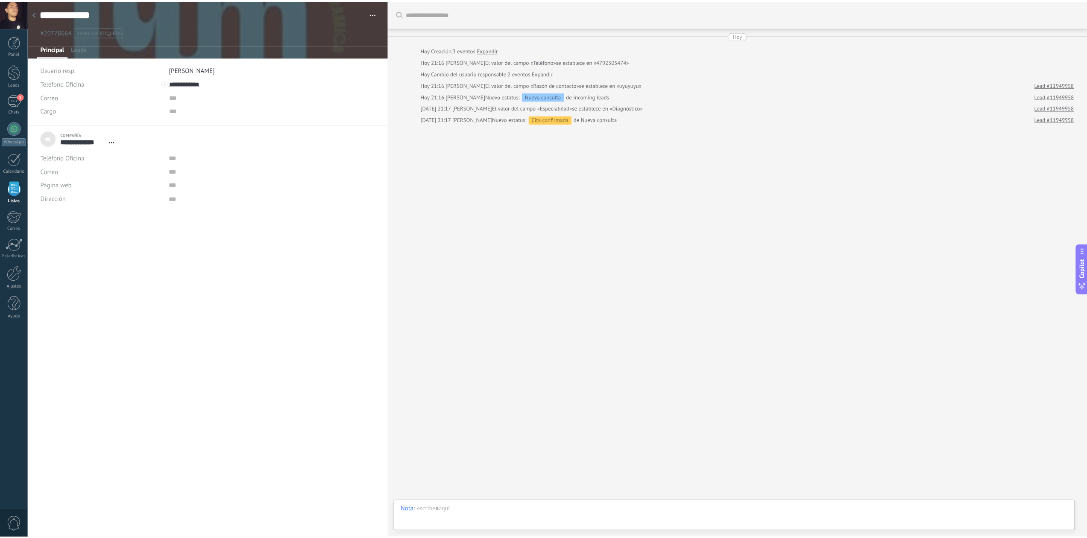
scroll to position [9, 0]
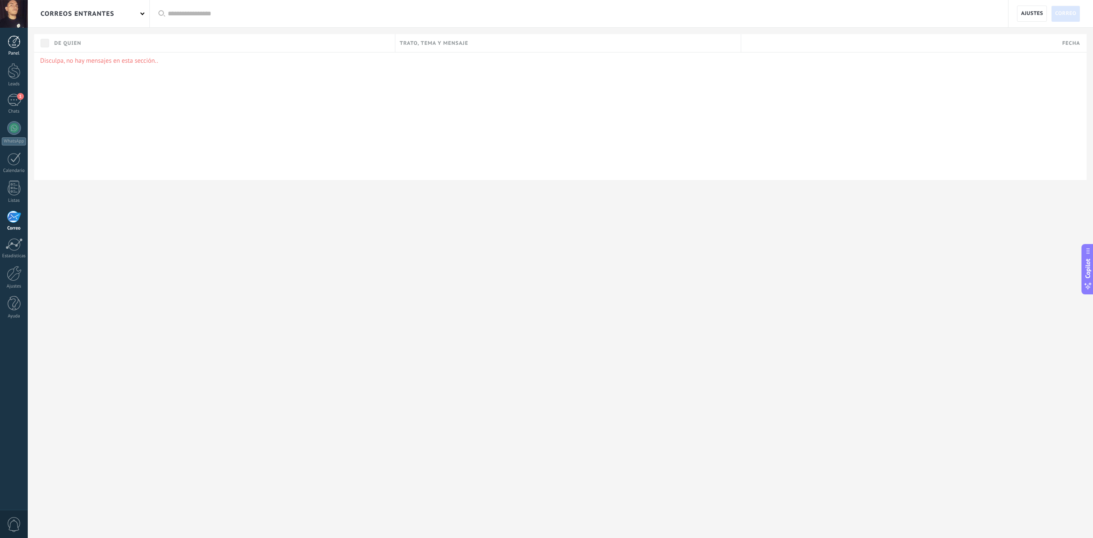
click at [14, 46] on div at bounding box center [14, 41] width 13 height 13
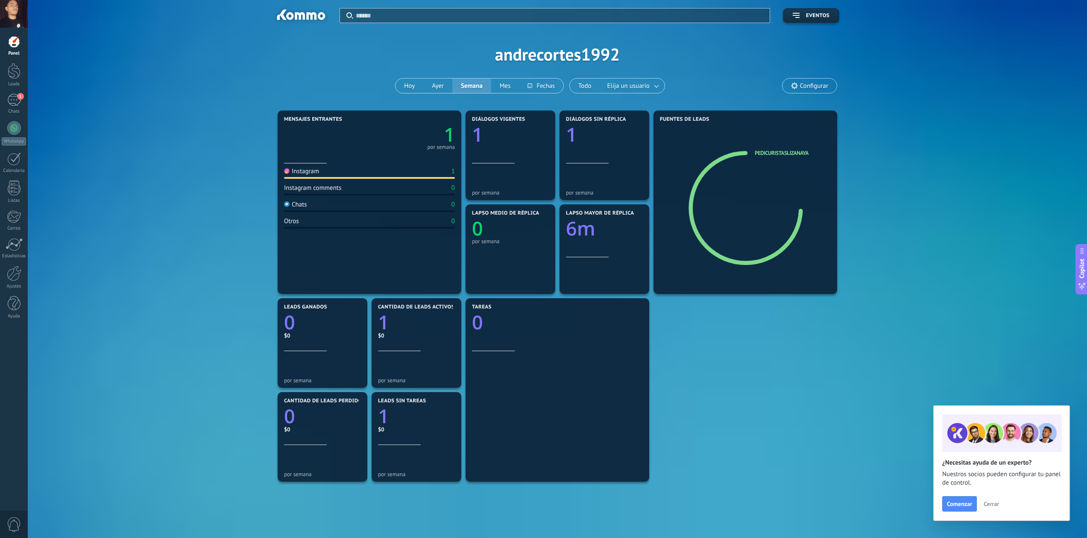
click at [11, 47] on div at bounding box center [14, 41] width 13 height 13
click at [9, 15] on div at bounding box center [14, 14] width 28 height 28
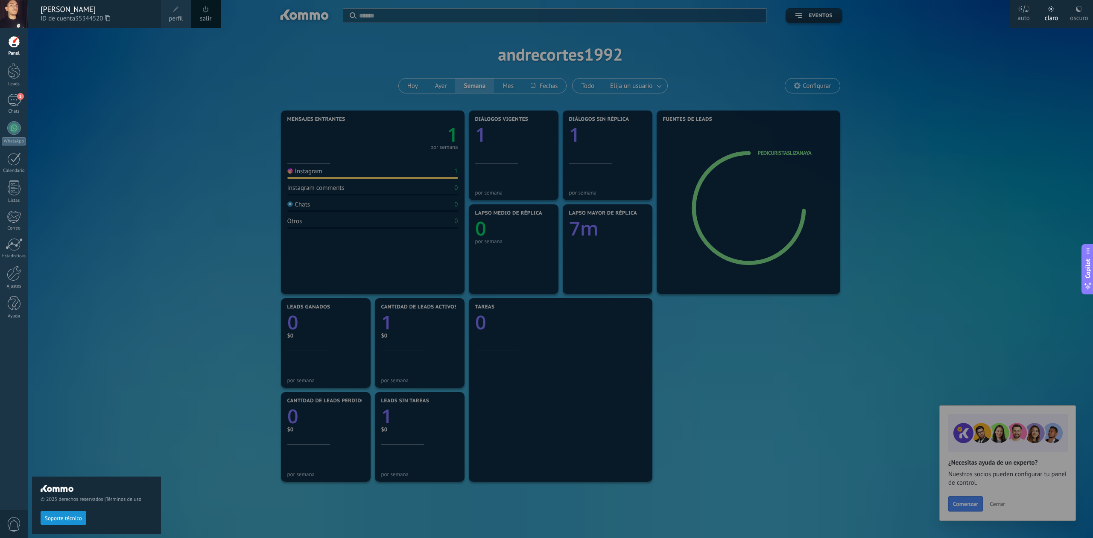
click at [19, 520] on span "0" at bounding box center [14, 525] width 15 height 15
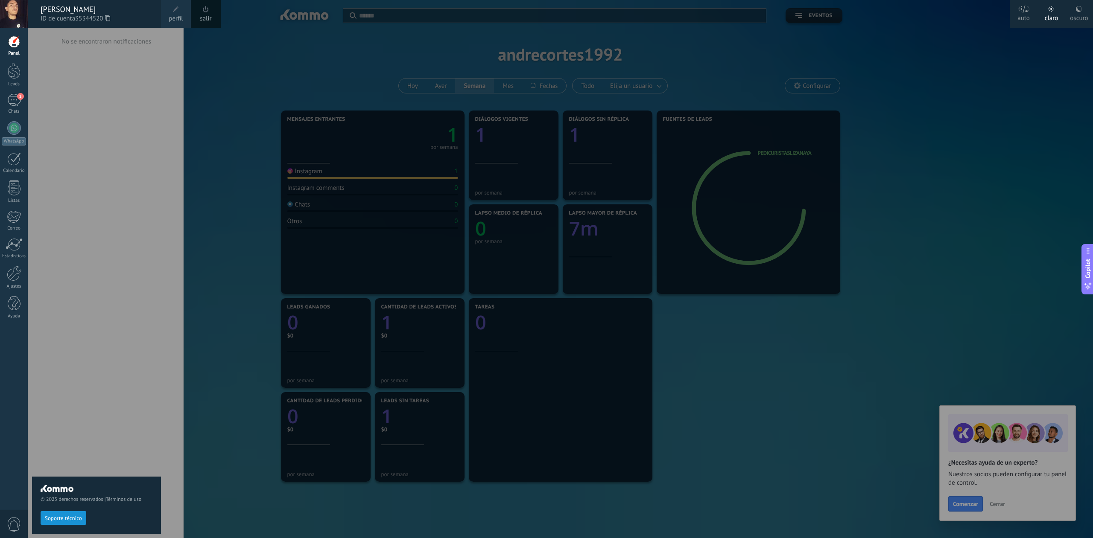
click at [11, 333] on div "Panel Leads 1 Chats WhatsApp Clientes" at bounding box center [28, 269] width 56 height 483
click at [18, 302] on div at bounding box center [14, 303] width 13 height 15
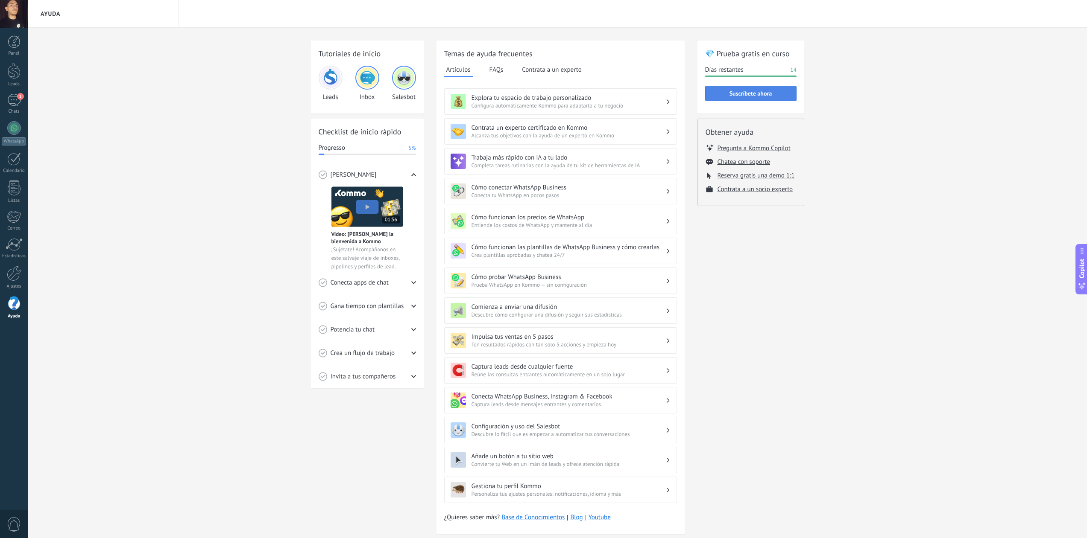
click at [770, 93] on span "Suscríbete ahora" at bounding box center [750, 94] width 43 height 6
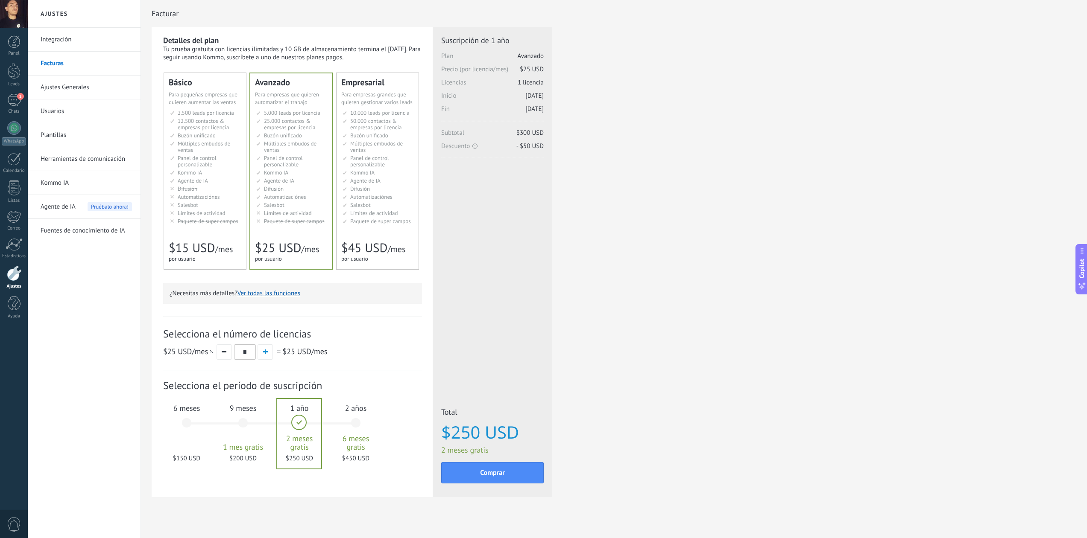
click at [361, 430] on div "2 años 6 meses gratis $450 USD" at bounding box center [356, 427] width 46 height 60
click at [300, 429] on div "1 año 2 meses gratis $250 USD" at bounding box center [299, 427] width 46 height 60
click at [466, 434] on span "$250 USD" at bounding box center [492, 432] width 102 height 19
